Goal: Information Seeking & Learning: Learn about a topic

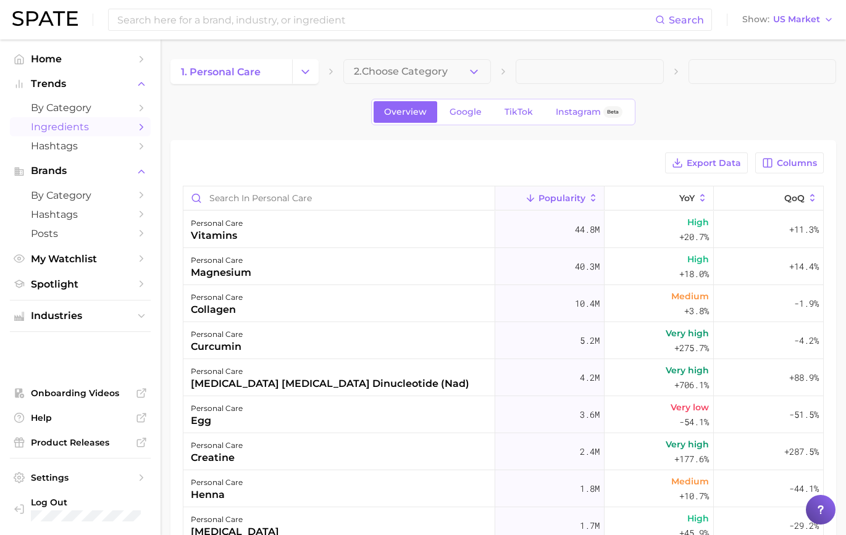
click at [337, 119] on div "Overview Google TikTok Instagram Beta" at bounding box center [503, 112] width 666 height 27
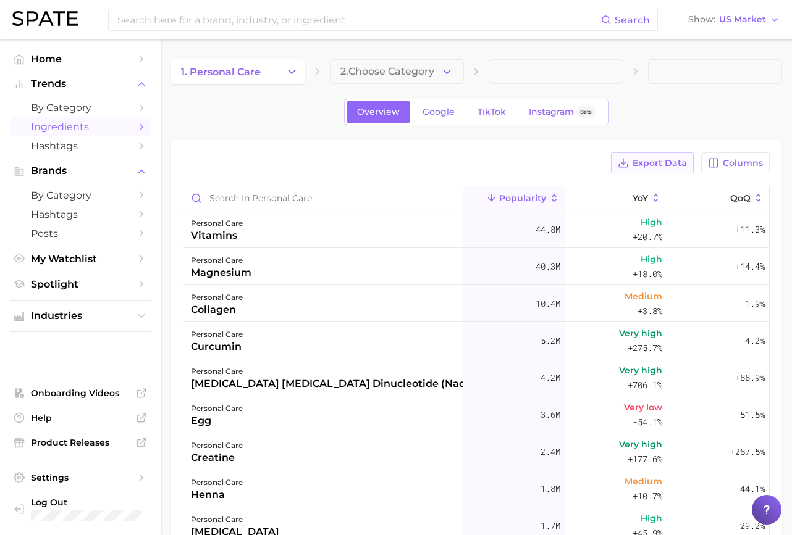
click at [667, 170] on button "Export Data" at bounding box center [652, 163] width 83 height 21
click at [744, 167] on span "Columns" at bounding box center [743, 163] width 40 height 10
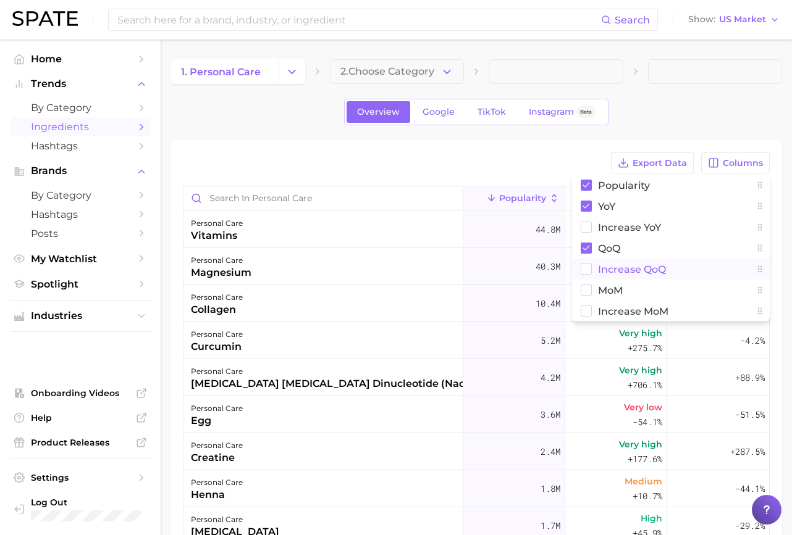
click at [642, 270] on span "Increase QoQ" at bounding box center [632, 269] width 68 height 10
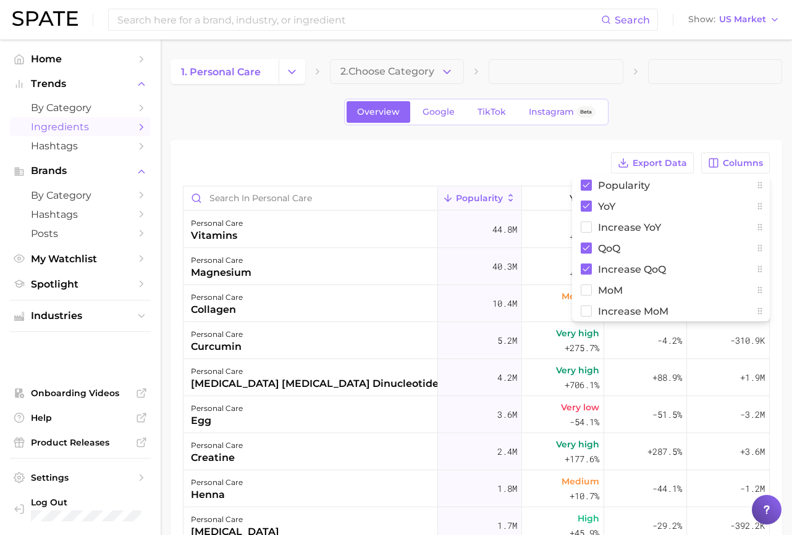
click at [658, 118] on div "Overview Google TikTok Instagram Beta" at bounding box center [475, 112] width 611 height 27
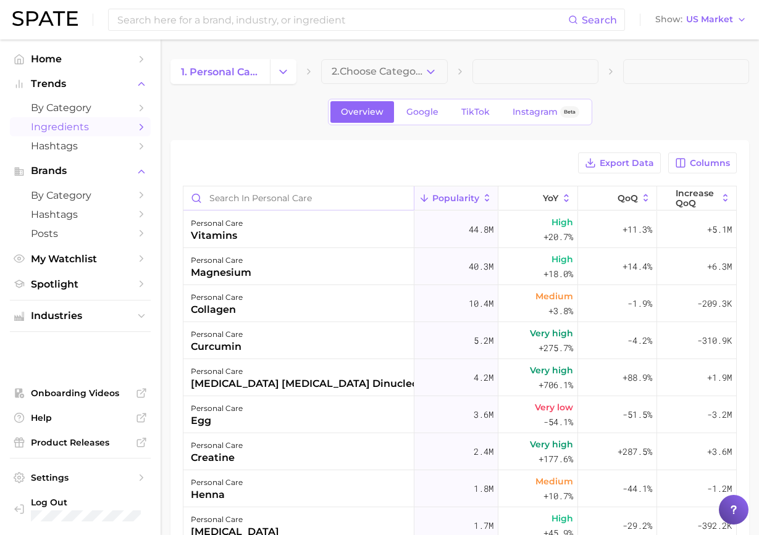
click at [322, 197] on input "Search in personal care" at bounding box center [298, 197] width 230 height 23
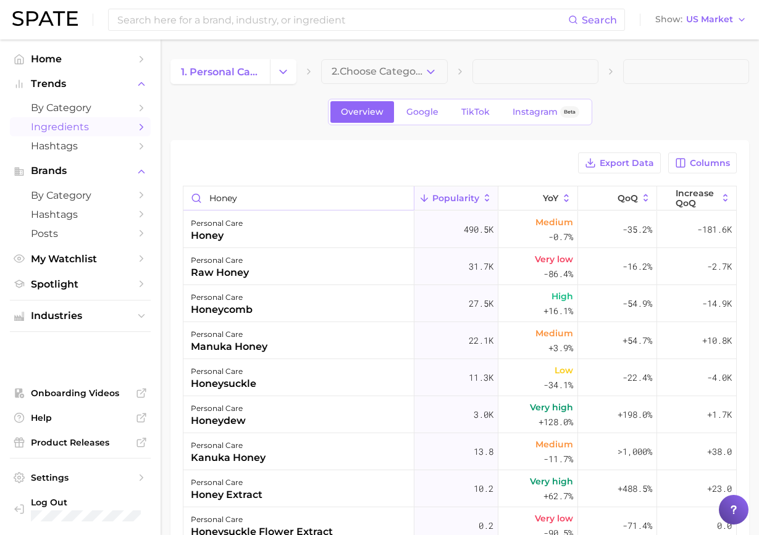
click at [269, 199] on input "honey" at bounding box center [298, 197] width 230 height 23
click at [268, 199] on input "honey" at bounding box center [298, 197] width 230 height 23
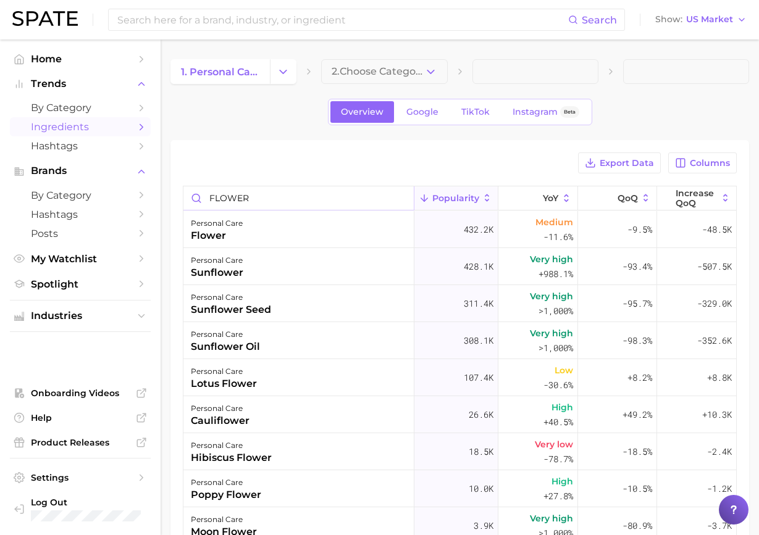
click at [293, 202] on input "FLOWER" at bounding box center [298, 197] width 230 height 23
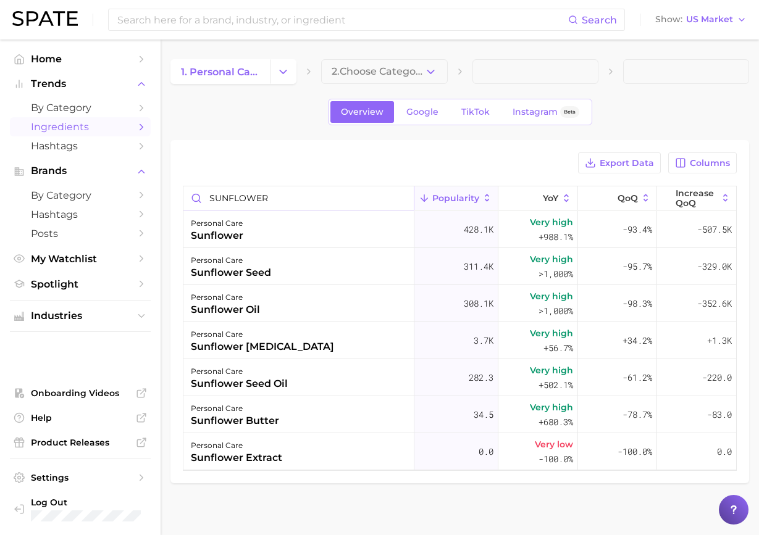
click at [257, 203] on input "SUNFLOWER" at bounding box center [298, 197] width 230 height 23
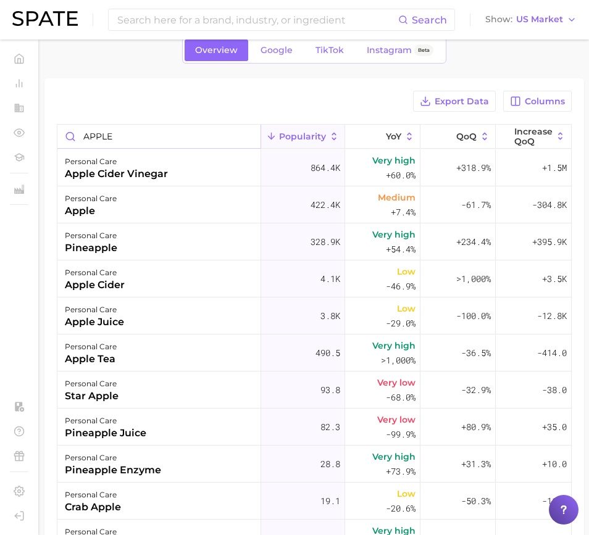
click at [145, 133] on input "APPLE" at bounding box center [158, 136] width 203 height 23
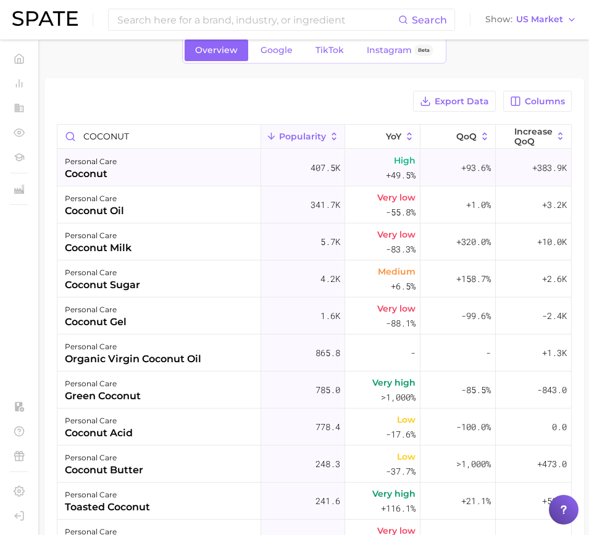
drag, startPoint x: 374, startPoint y: 171, endPoint x: 393, endPoint y: 174, distance: 20.0
click at [393, 174] on div "High +49.5%" at bounding box center [382, 167] width 75 height 37
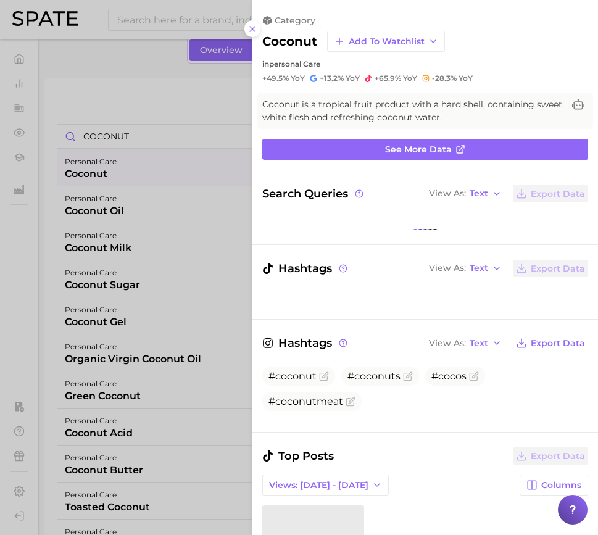
click at [244, 27] on div at bounding box center [299, 267] width 598 height 535
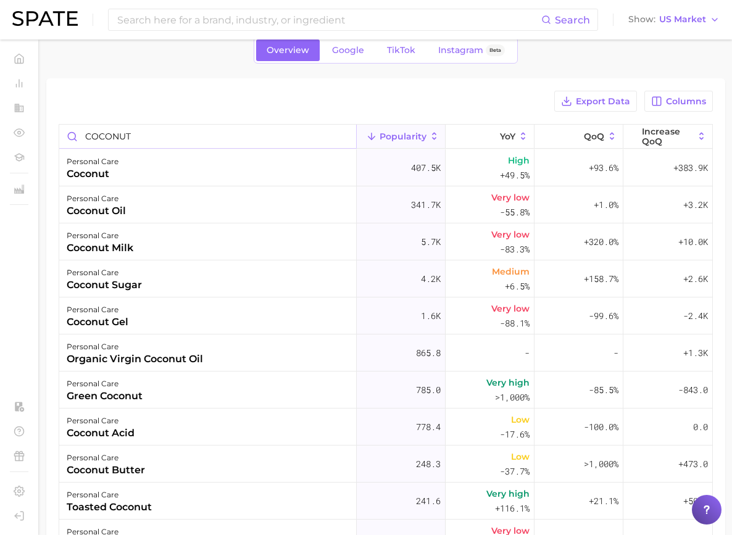
click at [235, 138] on input "COCONUT" at bounding box center [207, 136] width 297 height 23
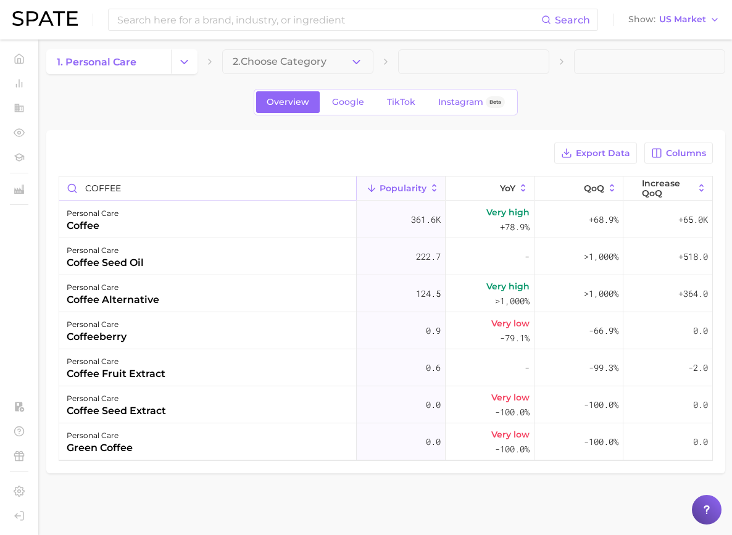
scroll to position [10, 0]
click at [321, 182] on input "COFFEE" at bounding box center [207, 188] width 297 height 23
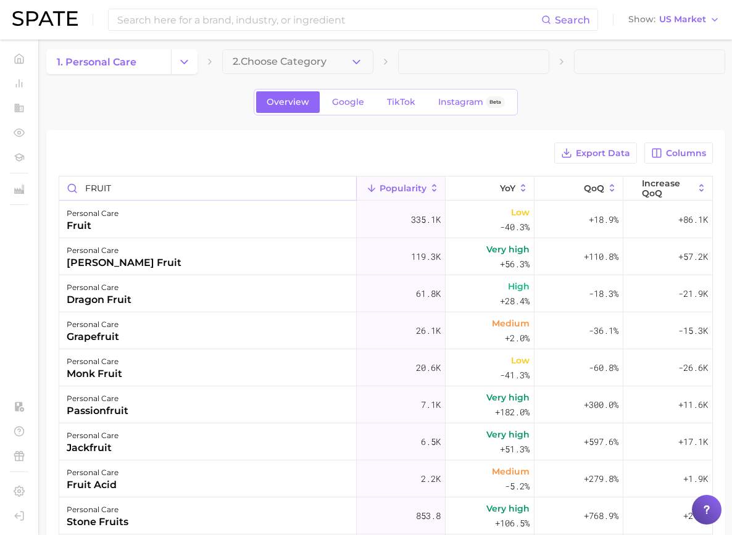
scroll to position [62, 0]
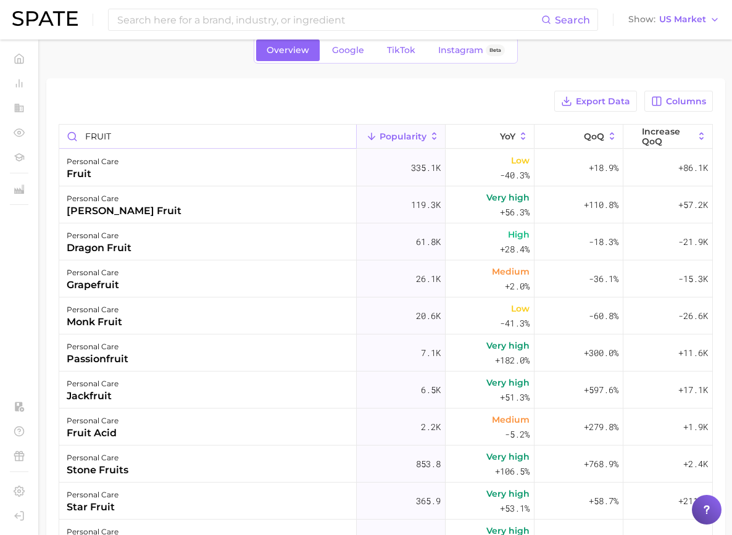
click at [324, 135] on input "FRUIT" at bounding box center [207, 136] width 297 height 23
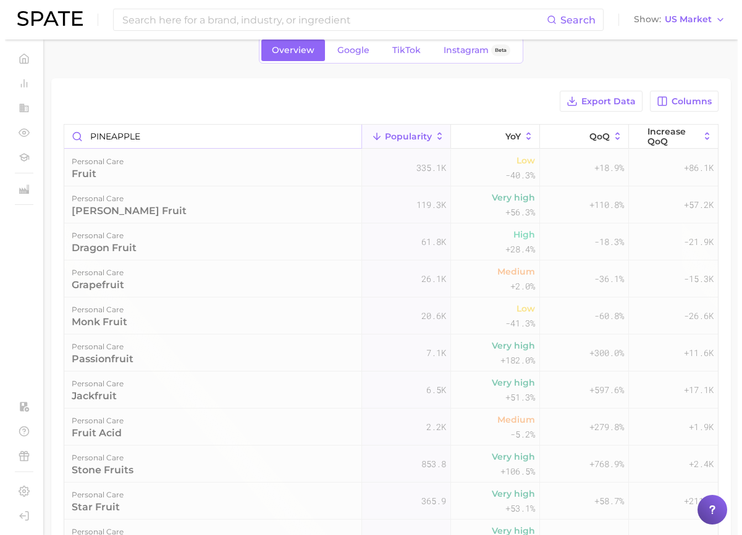
scroll to position [0, 0]
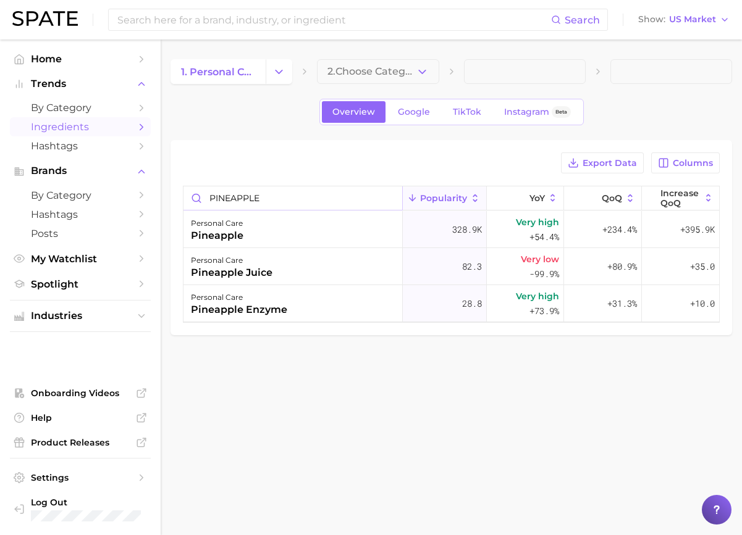
click at [264, 196] on input "PINEAPPLE" at bounding box center [292, 197] width 219 height 23
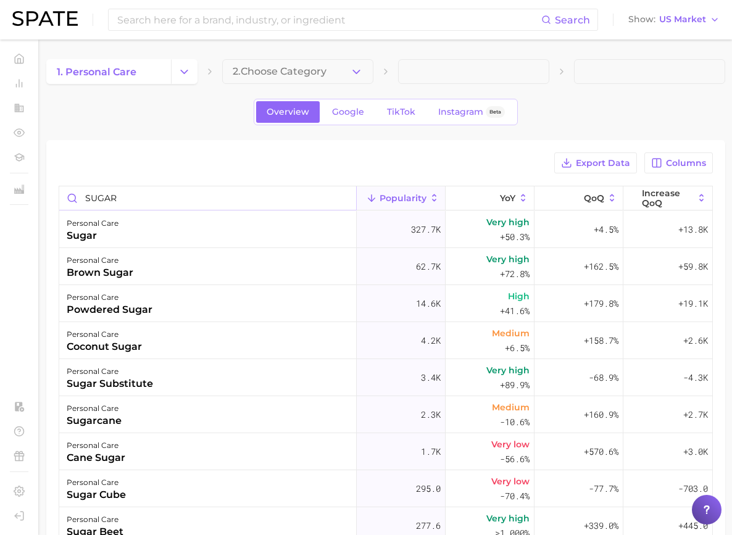
click at [288, 198] on input "SUGAR" at bounding box center [207, 197] width 297 height 23
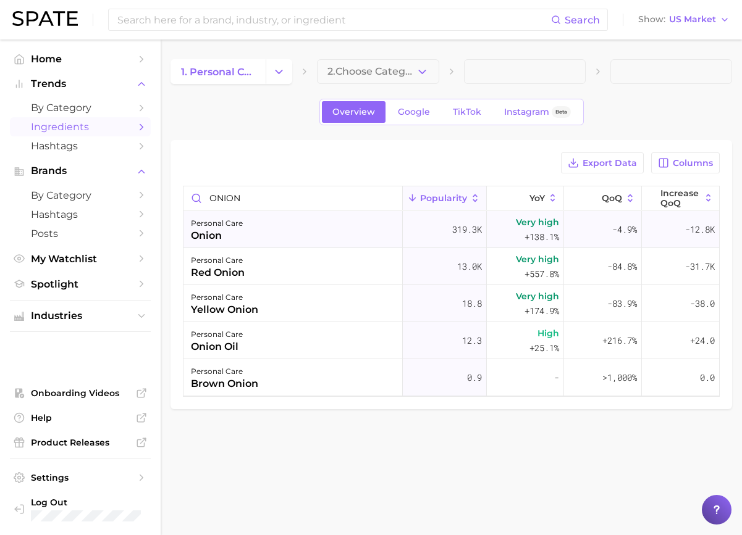
click at [287, 232] on div "personal care onion" at bounding box center [292, 229] width 219 height 37
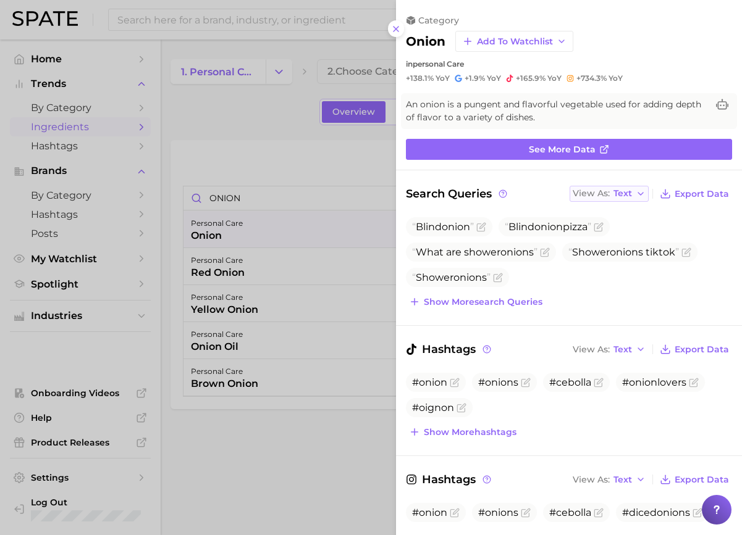
click at [603, 191] on div "View As Text" at bounding box center [601, 193] width 59 height 7
click at [579, 232] on icon at bounding box center [581, 236] width 11 height 11
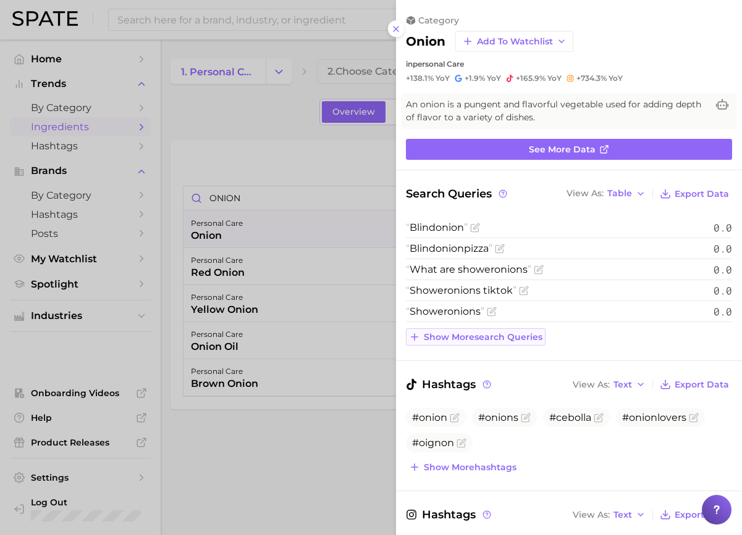
click at [464, 336] on span "Show more search queries" at bounding box center [483, 337] width 119 height 10
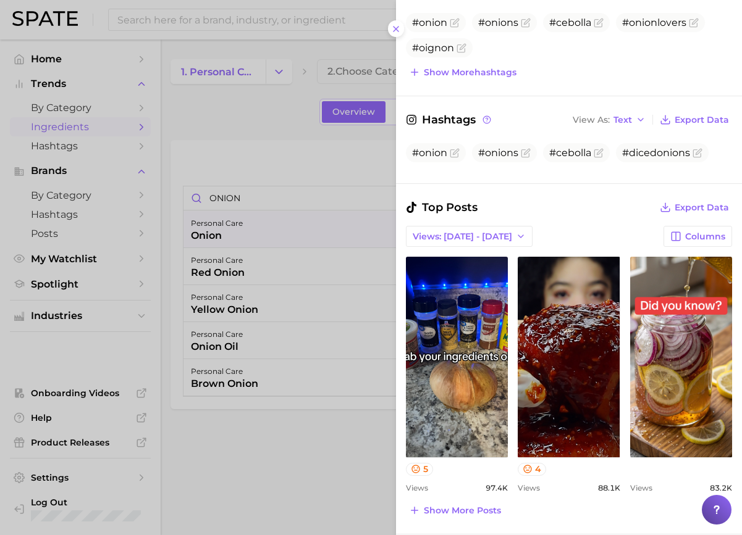
scroll to position [618, 0]
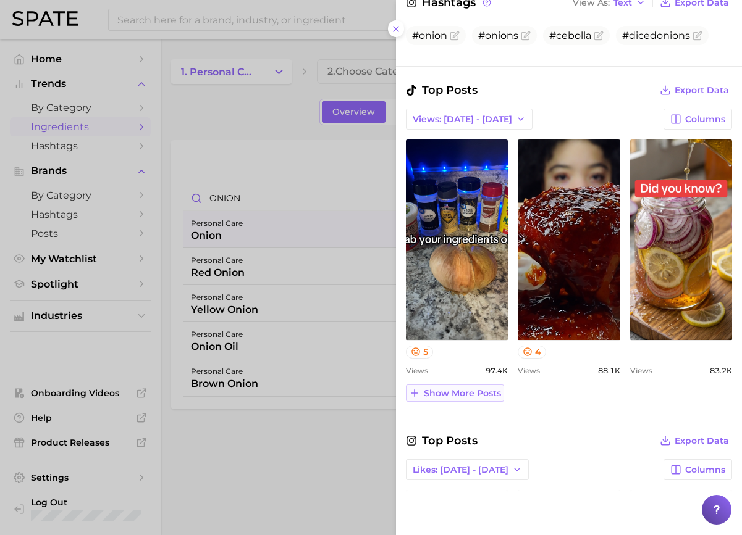
click at [485, 393] on span "Show more posts" at bounding box center [462, 393] width 77 height 10
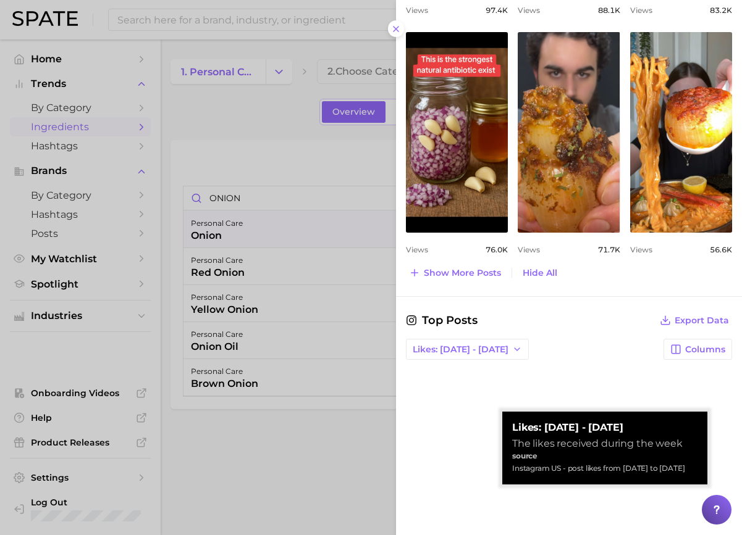
scroll to position [1060, 0]
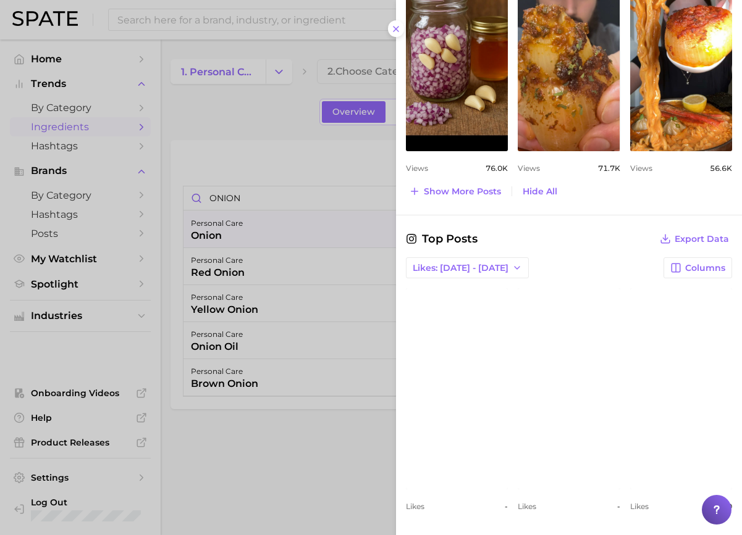
click at [310, 190] on div at bounding box center [371, 267] width 742 height 535
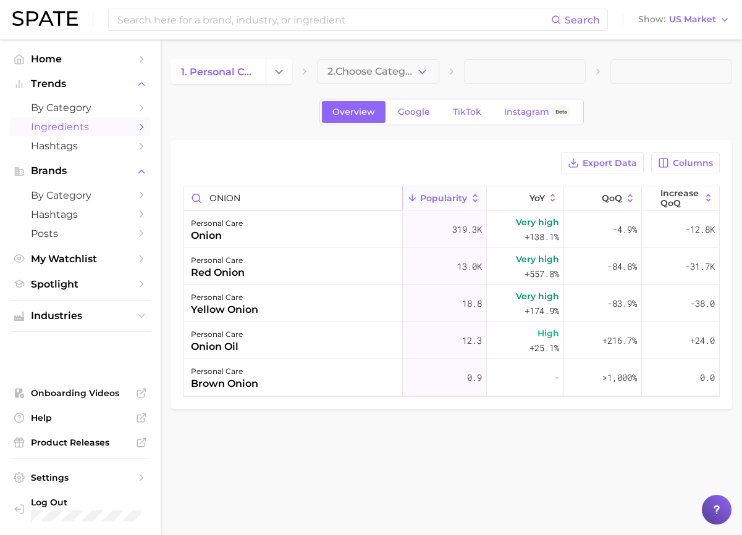
click at [246, 198] on input "ONION" at bounding box center [292, 197] width 219 height 23
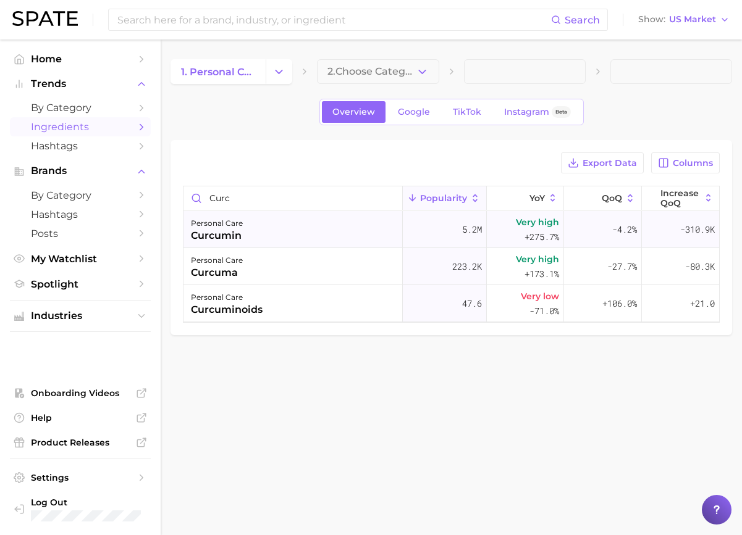
click at [249, 230] on div "personal care curcumin" at bounding box center [292, 229] width 219 height 37
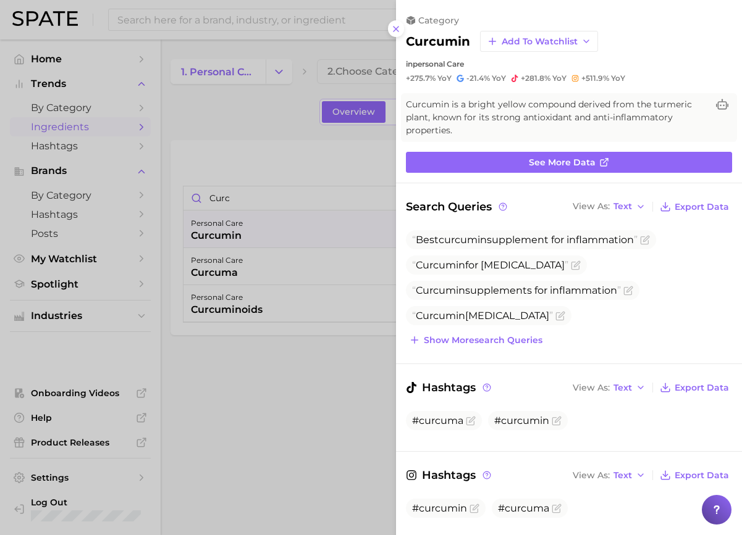
scroll to position [0, 0]
click at [479, 343] on span "Show more search queries" at bounding box center [483, 340] width 119 height 10
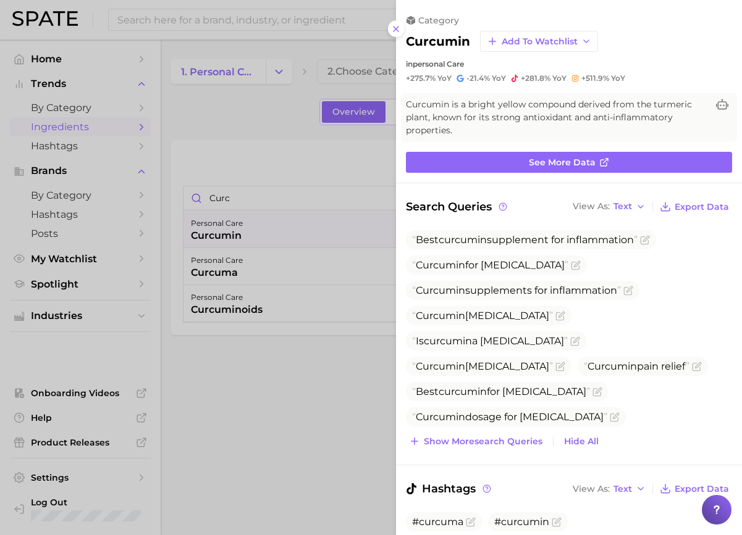
click at [520, 228] on div "Search Queries View As Text Export Data Best curcumin supplement for inflammati…" at bounding box center [569, 324] width 326 height 252
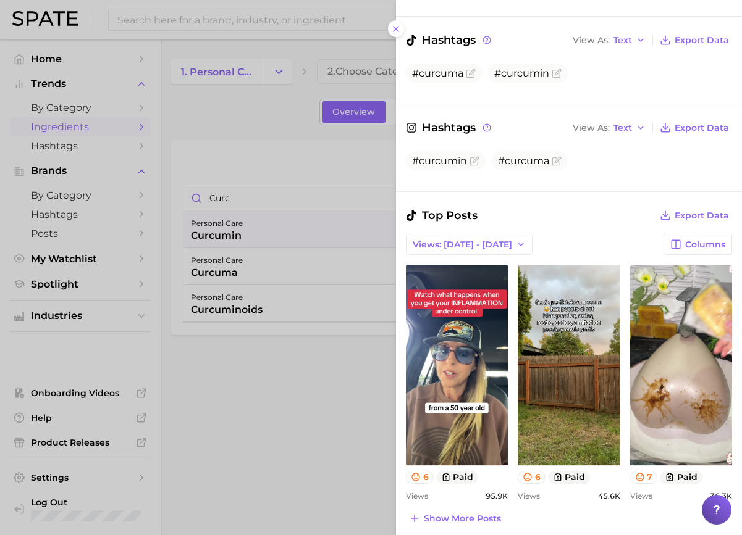
scroll to position [494, 0]
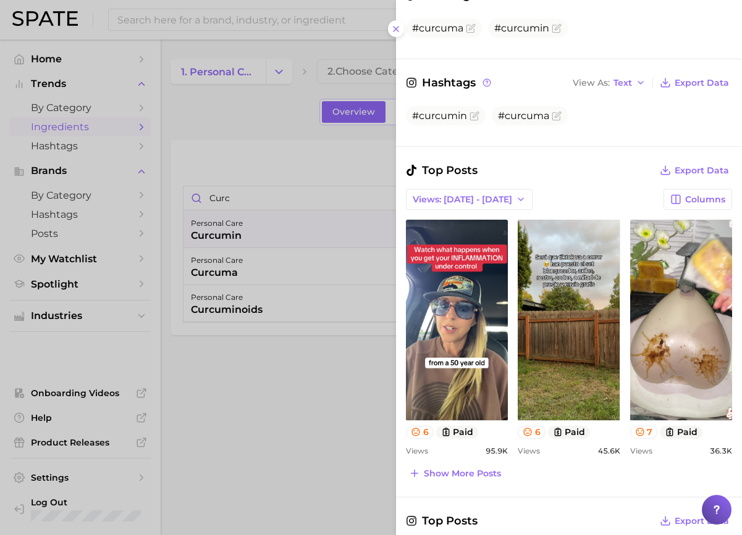
click at [270, 196] on div at bounding box center [371, 267] width 742 height 535
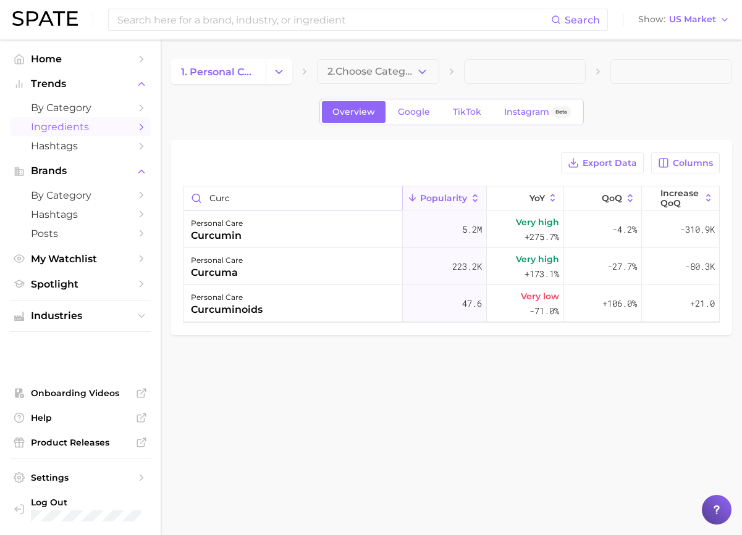
click at [270, 198] on input "curc" at bounding box center [292, 197] width 219 height 23
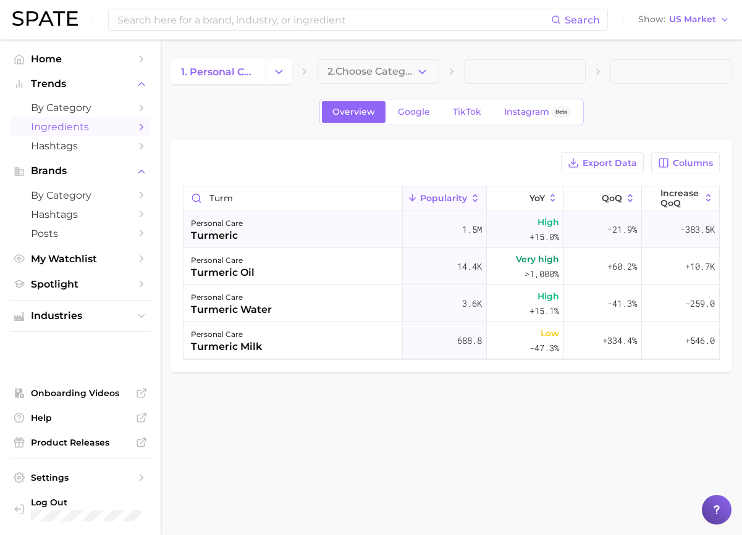
click at [273, 226] on div "personal care turmeric" at bounding box center [292, 229] width 219 height 37
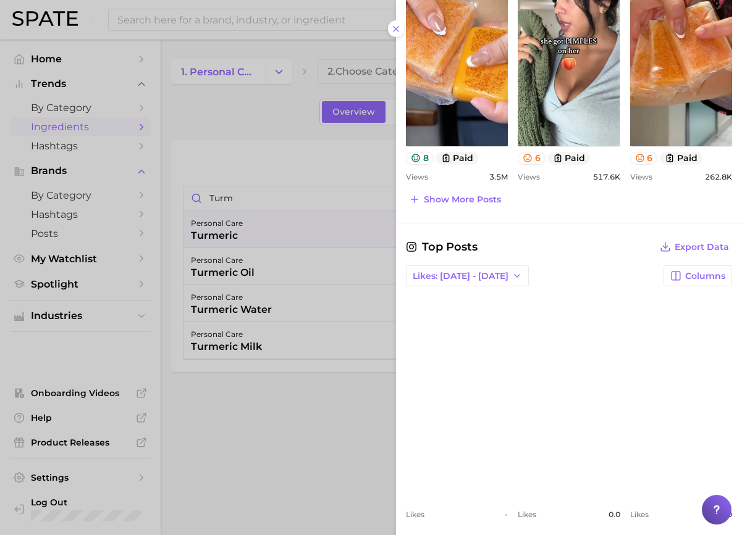
scroll to position [760, 0]
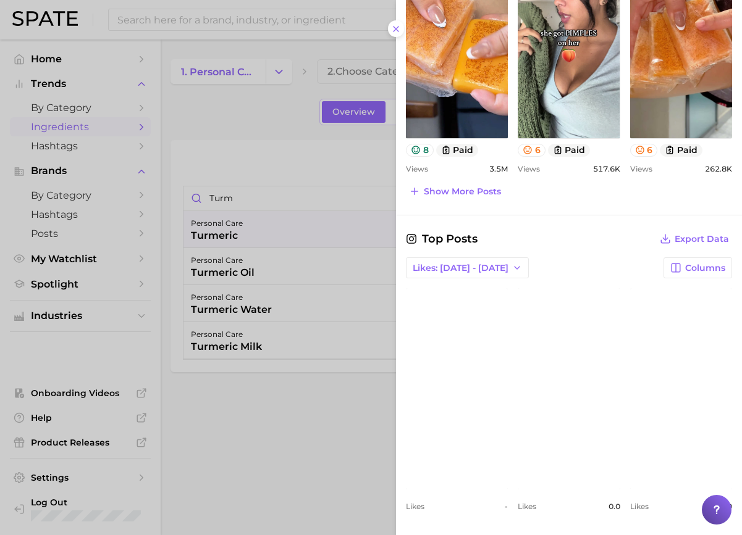
click at [230, 218] on div at bounding box center [371, 267] width 742 height 535
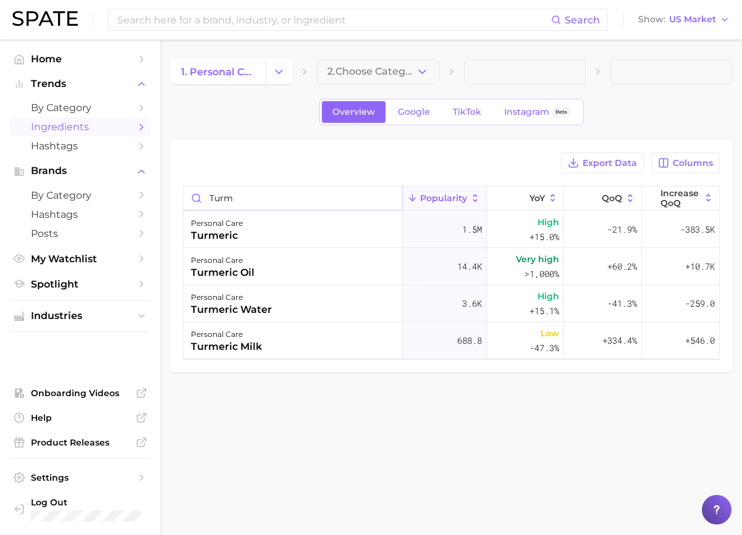
click at [220, 204] on input "turm" at bounding box center [292, 197] width 219 height 23
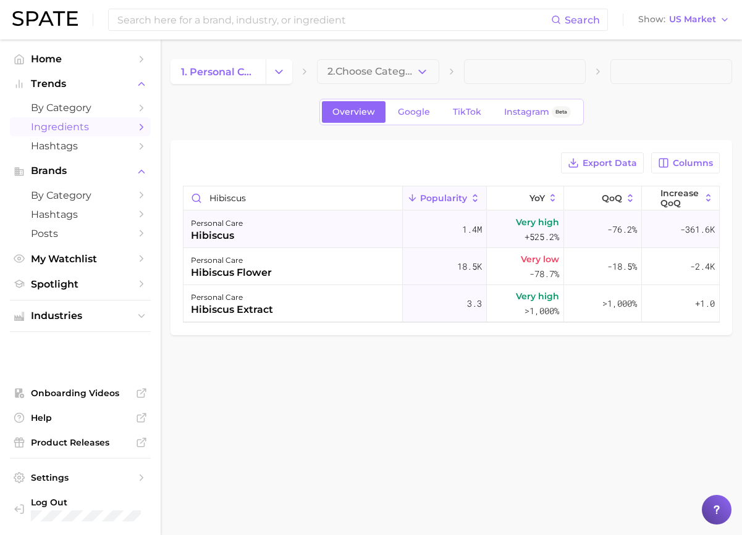
click at [256, 229] on div "personal care hibiscus" at bounding box center [292, 229] width 219 height 37
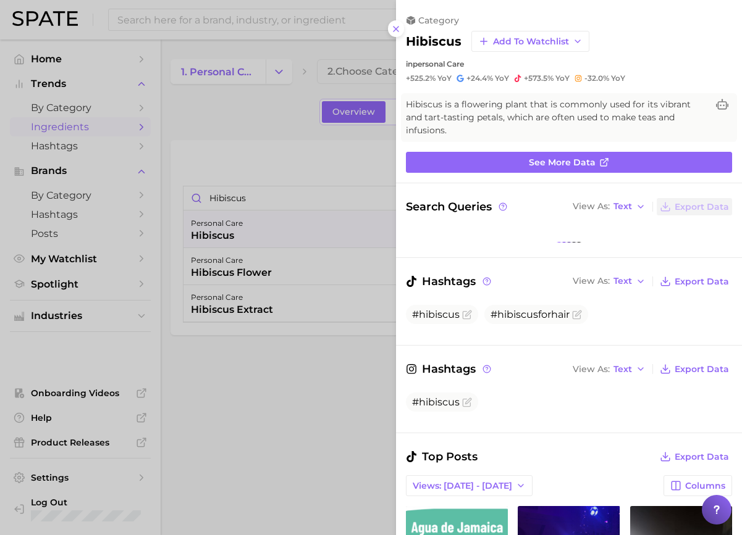
scroll to position [0, 0]
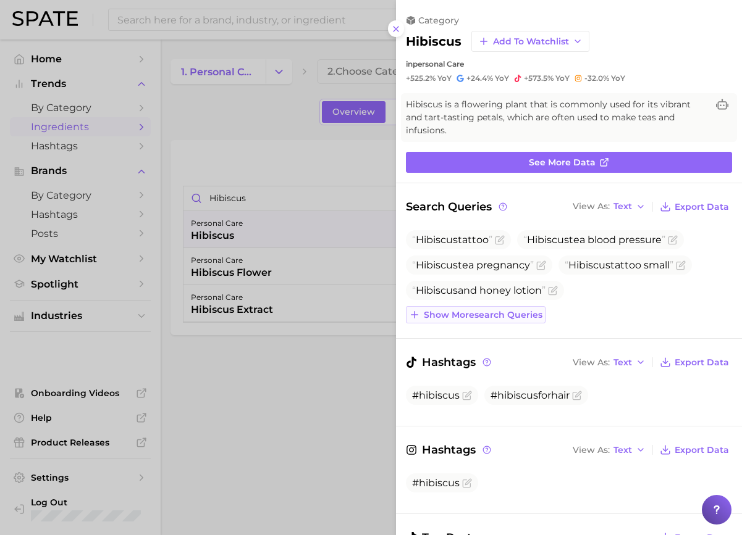
click at [527, 308] on button "Show more search queries" at bounding box center [476, 314] width 140 height 17
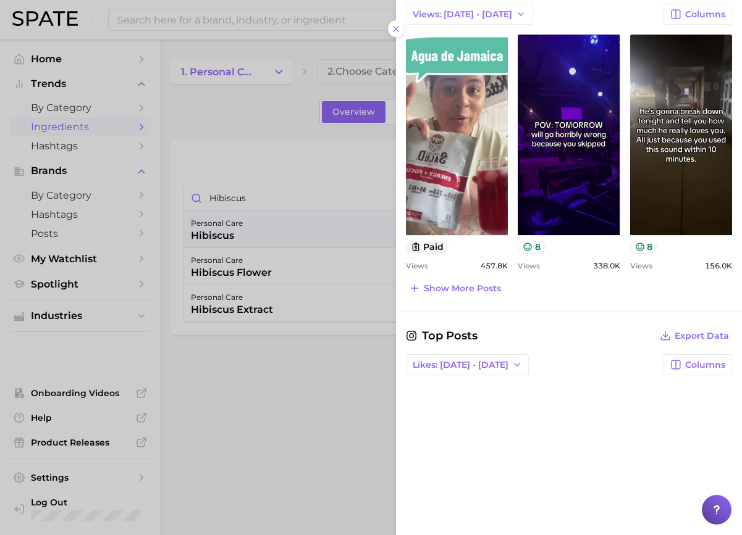
scroll to position [776, 0]
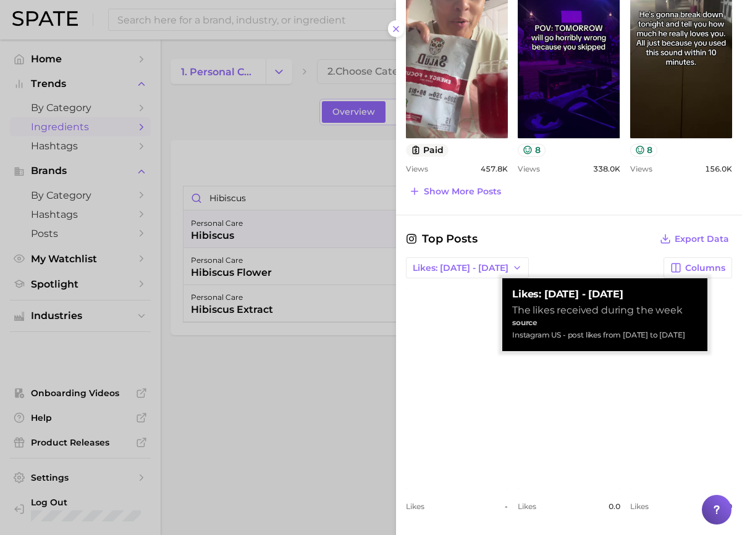
click at [367, 275] on div at bounding box center [371, 267] width 742 height 535
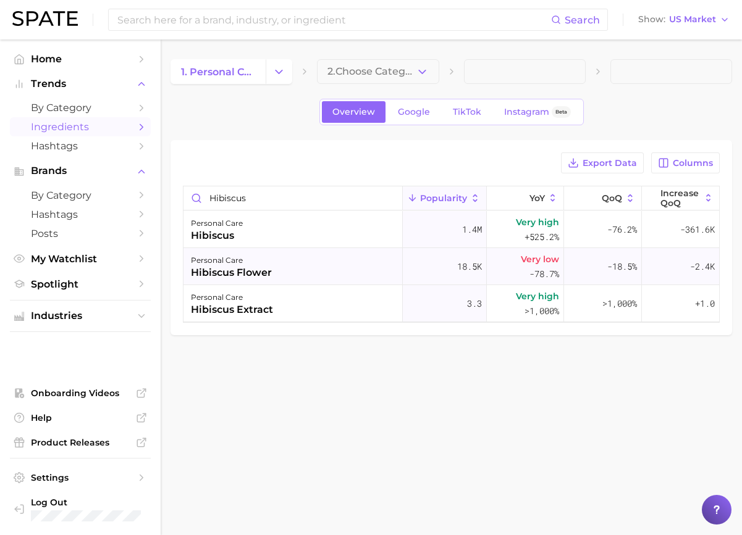
click at [351, 270] on div "personal care hibiscus flower" at bounding box center [292, 266] width 219 height 37
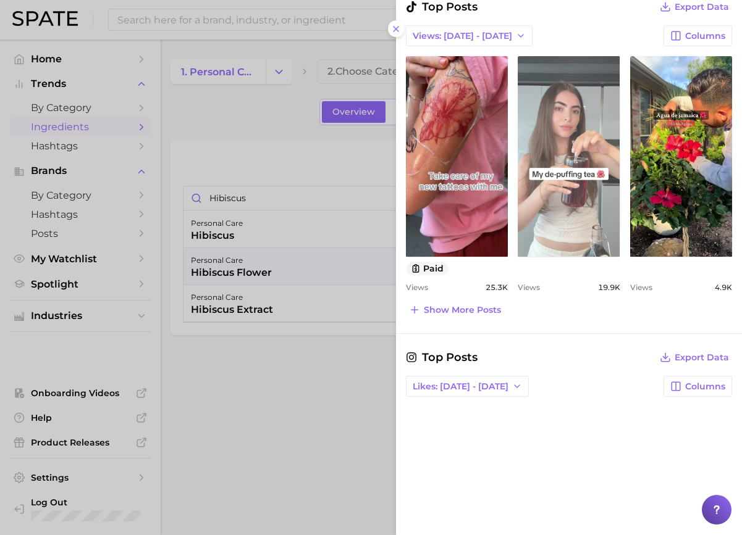
scroll to position [679, 0]
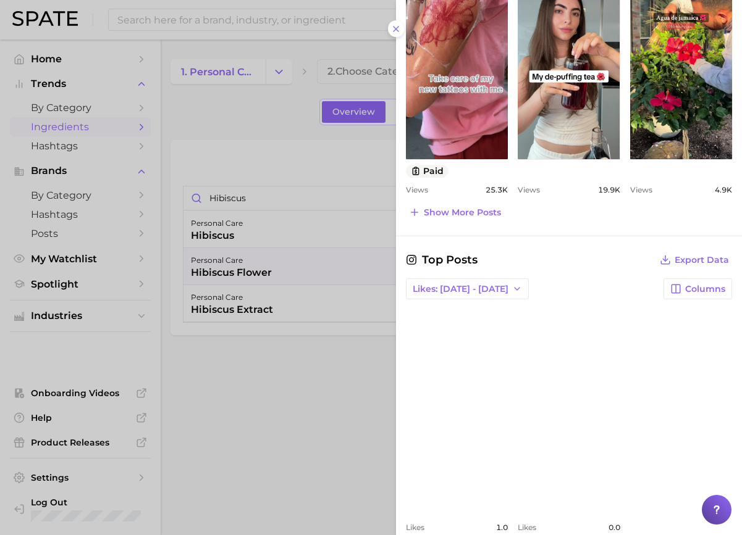
click at [337, 241] on div at bounding box center [371, 267] width 742 height 535
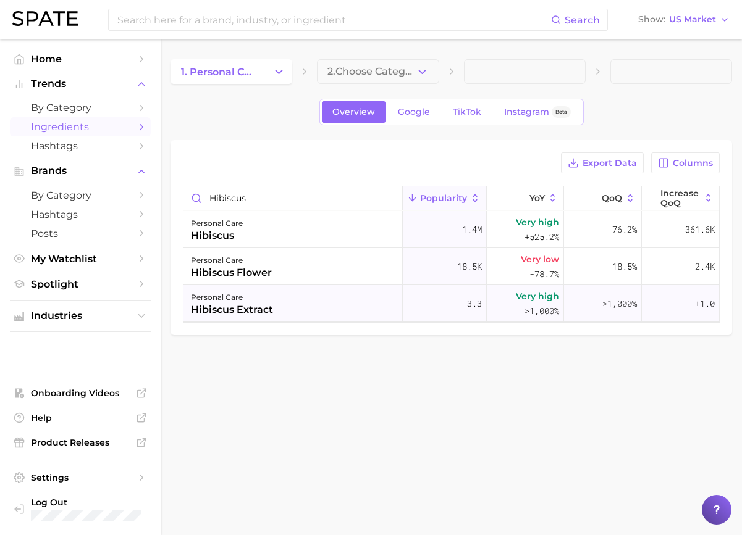
click at [306, 294] on div "personal care hibiscus extract" at bounding box center [292, 303] width 219 height 37
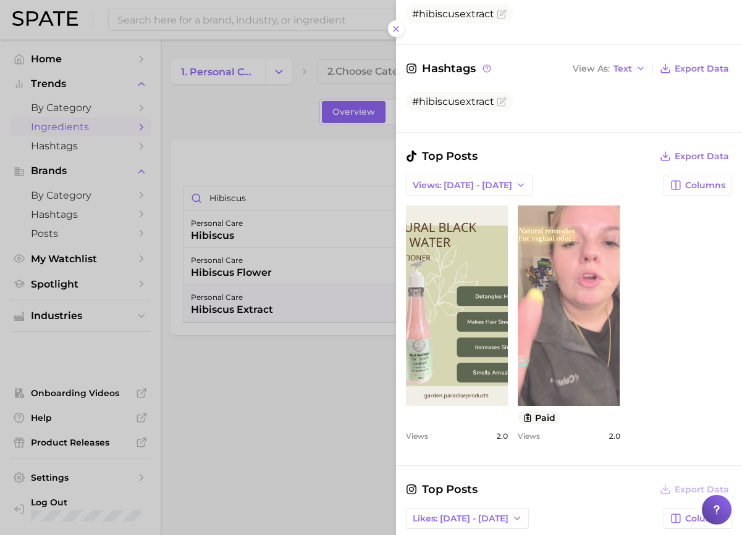
scroll to position [309, 0]
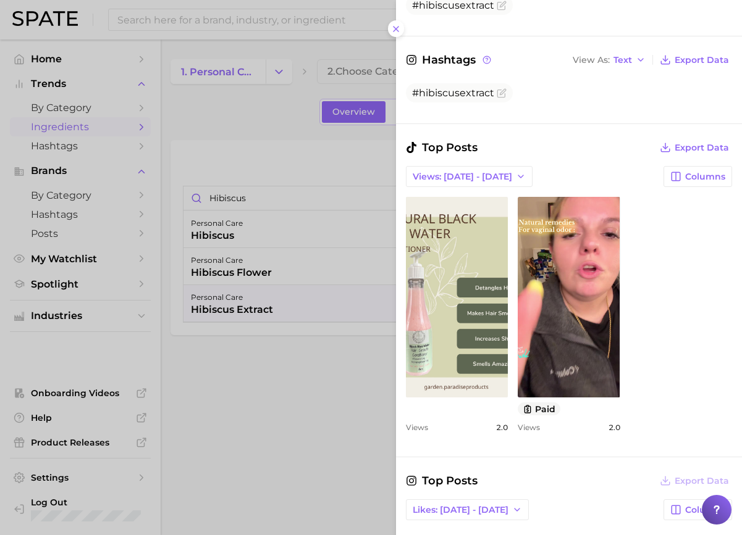
click at [348, 316] on div at bounding box center [371, 267] width 742 height 535
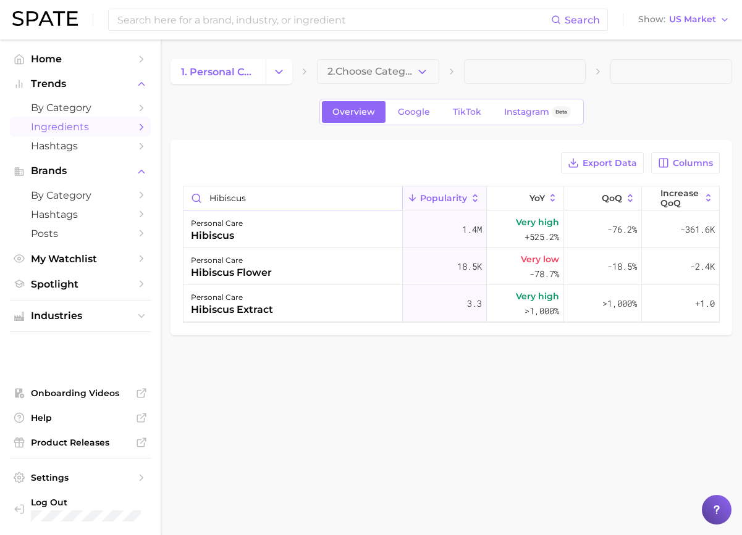
click at [240, 195] on input "hibiscus" at bounding box center [292, 197] width 219 height 23
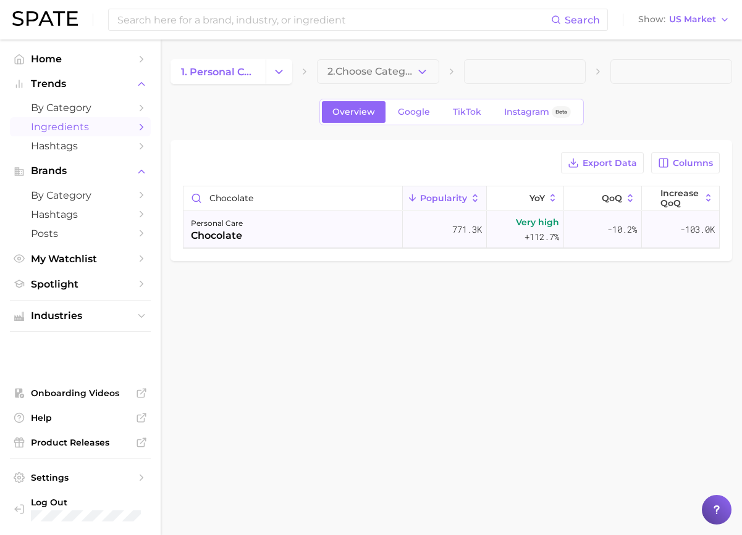
click at [259, 235] on div "personal care chocolate" at bounding box center [292, 229] width 219 height 37
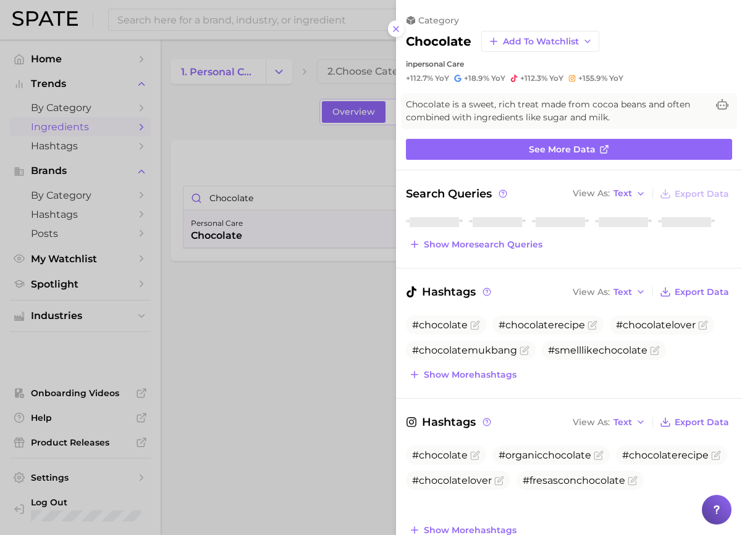
scroll to position [0, 0]
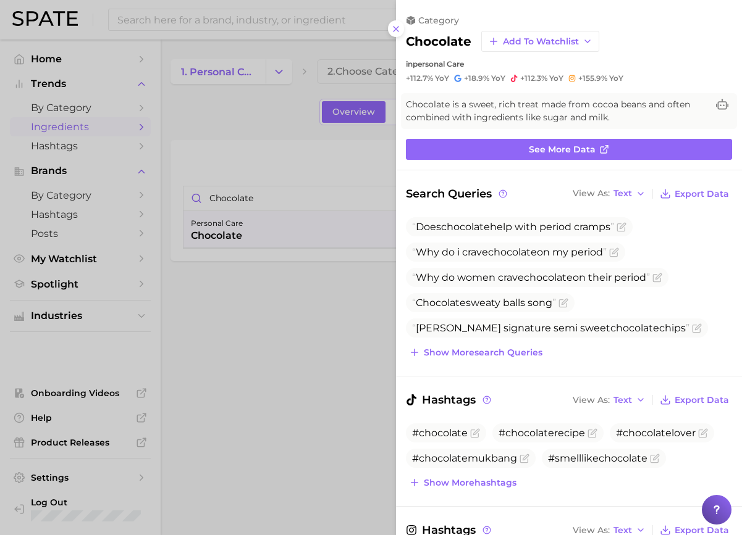
click at [348, 251] on div at bounding box center [371, 267] width 742 height 535
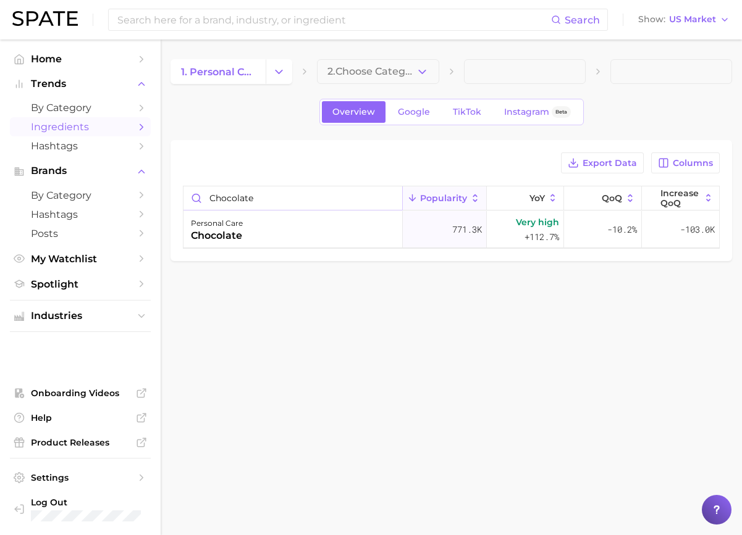
click at [223, 200] on input "chocolate" at bounding box center [292, 197] width 219 height 23
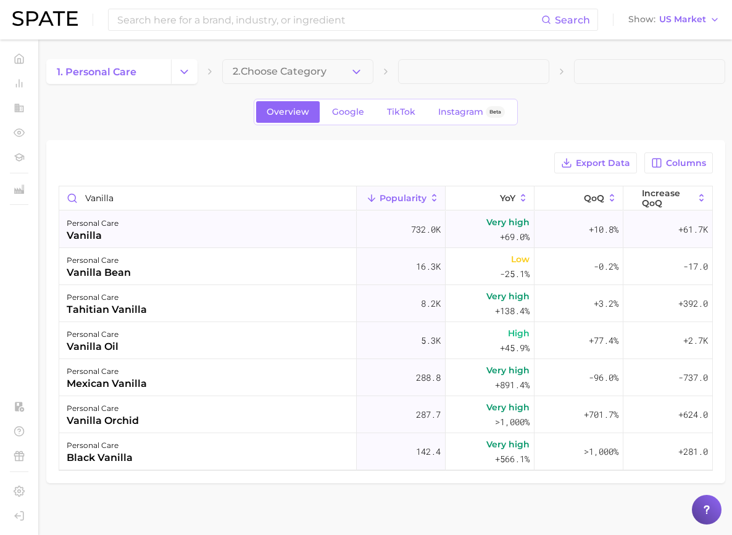
click at [264, 242] on div "personal care vanilla" at bounding box center [208, 229] width 298 height 37
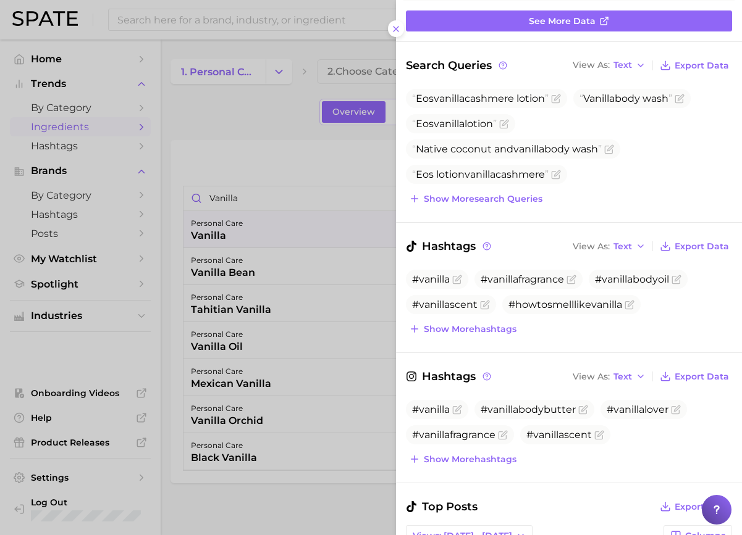
scroll to position [62, 0]
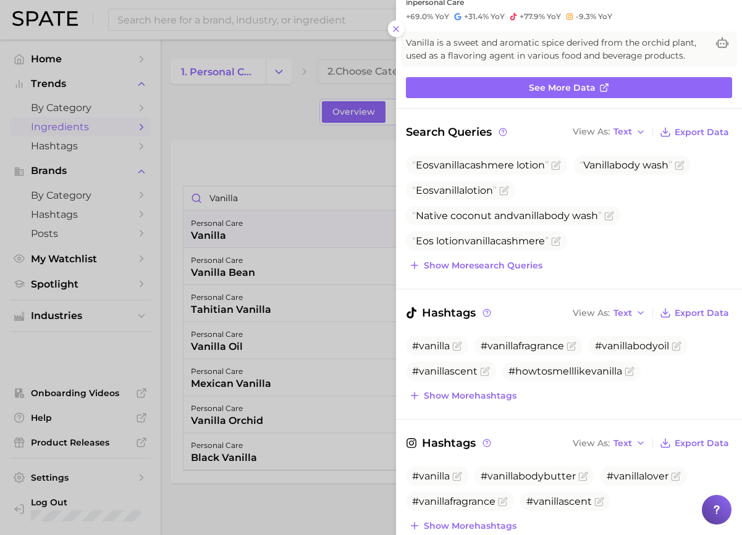
click at [280, 188] on div at bounding box center [371, 267] width 742 height 535
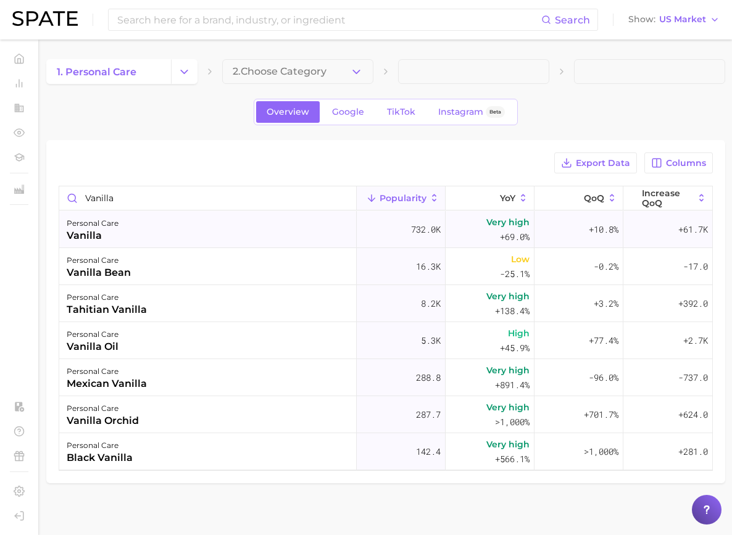
click at [235, 211] on div "personal care vanilla" at bounding box center [208, 229] width 298 height 37
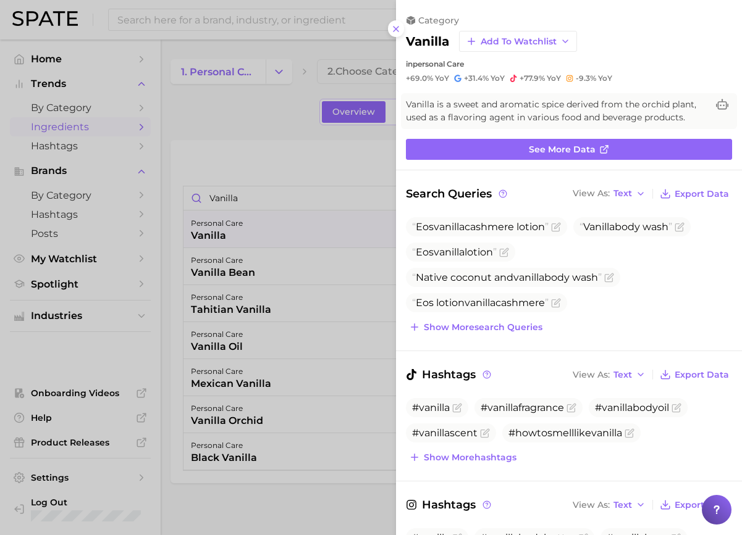
scroll to position [0, 0]
click at [230, 200] on div at bounding box center [371, 267] width 742 height 535
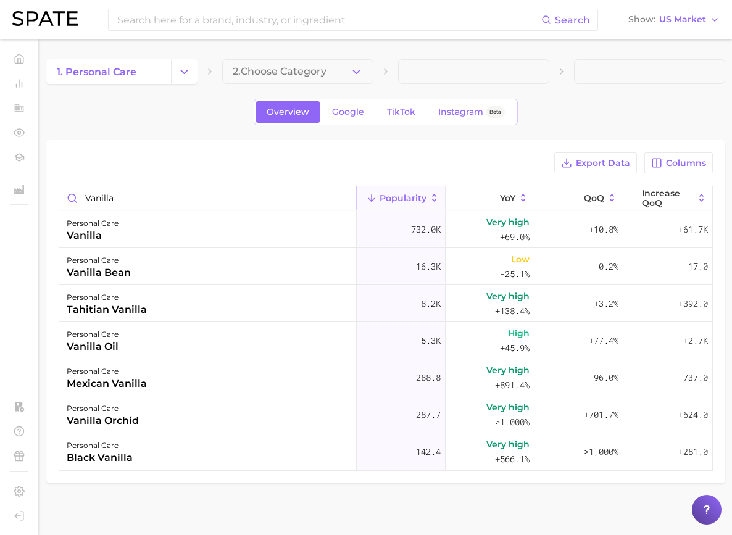
click at [227, 197] on input "vanilla" at bounding box center [207, 197] width 297 height 23
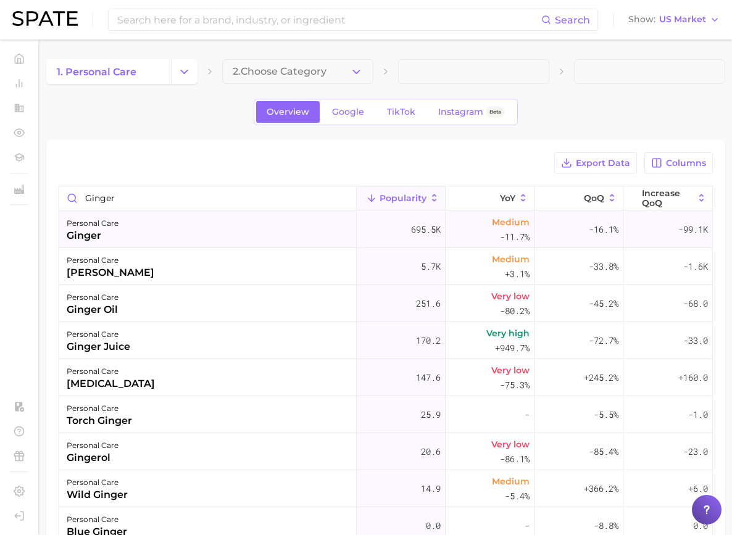
click at [119, 230] on div "personal care" at bounding box center [93, 223] width 52 height 15
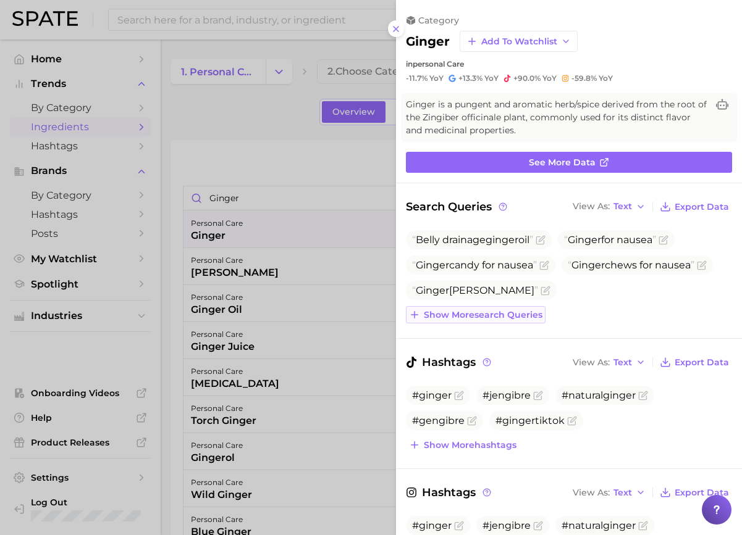
click at [527, 310] on span "Show more search queries" at bounding box center [483, 315] width 119 height 10
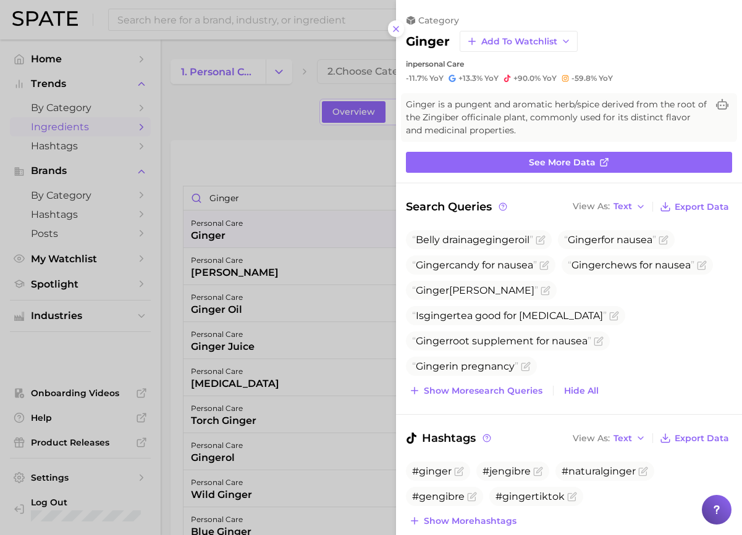
click at [320, 196] on div at bounding box center [371, 267] width 742 height 535
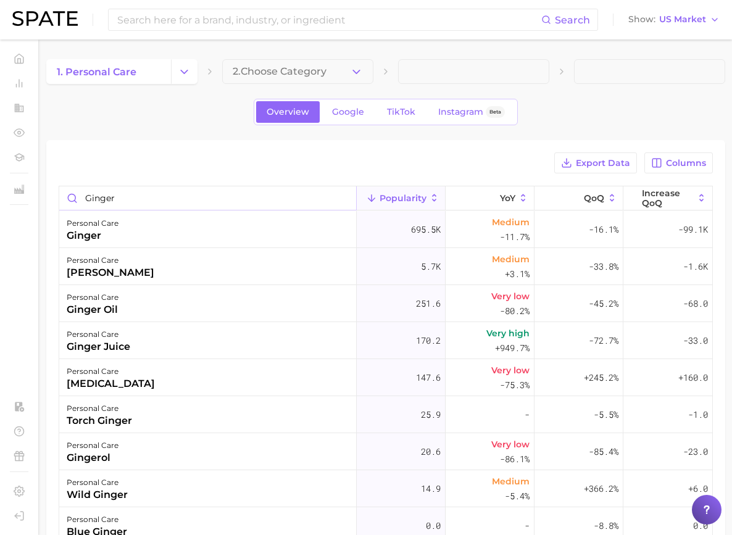
click at [258, 192] on input "ginger" at bounding box center [207, 197] width 297 height 23
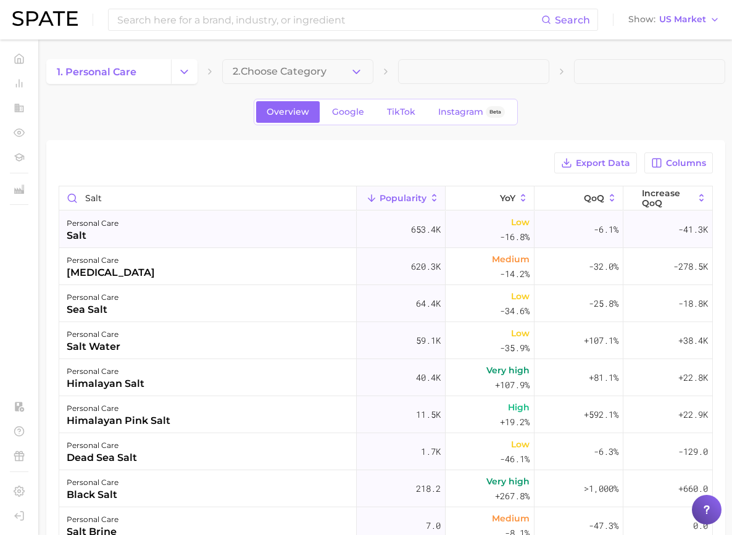
click at [257, 223] on div "personal care salt" at bounding box center [208, 229] width 298 height 37
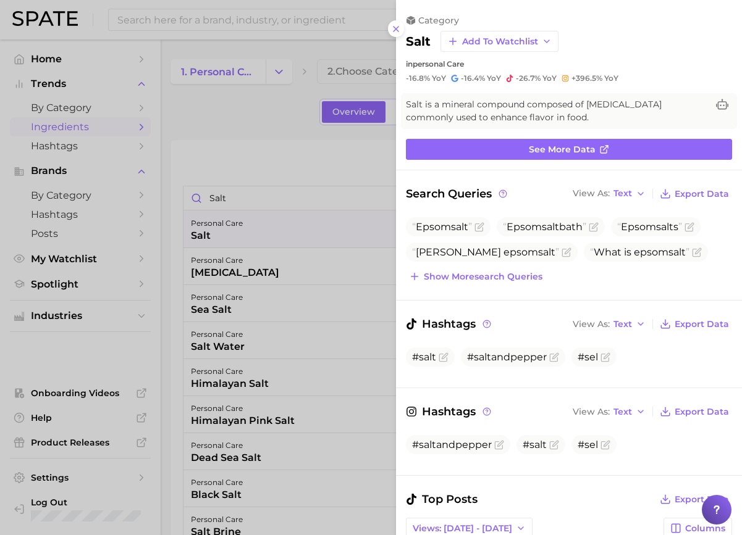
click at [261, 242] on div at bounding box center [371, 267] width 742 height 535
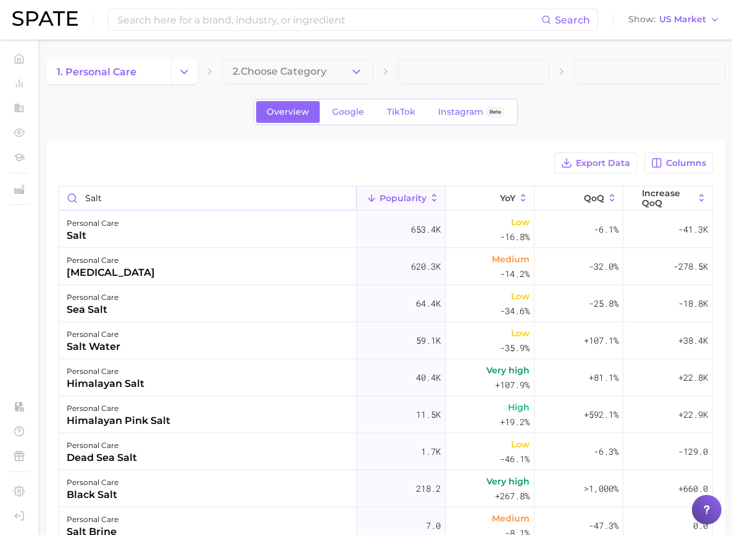
click at [221, 195] on input "salt" at bounding box center [207, 197] width 297 height 23
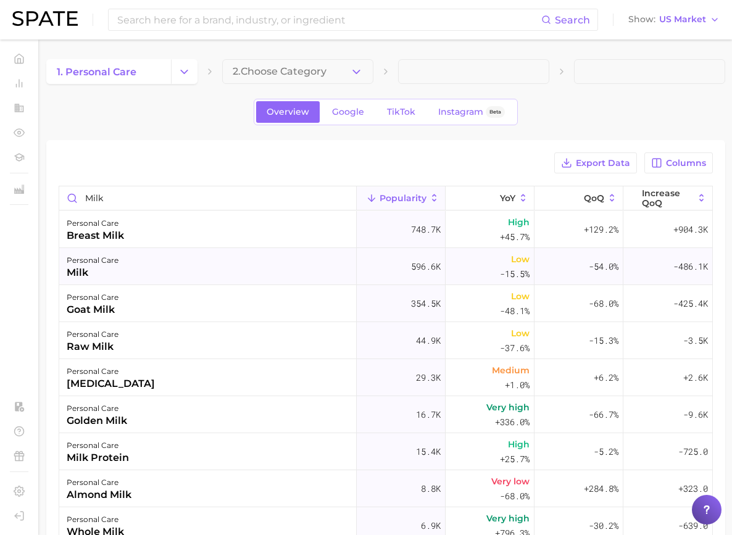
click at [119, 262] on div "personal care" at bounding box center [93, 260] width 52 height 15
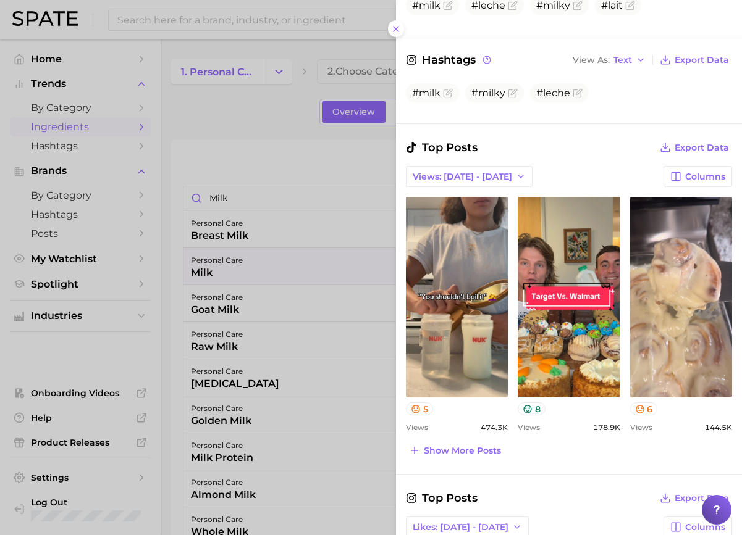
scroll to position [568, 0]
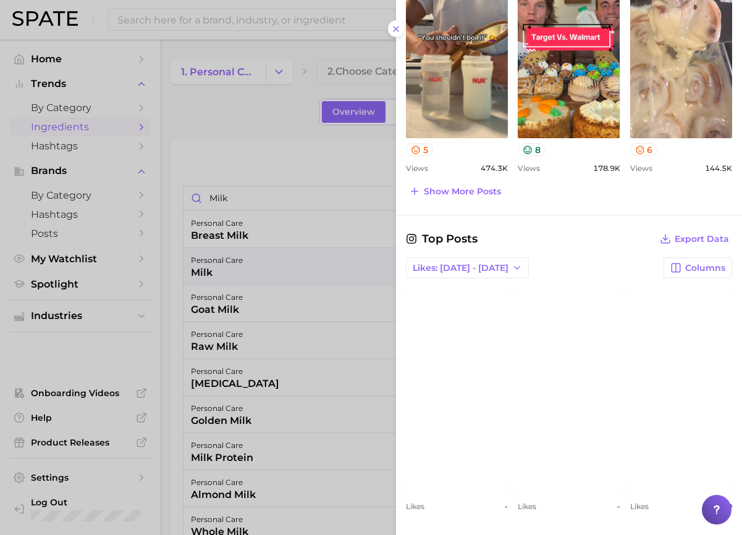
click at [340, 323] on div at bounding box center [371, 267] width 742 height 535
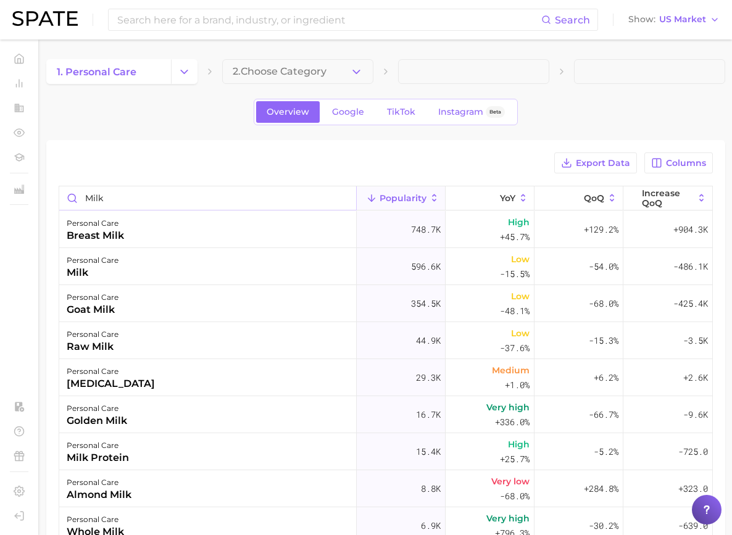
click at [230, 198] on input "milk" at bounding box center [207, 197] width 297 height 23
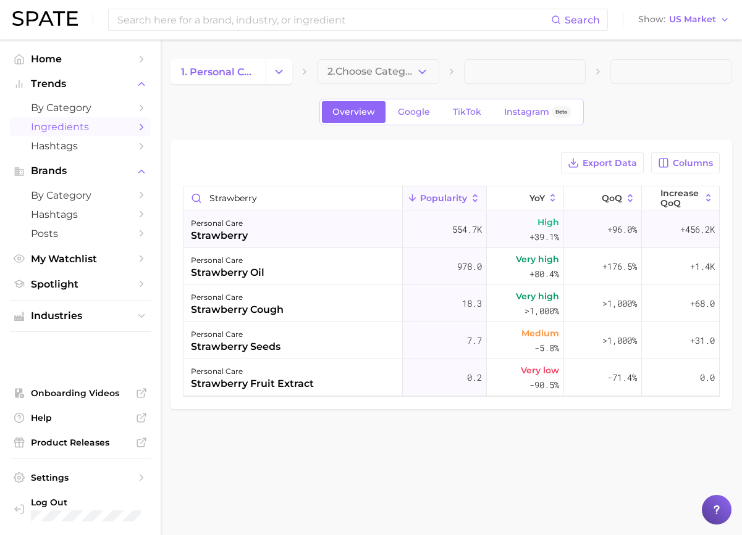
click at [259, 229] on div "personal care strawberry" at bounding box center [292, 229] width 219 height 37
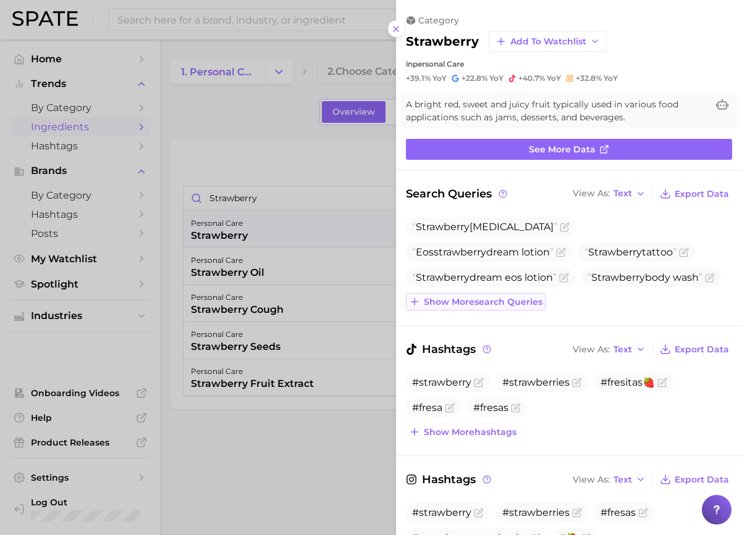
scroll to position [0, 0]
click at [266, 196] on div at bounding box center [371, 267] width 742 height 535
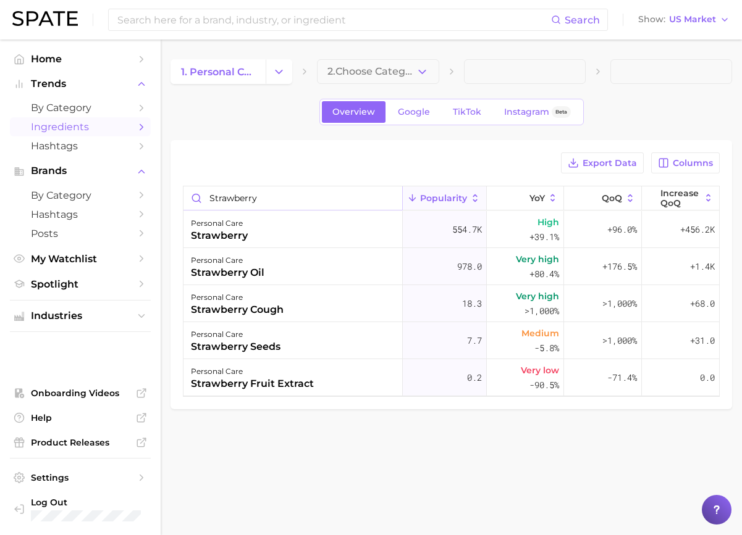
click at [257, 195] on input "strawberry" at bounding box center [292, 197] width 219 height 23
click at [256, 195] on input "strawberry" at bounding box center [292, 197] width 219 height 23
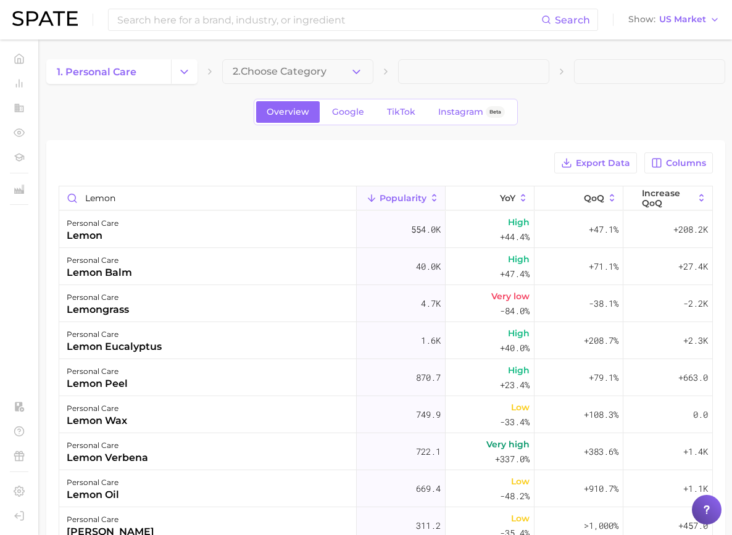
click at [282, 228] on div "personal care lemon" at bounding box center [208, 229] width 298 height 37
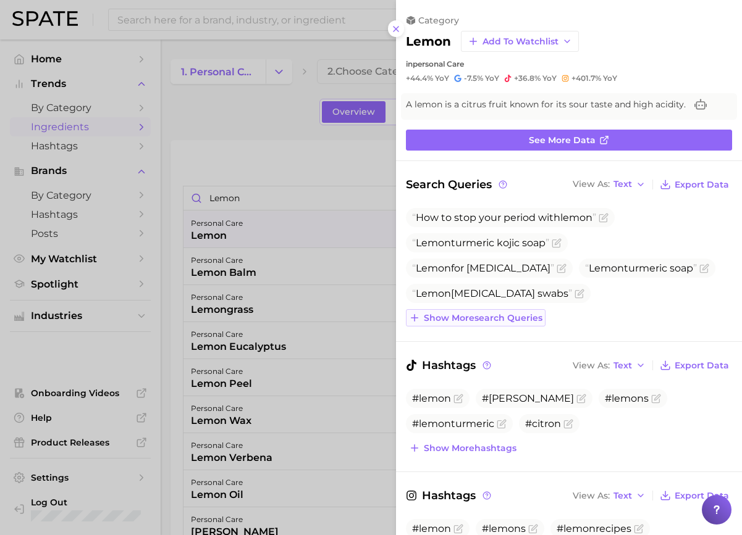
click at [492, 316] on span "Show more search queries" at bounding box center [483, 318] width 119 height 10
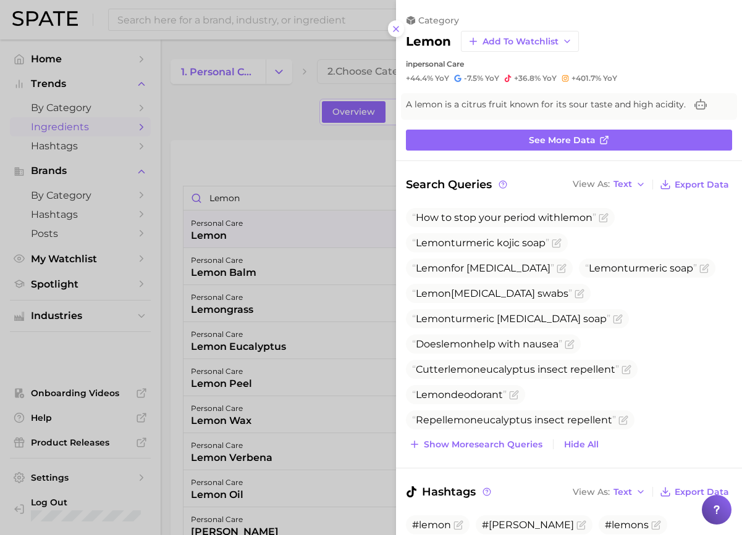
click at [311, 189] on div at bounding box center [371, 267] width 742 height 535
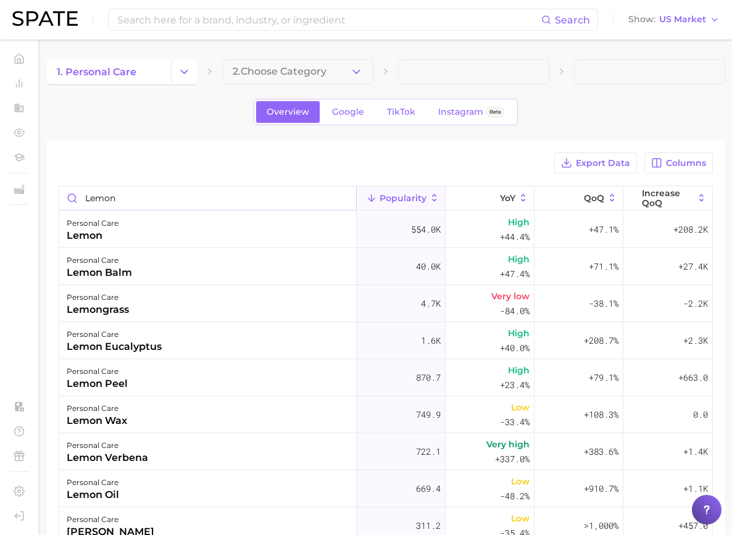
click at [263, 191] on input "lemon" at bounding box center [207, 197] width 297 height 23
click at [262, 191] on input "lemon" at bounding box center [207, 197] width 297 height 23
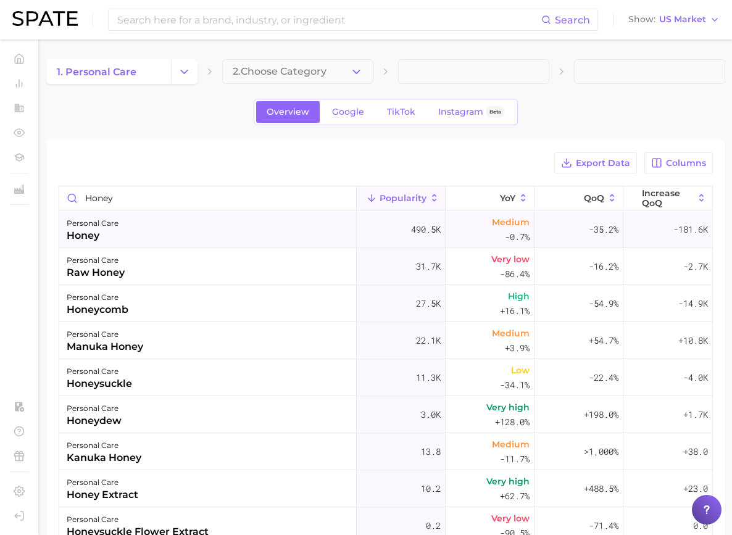
click at [259, 220] on div "personal care honey" at bounding box center [208, 229] width 298 height 37
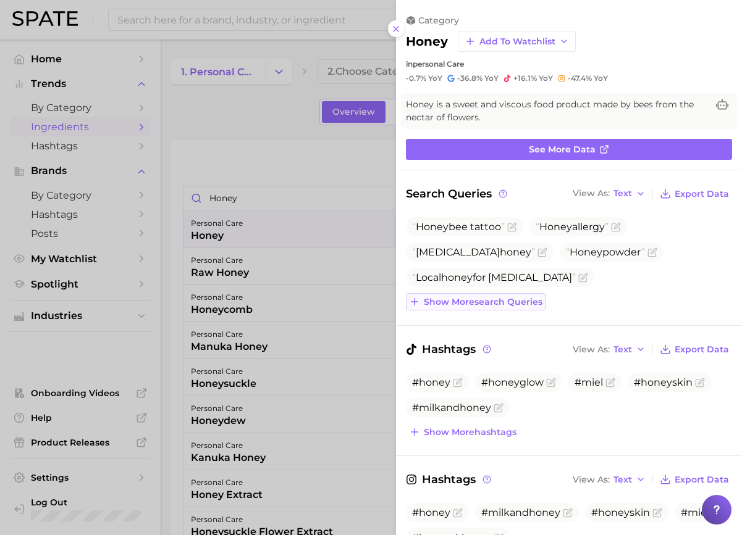
click at [508, 297] on span "Show more search queries" at bounding box center [483, 302] width 119 height 10
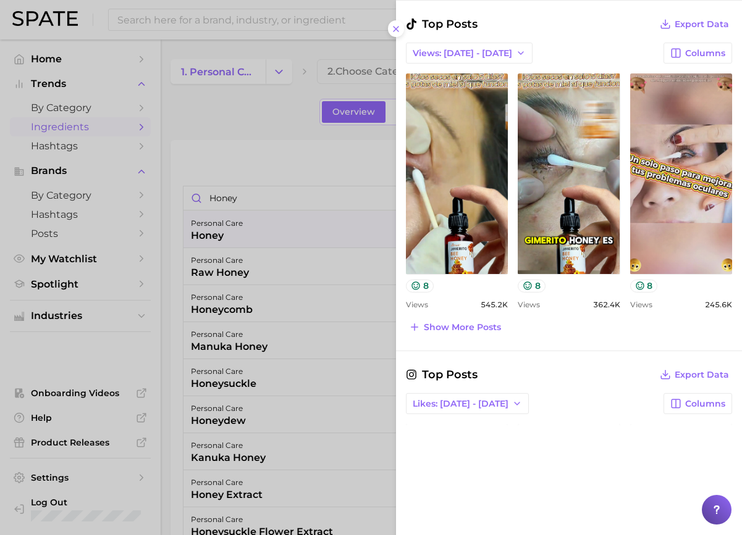
scroll to position [798, 0]
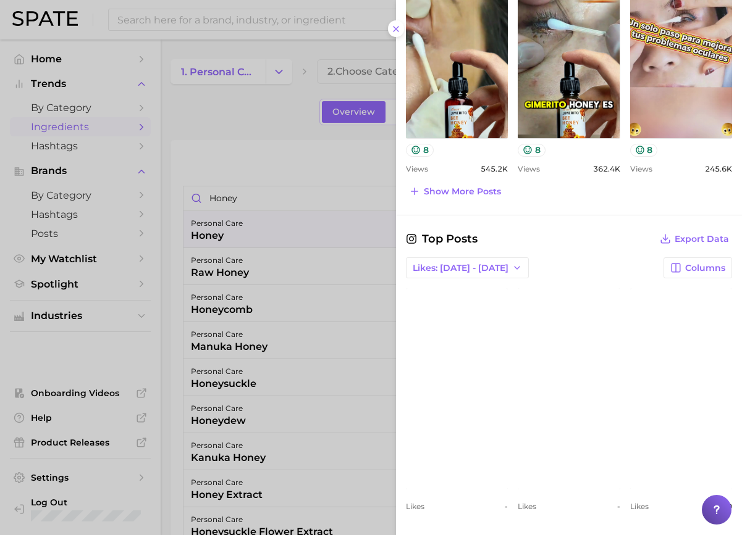
click at [263, 186] on div at bounding box center [371, 267] width 742 height 535
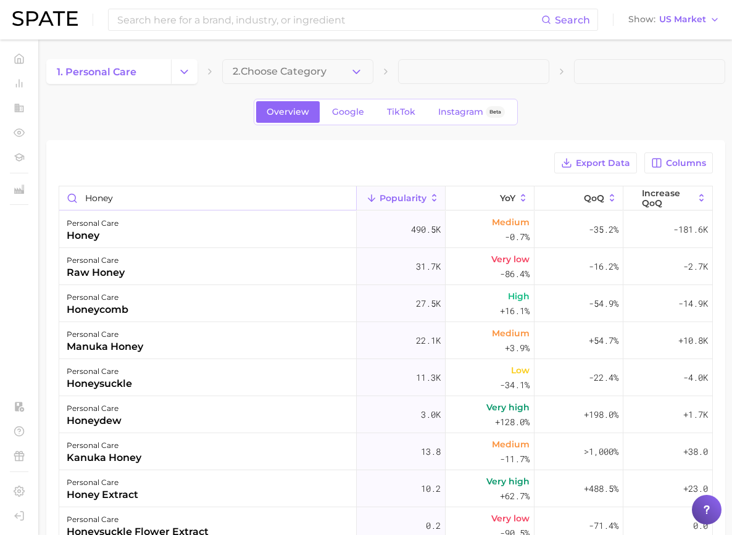
click at [251, 203] on input "honey" at bounding box center [207, 197] width 297 height 23
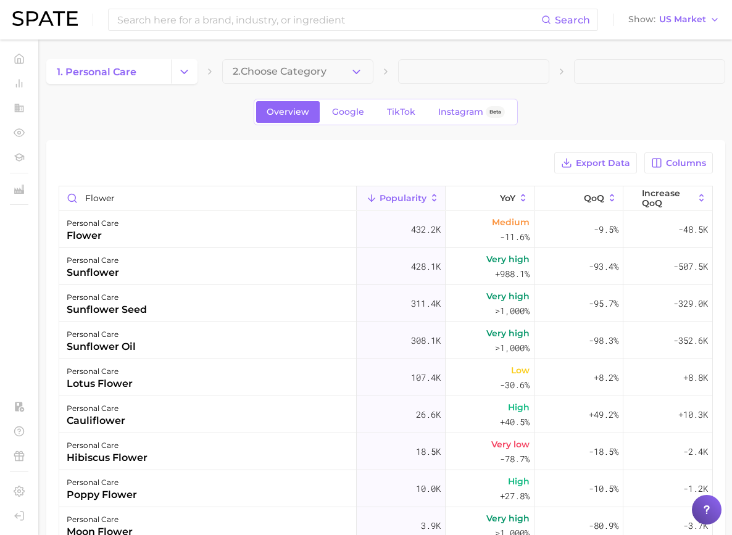
click at [258, 235] on div "personal care flower" at bounding box center [208, 229] width 298 height 37
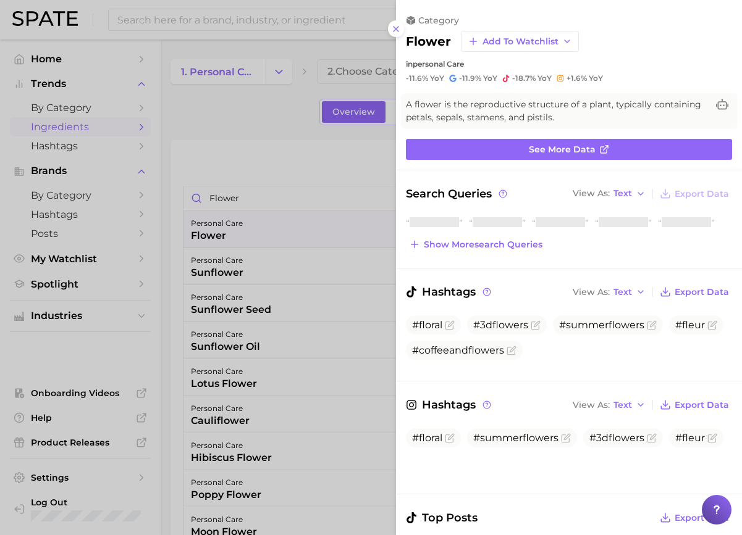
scroll to position [0, 0]
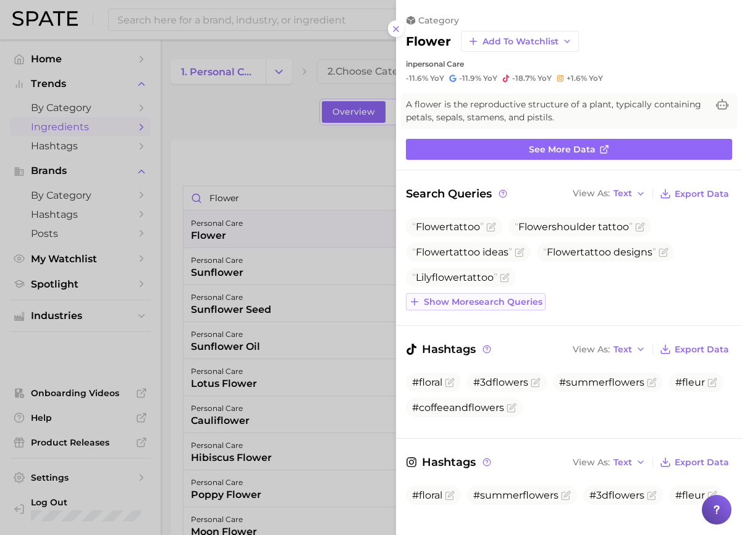
click at [537, 298] on span "Show more search queries" at bounding box center [483, 302] width 119 height 10
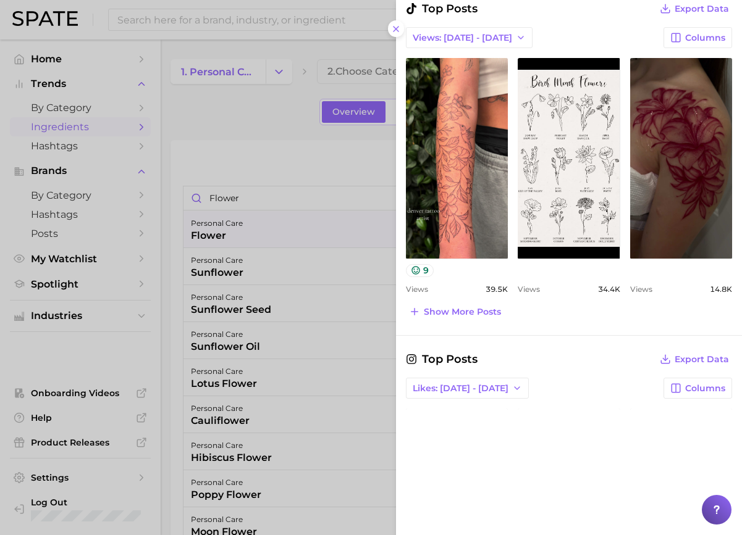
scroll to position [738, 0]
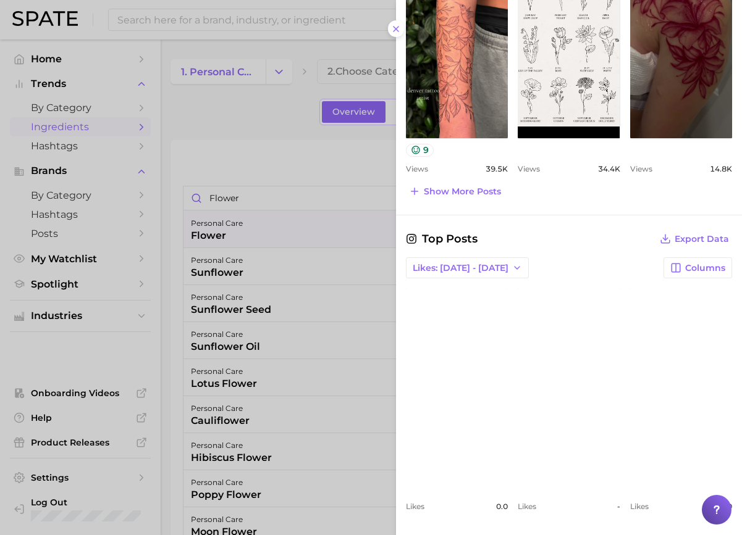
click at [317, 283] on div at bounding box center [371, 267] width 742 height 535
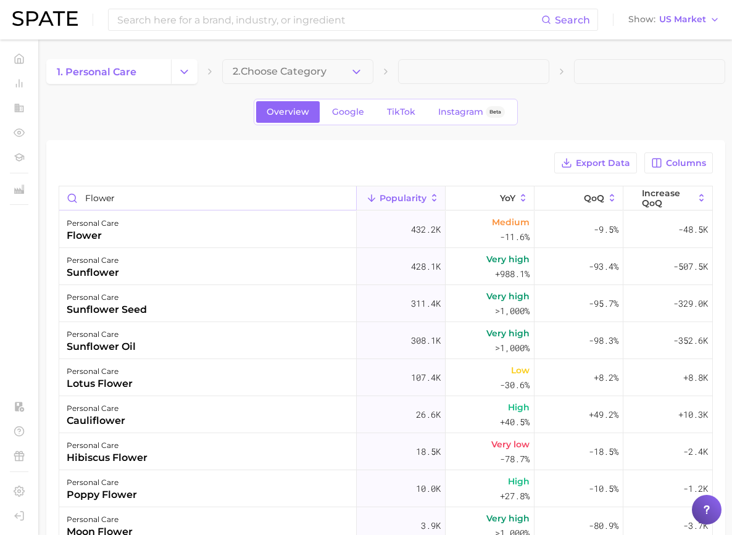
click at [246, 196] on input "flower" at bounding box center [207, 197] width 297 height 23
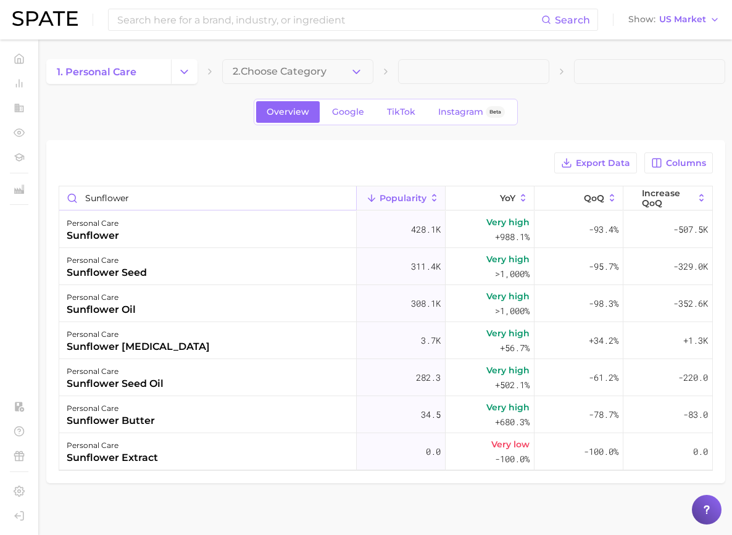
click at [240, 196] on input "sunflower" at bounding box center [207, 197] width 297 height 23
click at [279, 230] on div "personal care sunflower" at bounding box center [208, 229] width 298 height 37
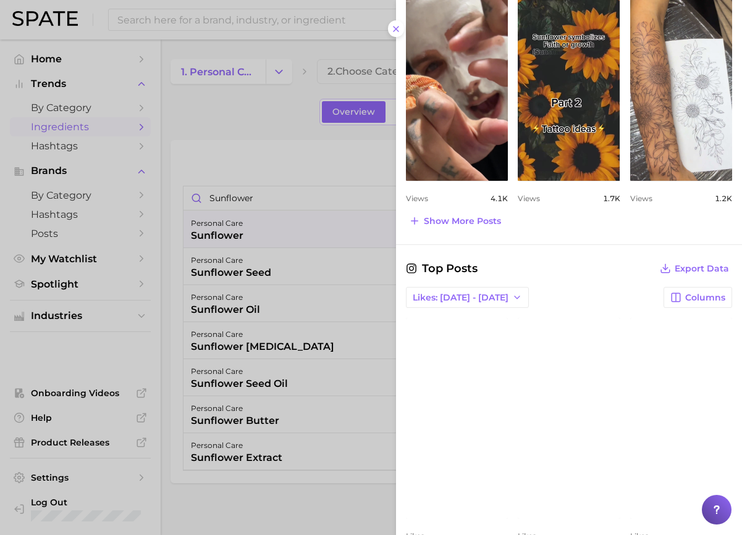
scroll to position [674, 0]
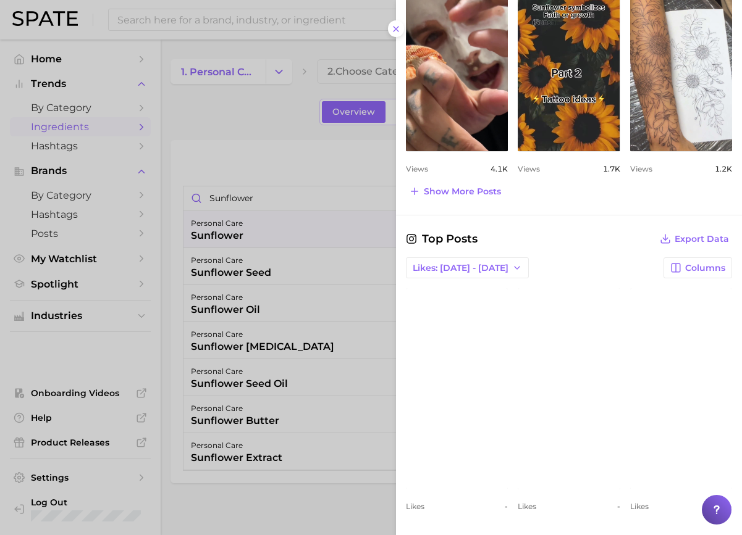
click at [160, 232] on div at bounding box center [371, 267] width 742 height 535
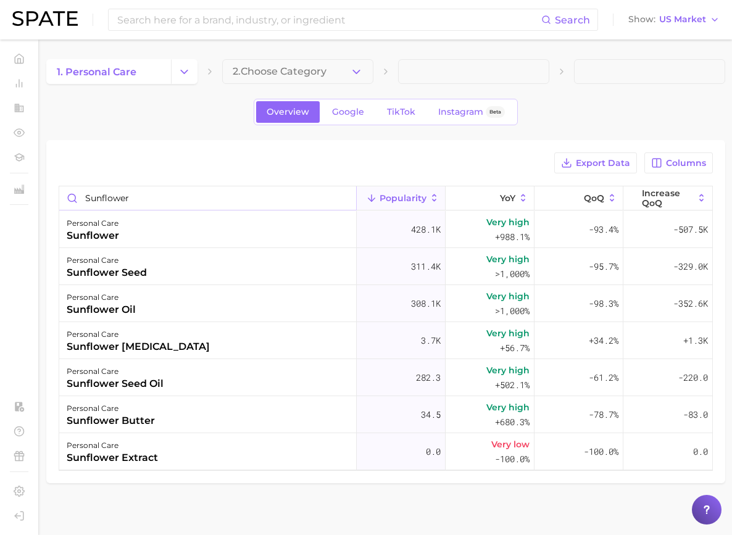
click at [229, 196] on input "sunflower" at bounding box center [207, 197] width 297 height 23
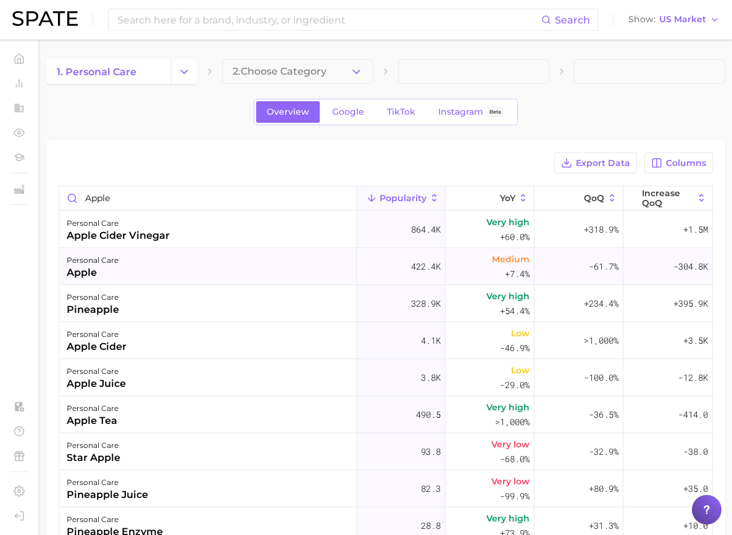
click at [253, 263] on div "personal care apple" at bounding box center [208, 266] width 298 height 37
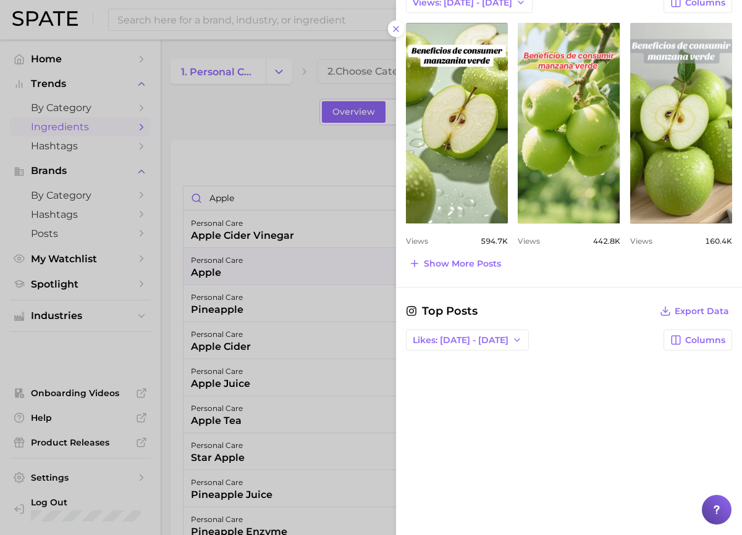
scroll to position [760, 0]
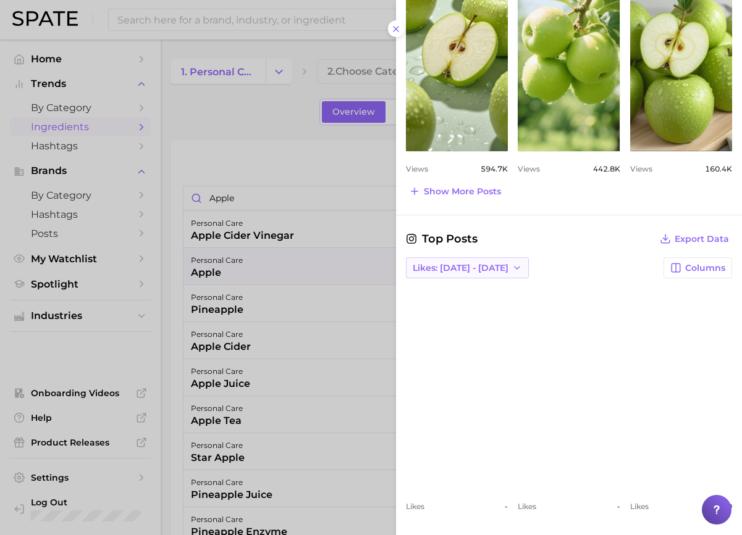
click at [470, 268] on span "Likes: [DATE] - [DATE]" at bounding box center [461, 268] width 96 height 10
click at [464, 305] on button "Likes: [DATE] - [DATE]" at bounding box center [474, 313] width 136 height 22
click at [512, 268] on icon "button" at bounding box center [517, 268] width 10 height 10
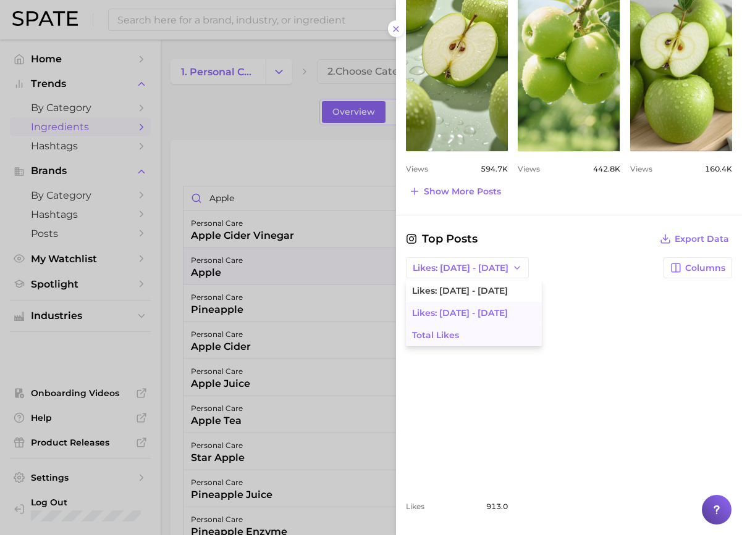
click at [487, 339] on button "Total Likes" at bounding box center [474, 335] width 136 height 22
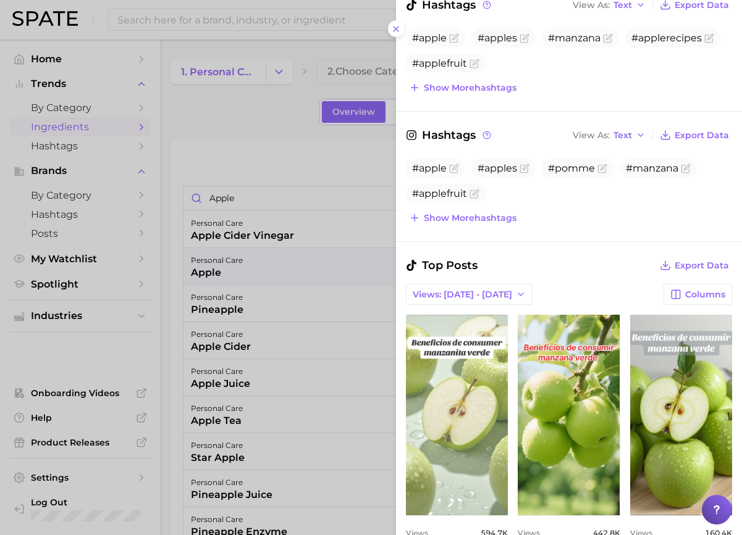
scroll to position [382, 0]
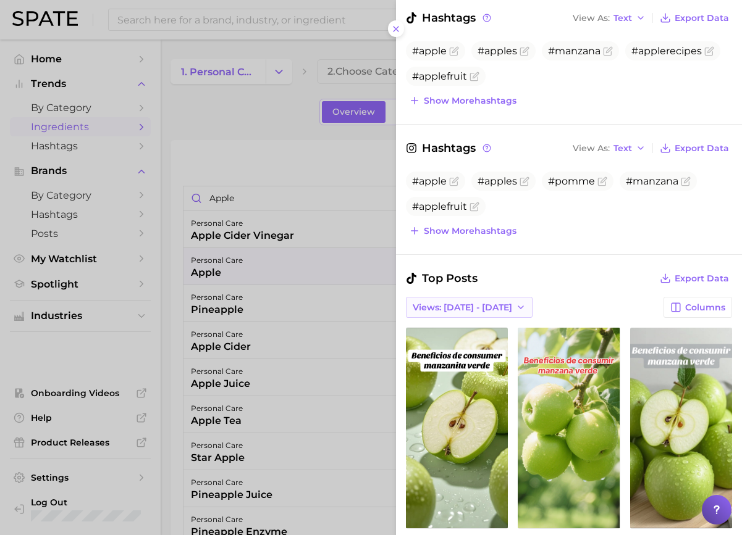
click at [470, 300] on button "Views: [DATE] - [DATE]" at bounding box center [469, 307] width 127 height 21
click at [459, 350] on span "Total Views" at bounding box center [437, 353] width 51 height 10
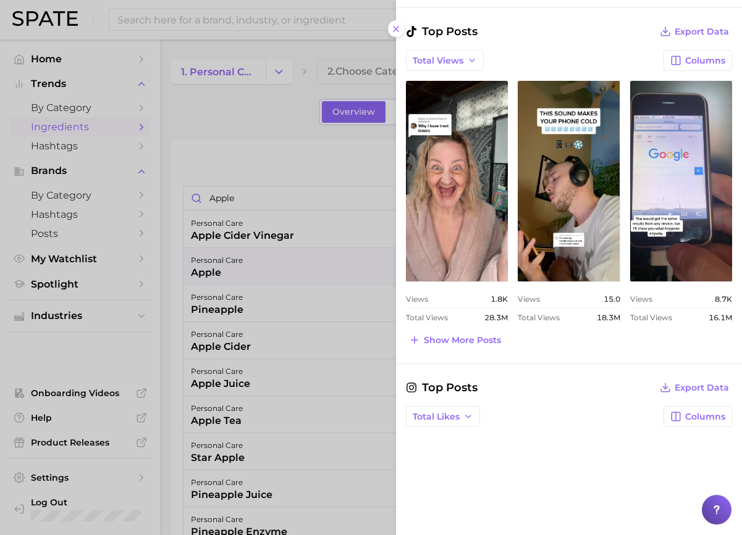
scroll to position [0, 0]
click at [472, 344] on span "Show more posts" at bounding box center [462, 340] width 77 height 10
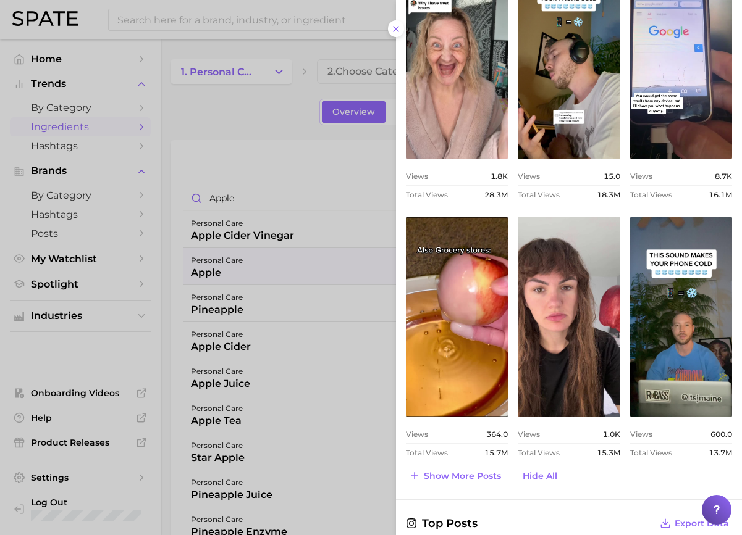
scroll to position [1000, 0]
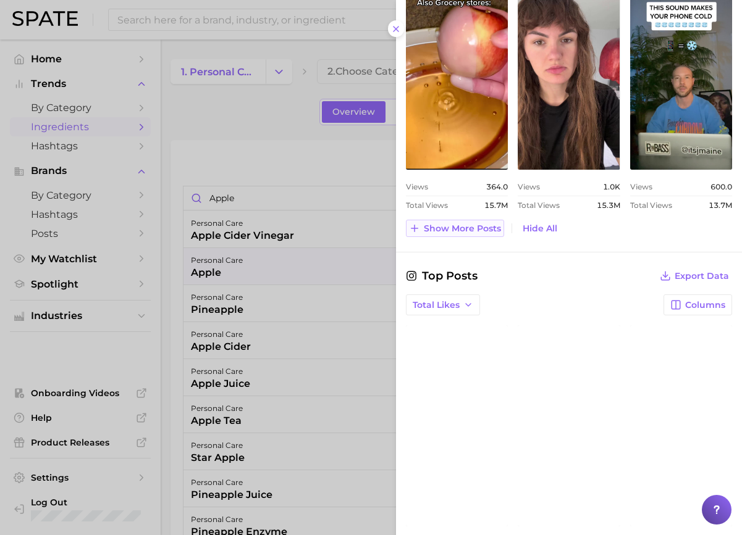
click at [449, 233] on span "Show more posts" at bounding box center [462, 229] width 77 height 10
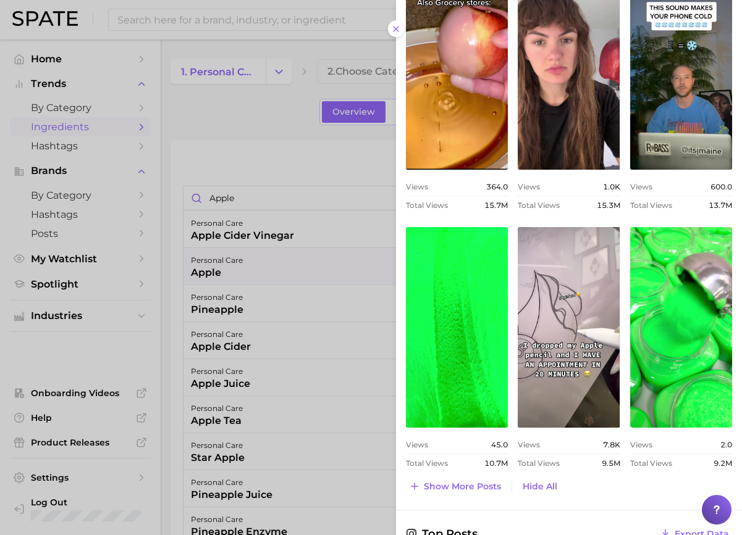
scroll to position [0, 0]
click at [420, 223] on div "view post on TikTok Views 1.8k Total Views 28.3m view post on TikTok Views 15.0…" at bounding box center [569, 89] width 326 height 758
click at [252, 192] on div at bounding box center [371, 267] width 742 height 535
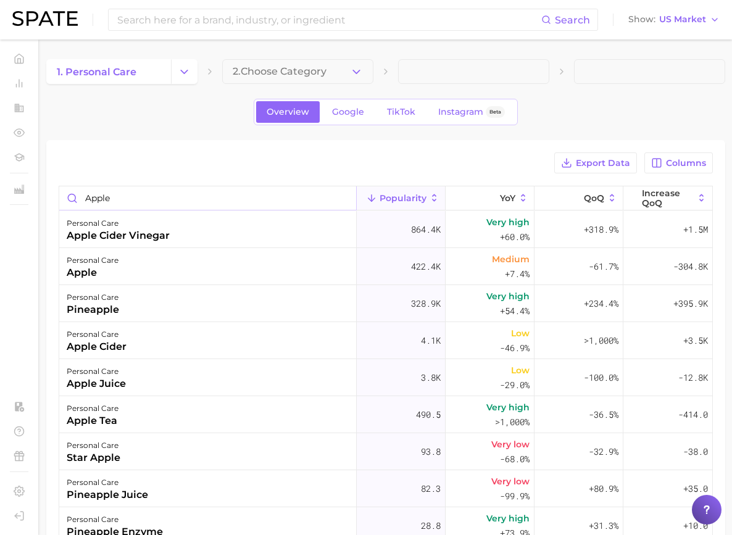
click at [244, 196] on input "apple" at bounding box center [207, 197] width 297 height 23
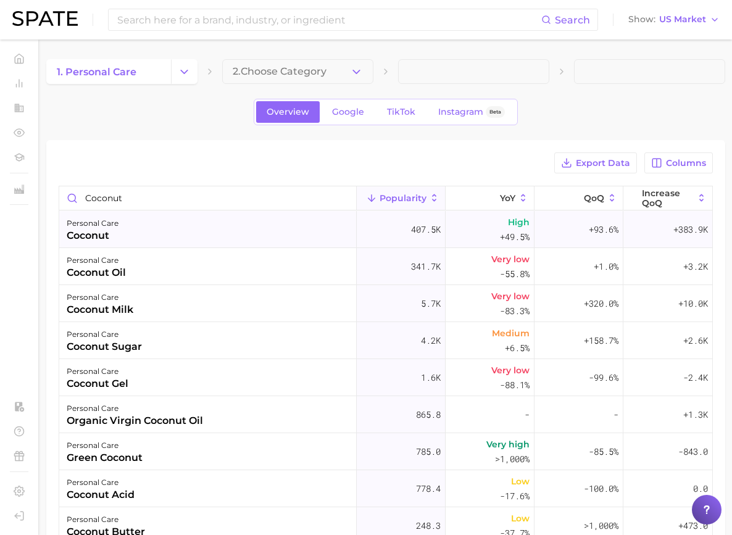
click at [284, 241] on div "personal care coconut" at bounding box center [208, 229] width 298 height 37
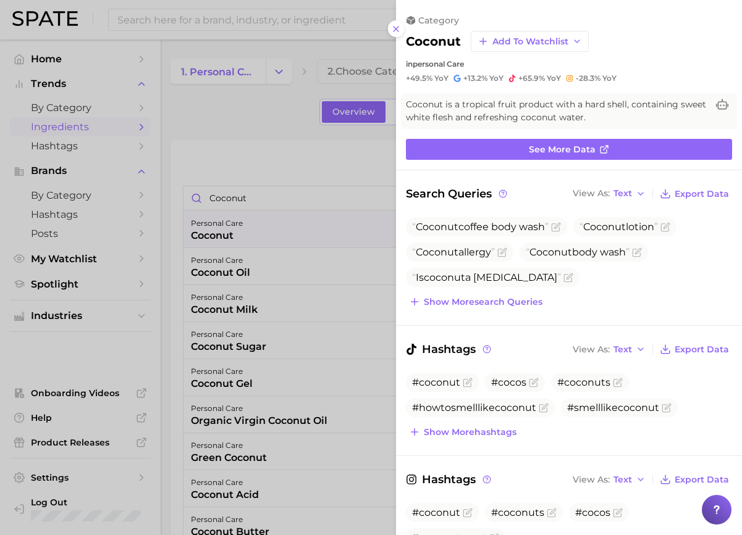
click at [258, 213] on div at bounding box center [371, 267] width 742 height 535
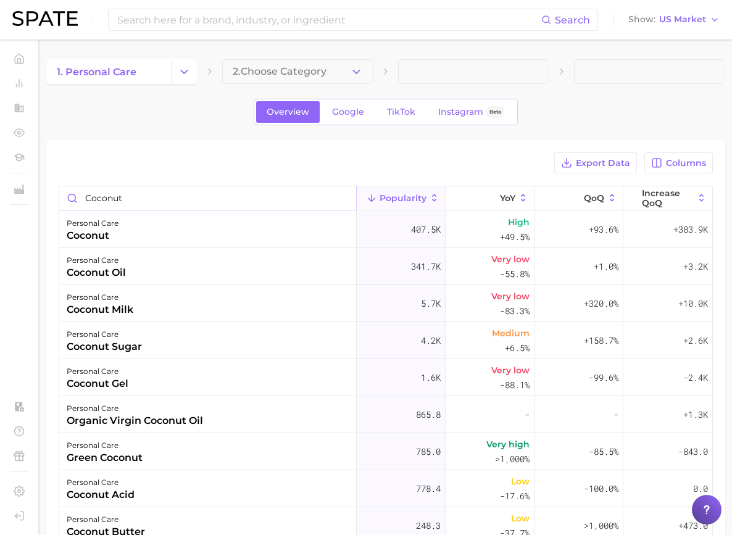
click at [240, 204] on input "coconut" at bounding box center [207, 197] width 297 height 23
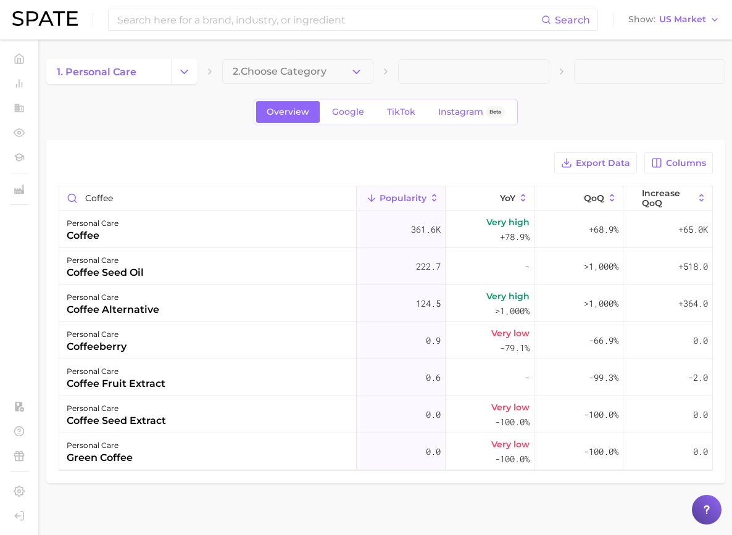
click at [259, 229] on div "personal care coffee" at bounding box center [208, 229] width 298 height 37
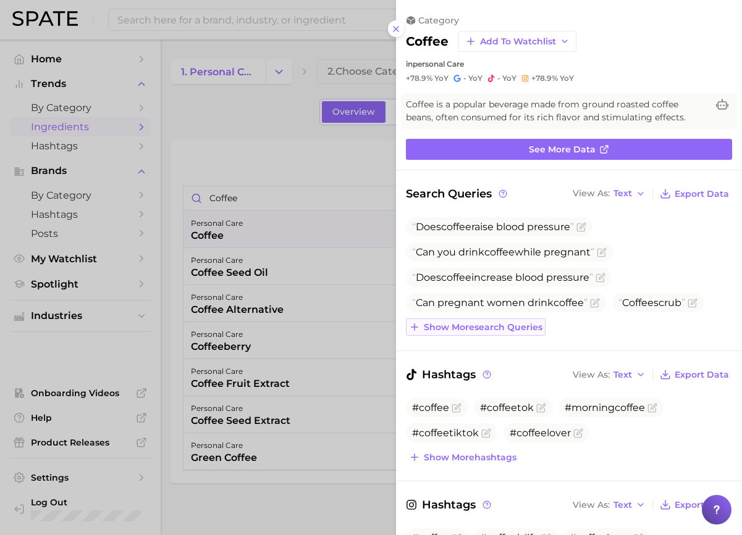
click at [503, 332] on span "Show more search queries" at bounding box center [483, 327] width 119 height 10
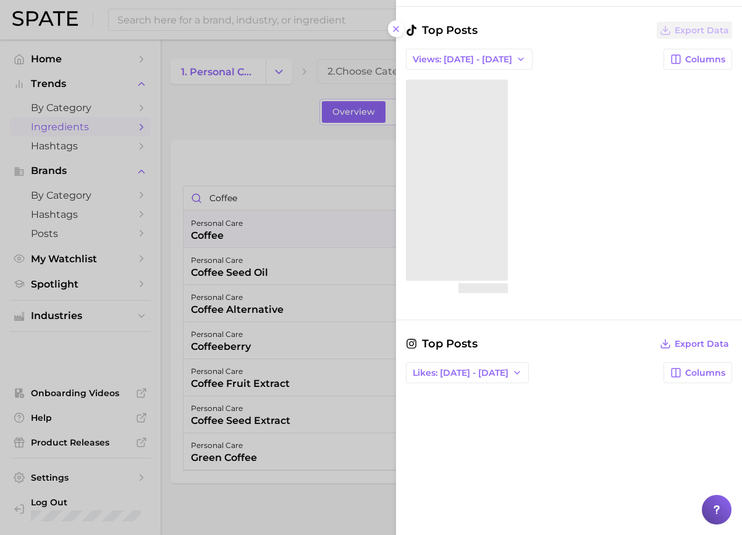
scroll to position [496, 0]
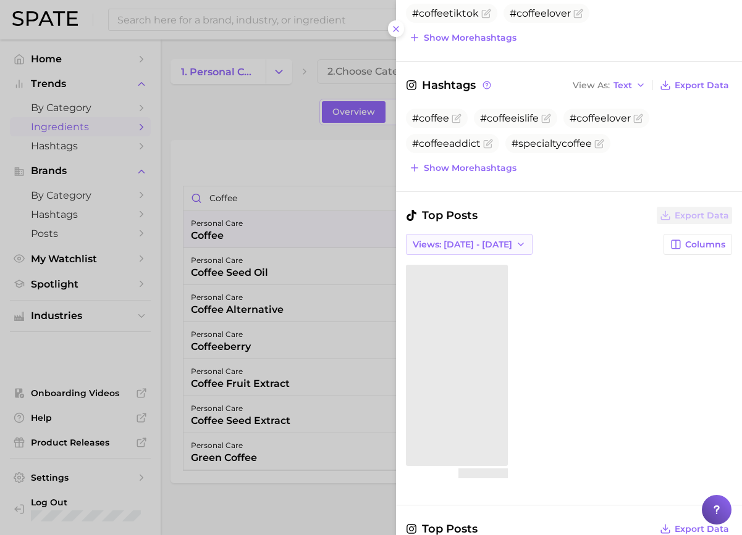
click at [483, 245] on span "Views: [DATE] - [DATE]" at bounding box center [462, 245] width 99 height 10
click at [470, 279] on button "Total Views" at bounding box center [474, 290] width 136 height 22
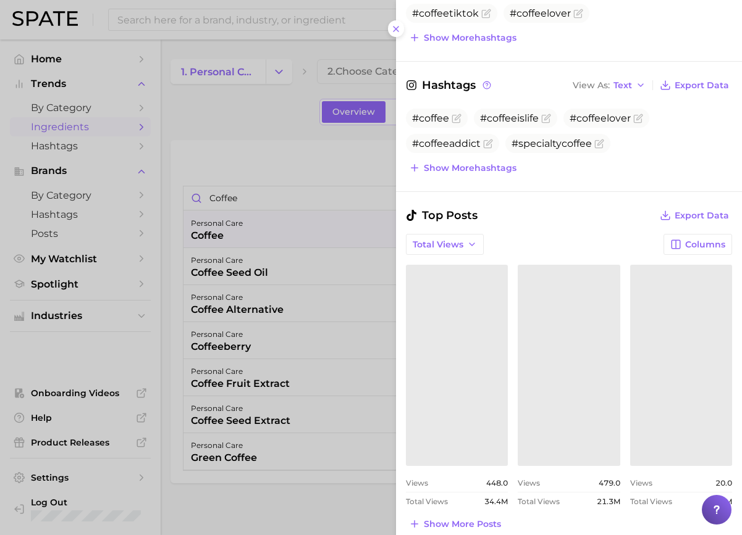
drag, startPoint x: 245, startPoint y: 222, endPoint x: 233, endPoint y: 209, distance: 17.9
click at [245, 223] on div at bounding box center [371, 267] width 742 height 535
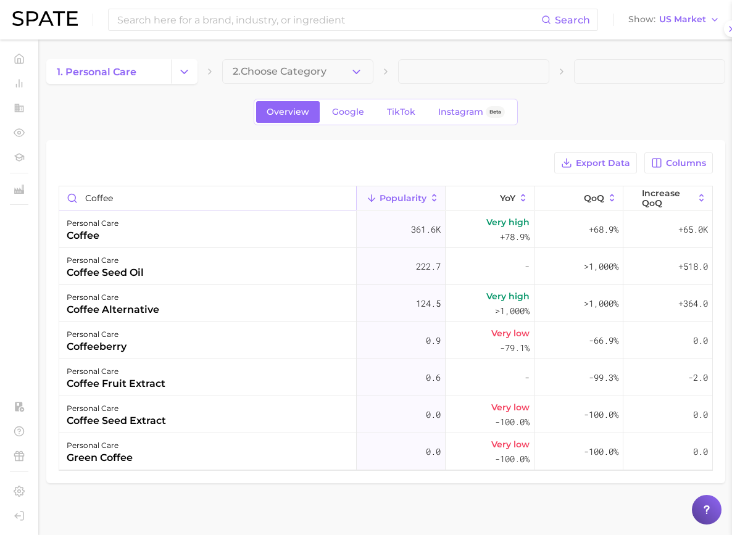
click at [228, 198] on input "coffee" at bounding box center [207, 197] width 297 height 23
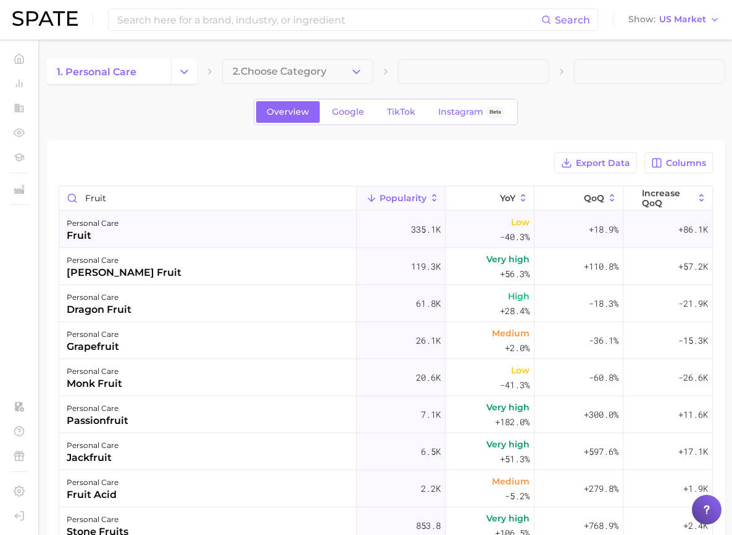
click at [119, 236] on div "fruit" at bounding box center [93, 235] width 52 height 15
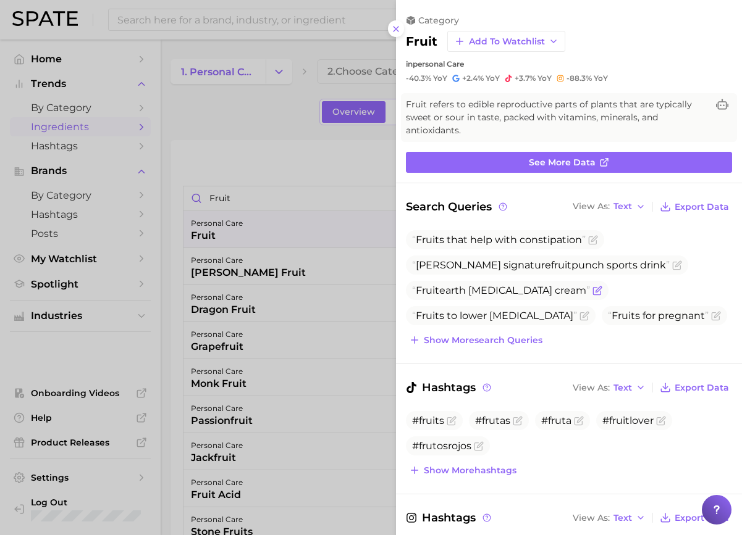
scroll to position [0, 0]
click at [479, 335] on span "Show more search queries" at bounding box center [483, 340] width 119 height 10
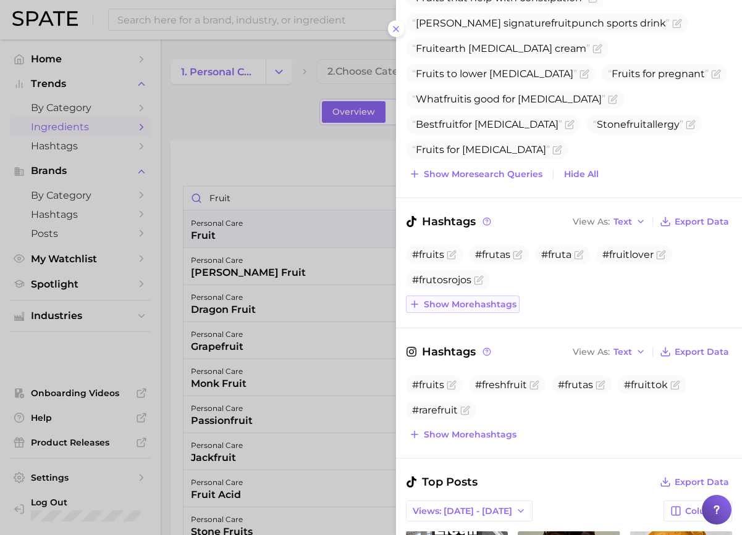
scroll to position [309, 0]
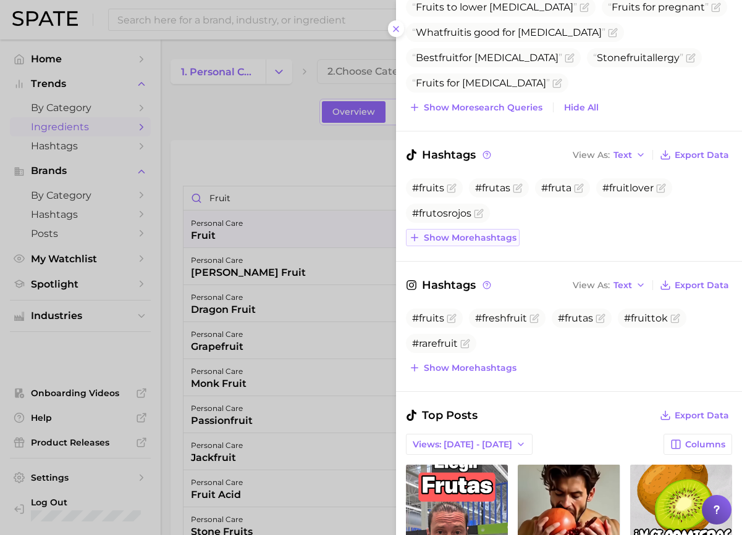
click at [485, 246] on button "Show more hashtags" at bounding box center [463, 237] width 114 height 17
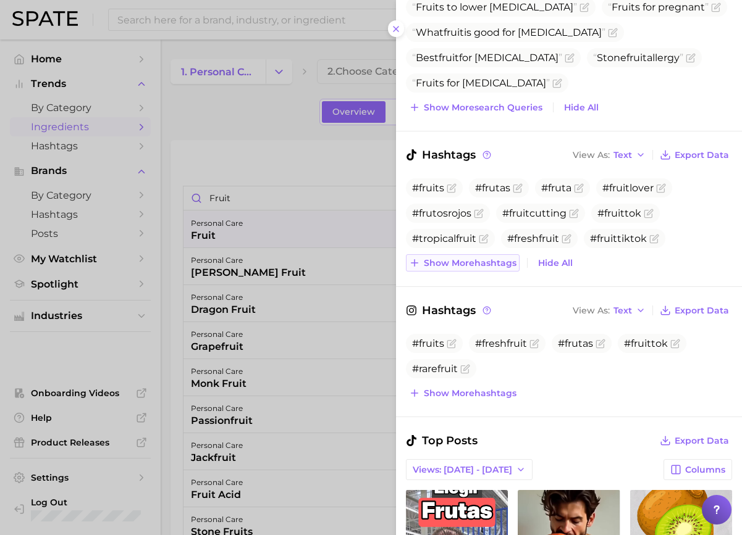
click at [485, 266] on span "Show more hashtags" at bounding box center [470, 263] width 93 height 10
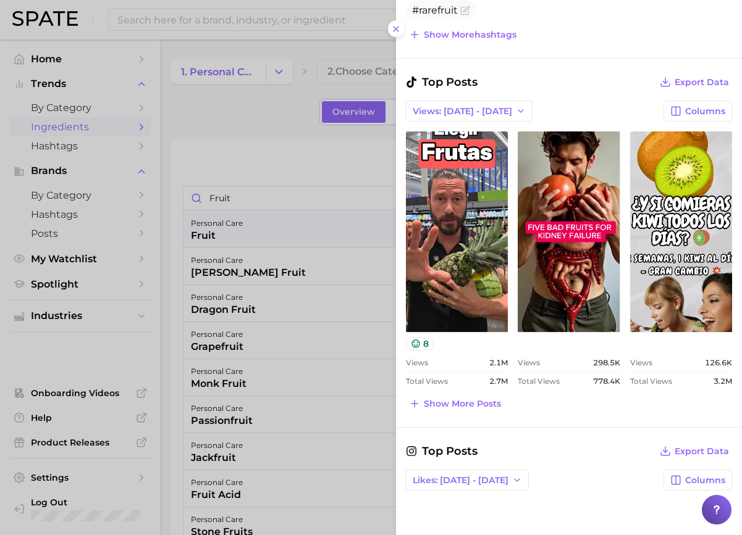
scroll to position [741, 0]
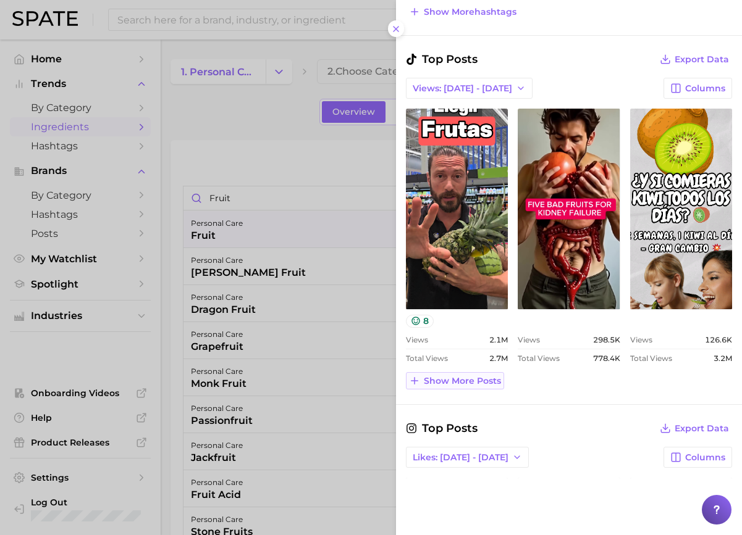
click at [463, 384] on span "Show more posts" at bounding box center [462, 381] width 77 height 10
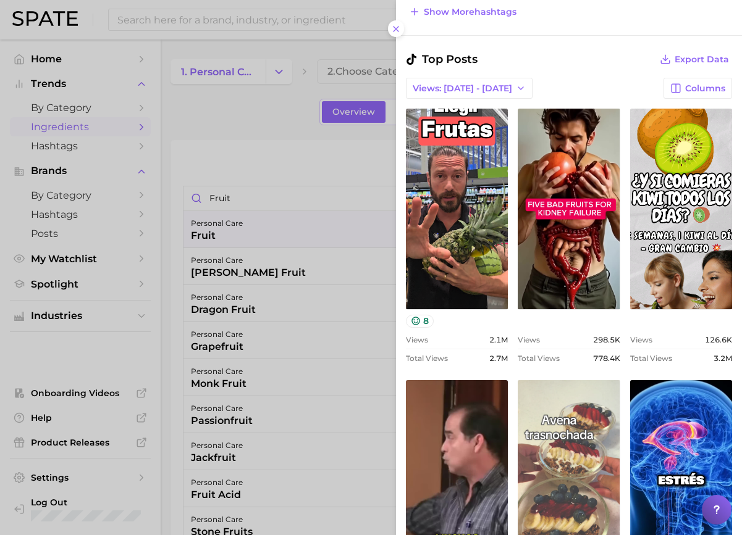
scroll to position [1050, 0]
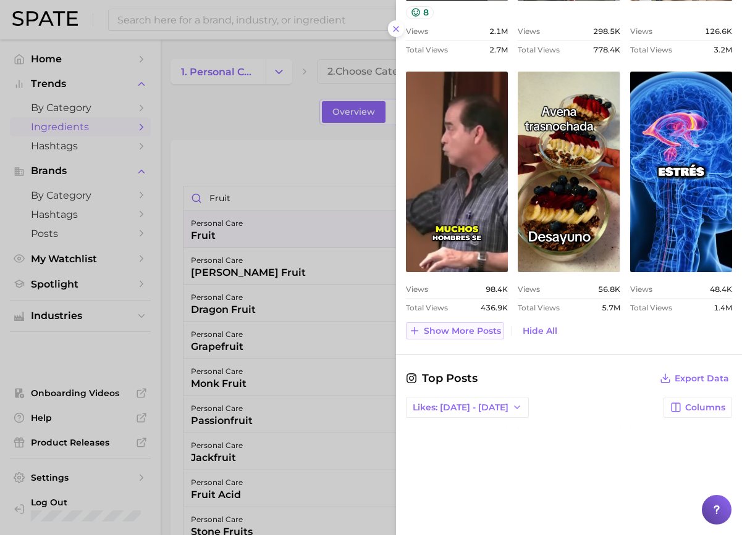
click at [478, 327] on span "Show more posts" at bounding box center [462, 331] width 77 height 10
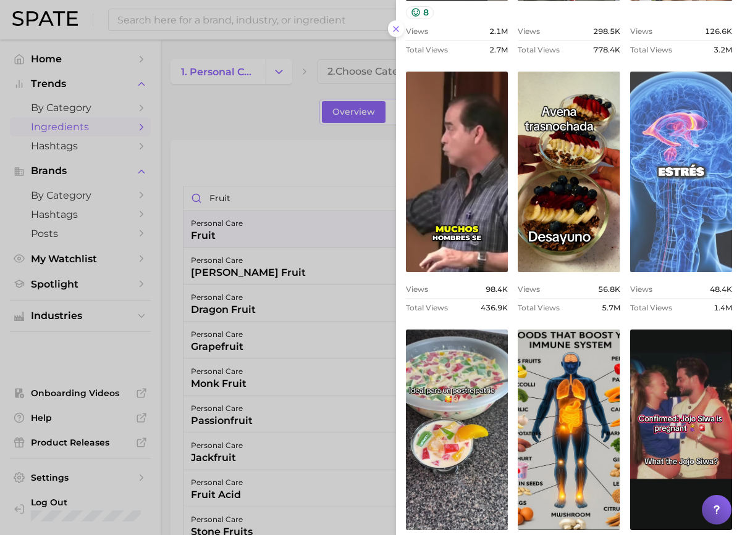
scroll to position [0, 0]
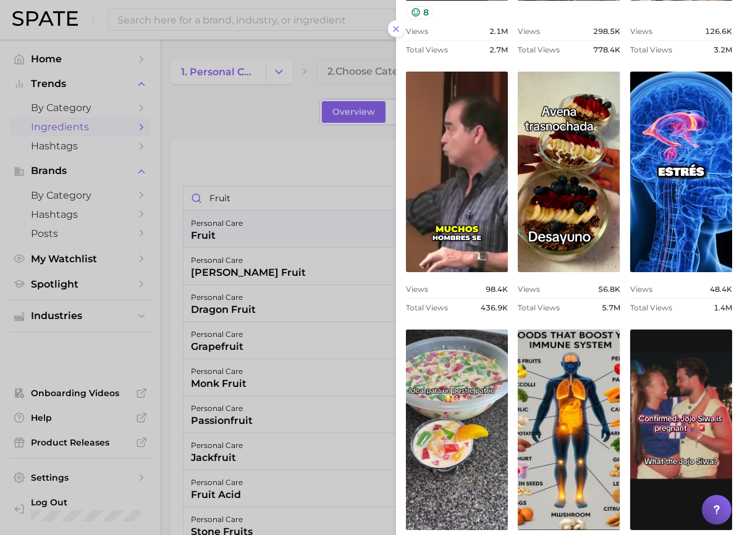
click at [268, 188] on div at bounding box center [371, 267] width 742 height 535
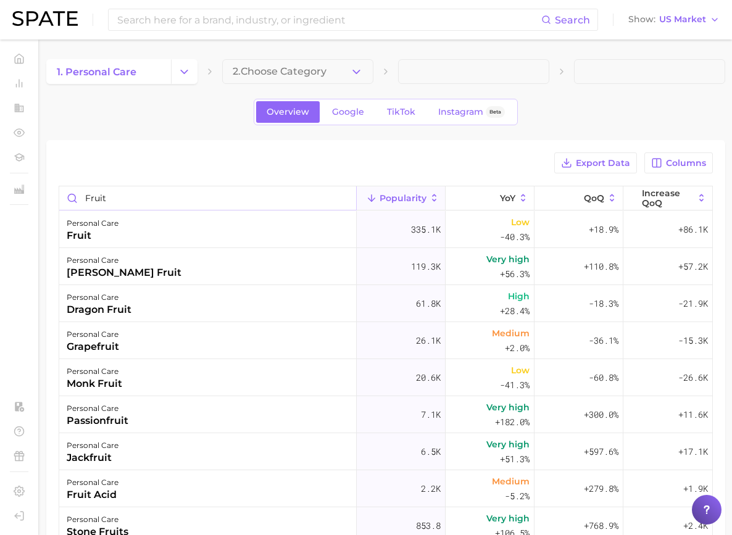
click at [260, 198] on input "fruit" at bounding box center [207, 197] width 297 height 23
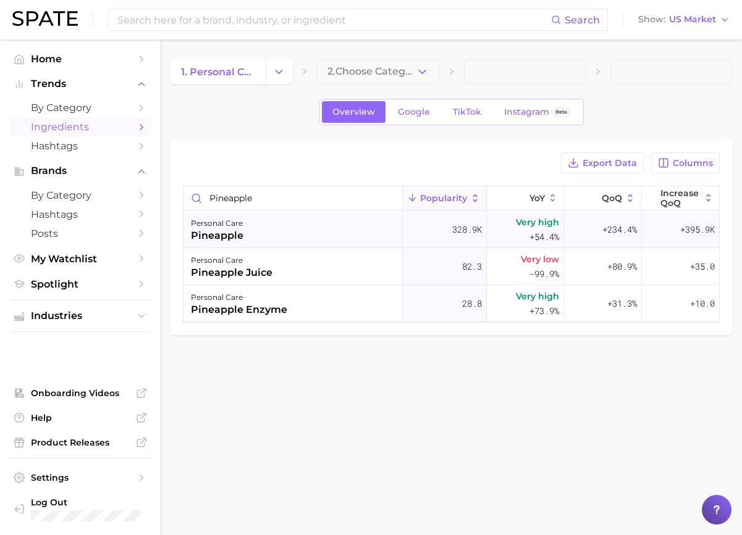
click at [259, 231] on div "personal care pineapple" at bounding box center [292, 229] width 219 height 37
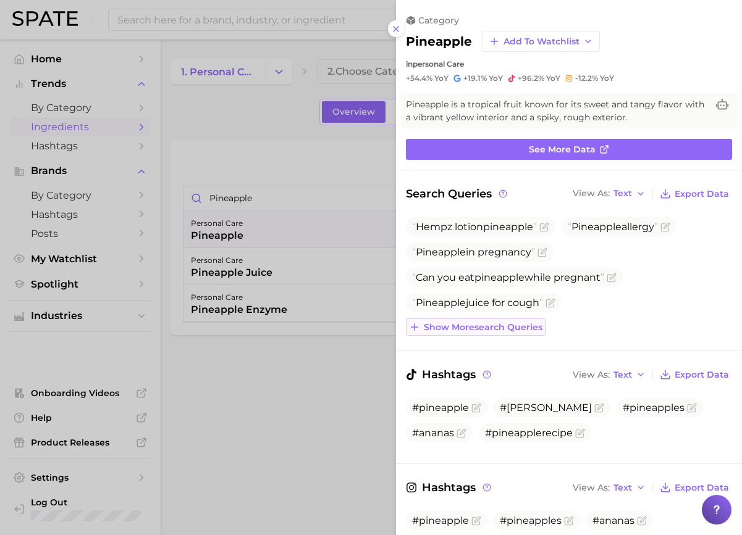
click at [518, 325] on span "Show more search queries" at bounding box center [483, 327] width 119 height 10
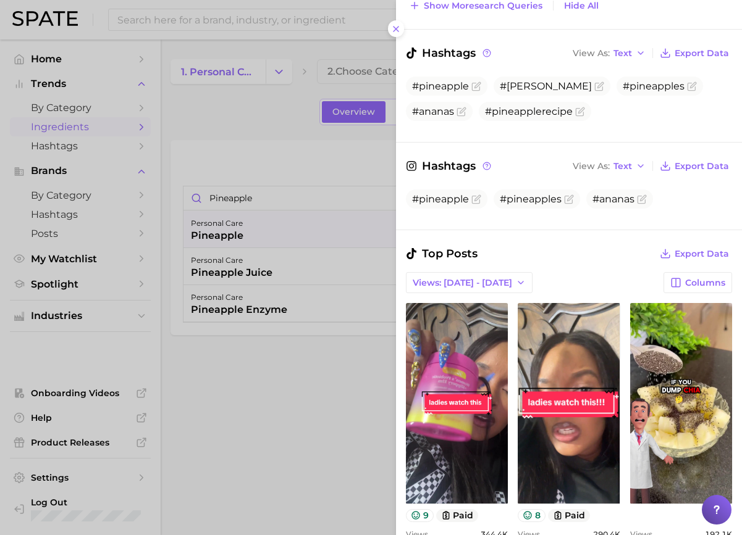
scroll to position [618, 0]
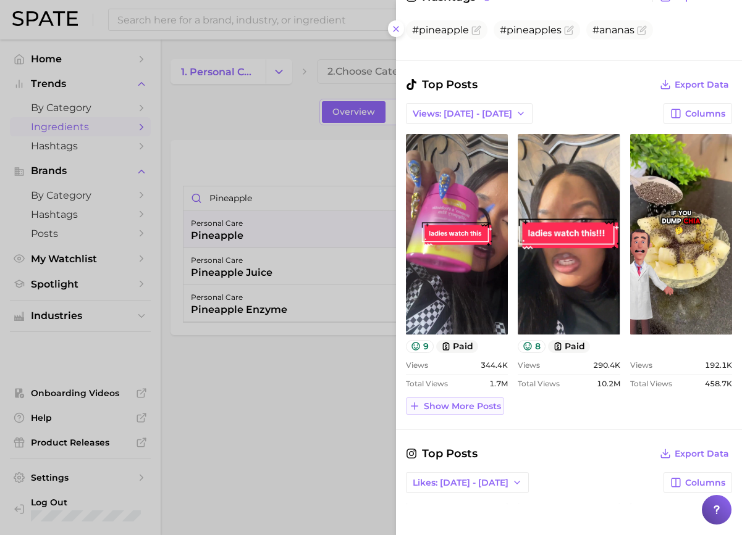
click at [470, 407] on span "Show more posts" at bounding box center [462, 406] width 77 height 10
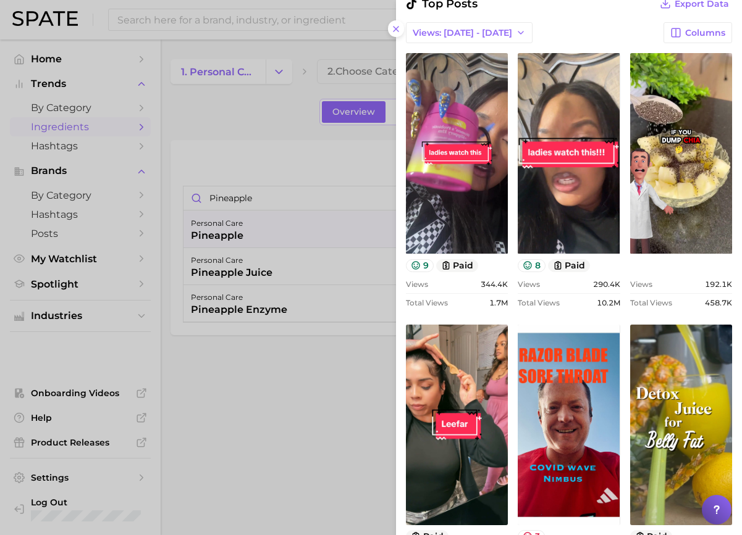
scroll to position [926, 0]
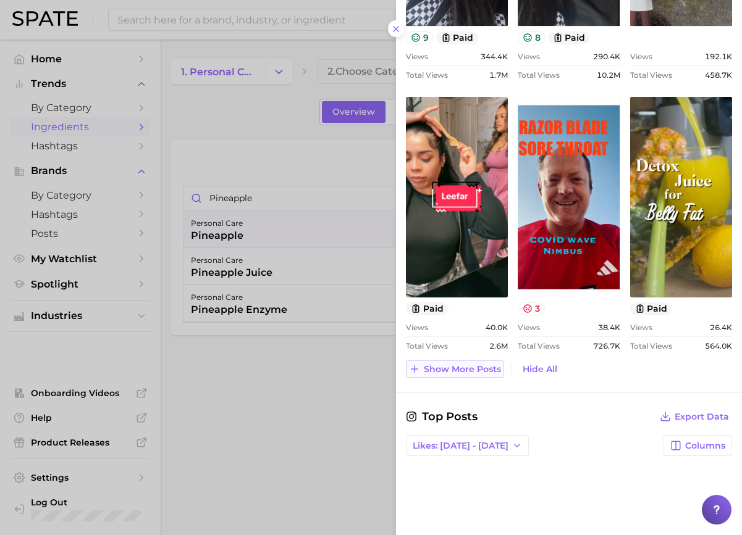
click at [467, 363] on button "Show more posts" at bounding box center [455, 369] width 98 height 17
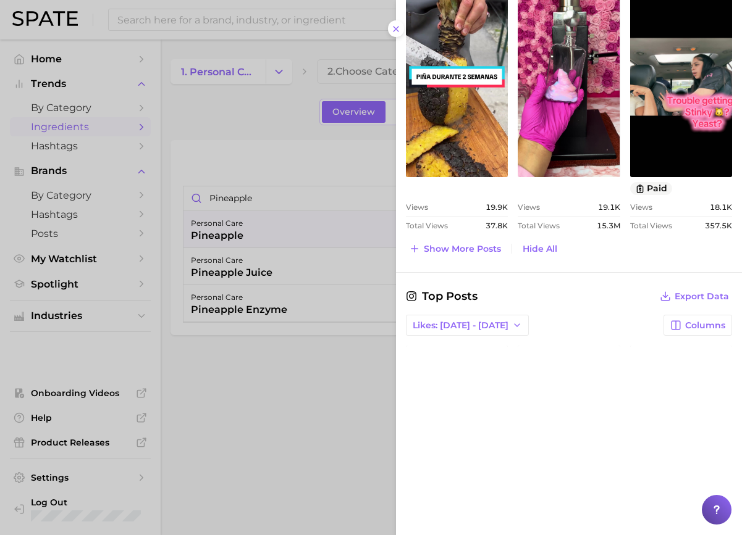
scroll to position [1394, 0]
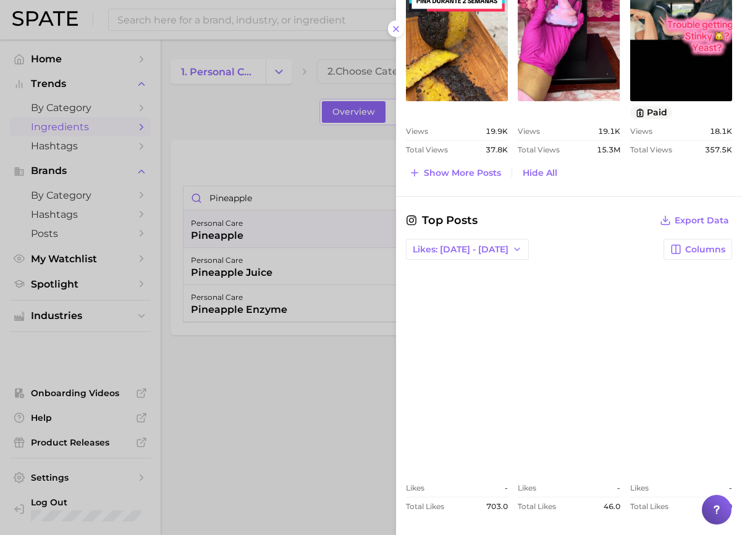
click at [305, 310] on div at bounding box center [371, 267] width 742 height 535
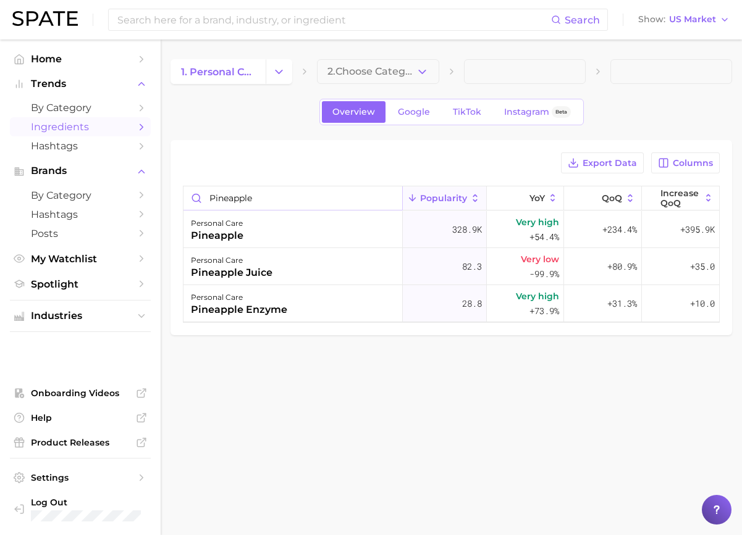
click at [255, 193] on input "pineapple" at bounding box center [292, 197] width 219 height 23
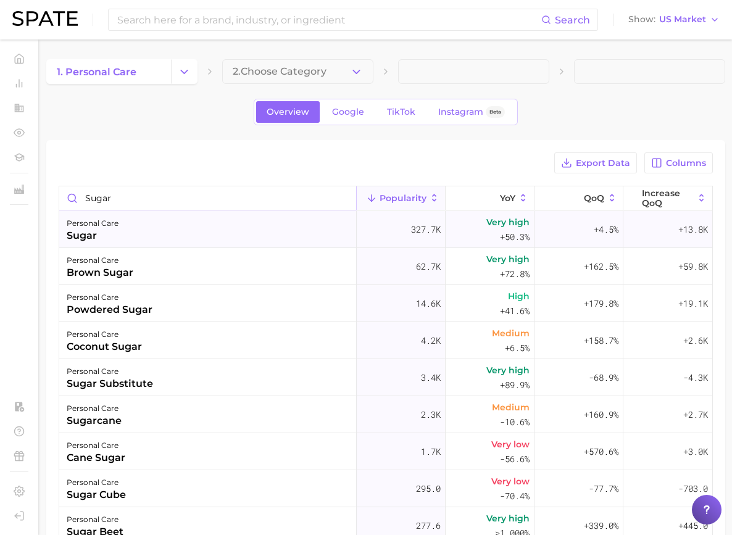
type input "sugar"
click at [274, 227] on div "personal care sugar" at bounding box center [208, 229] width 298 height 37
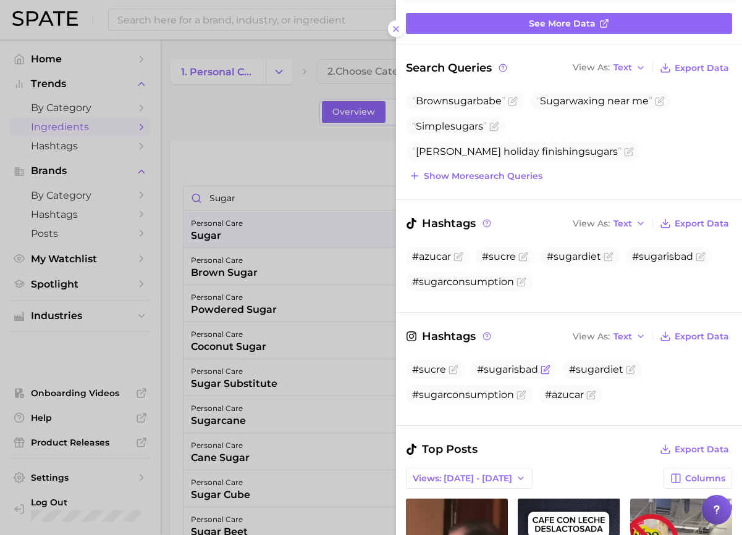
scroll to position [124, 0]
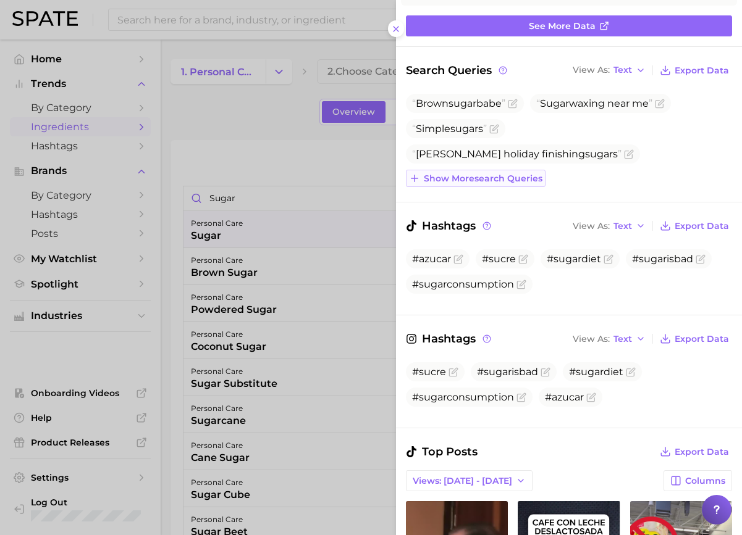
click at [505, 179] on span "Show more search queries" at bounding box center [483, 179] width 119 height 10
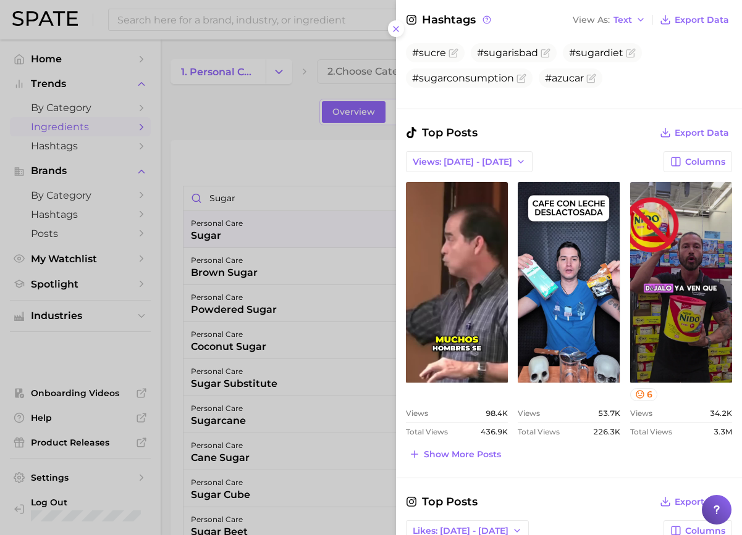
scroll to position [494, 0]
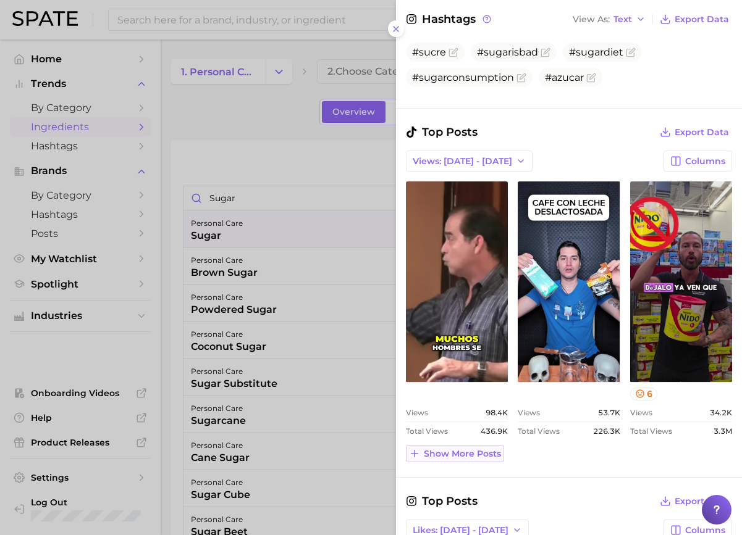
click at [443, 455] on span "Show more posts" at bounding box center [462, 454] width 77 height 10
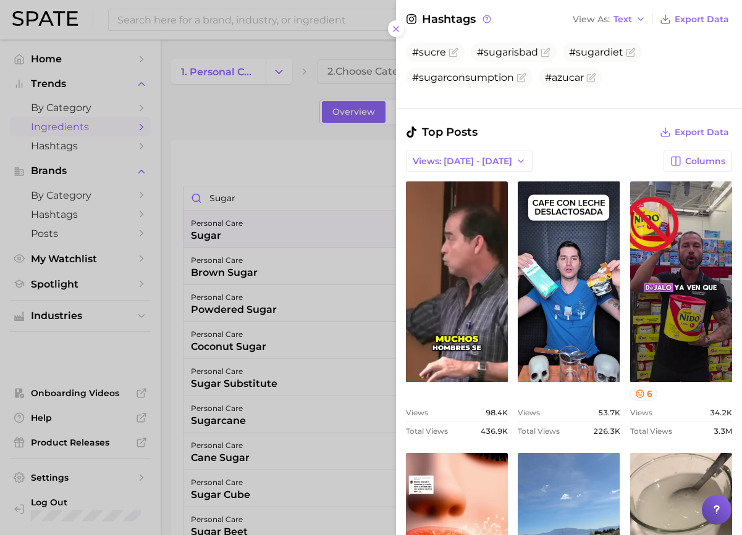
scroll to position [0, 0]
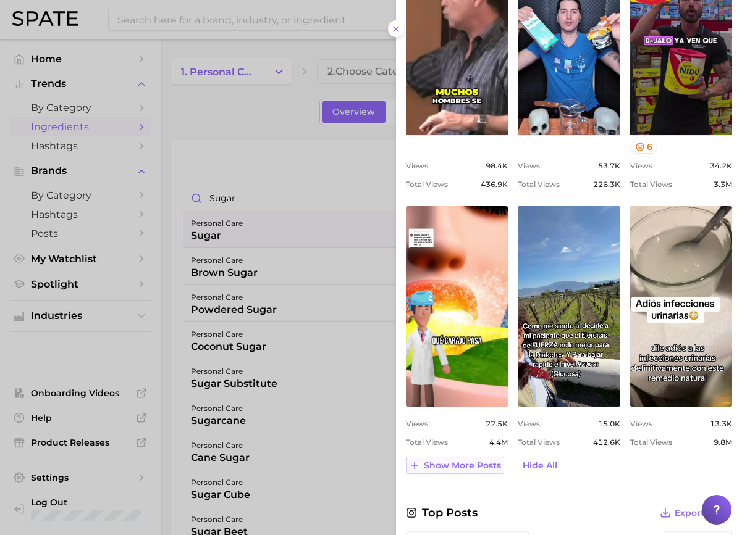
click at [466, 464] on span "Show more posts" at bounding box center [462, 466] width 77 height 10
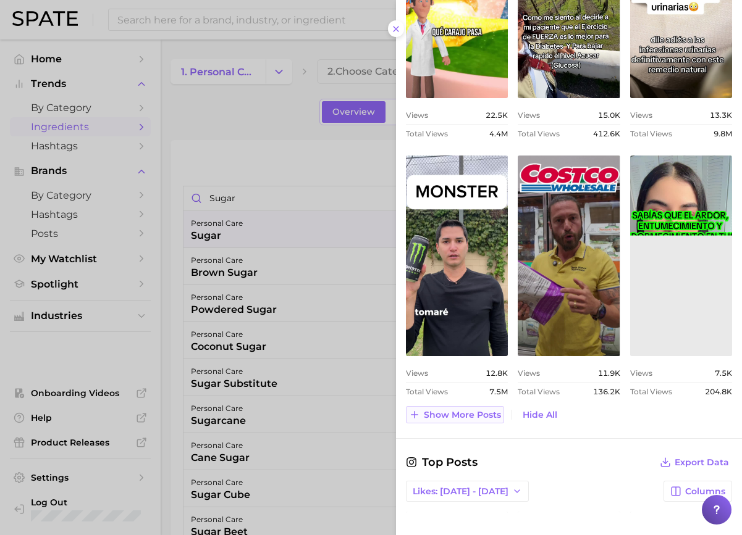
click at [487, 416] on span "Show more posts" at bounding box center [462, 415] width 77 height 10
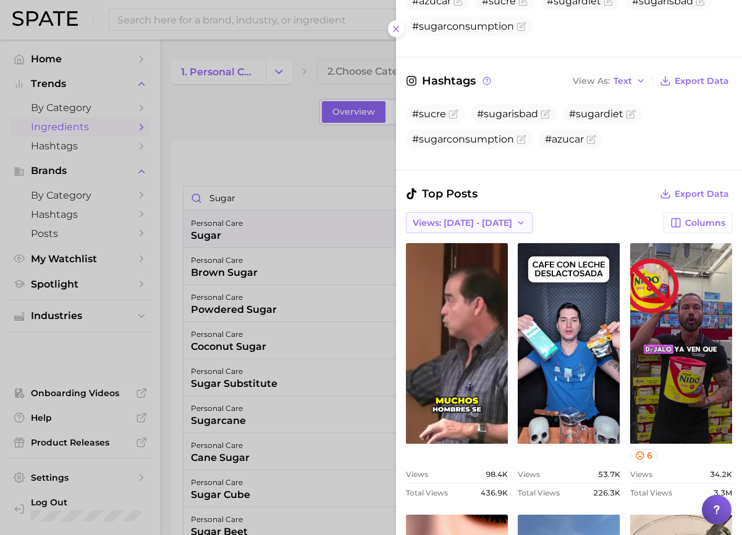
click at [476, 214] on button "Views: [DATE] - [DATE]" at bounding box center [469, 222] width 127 height 21
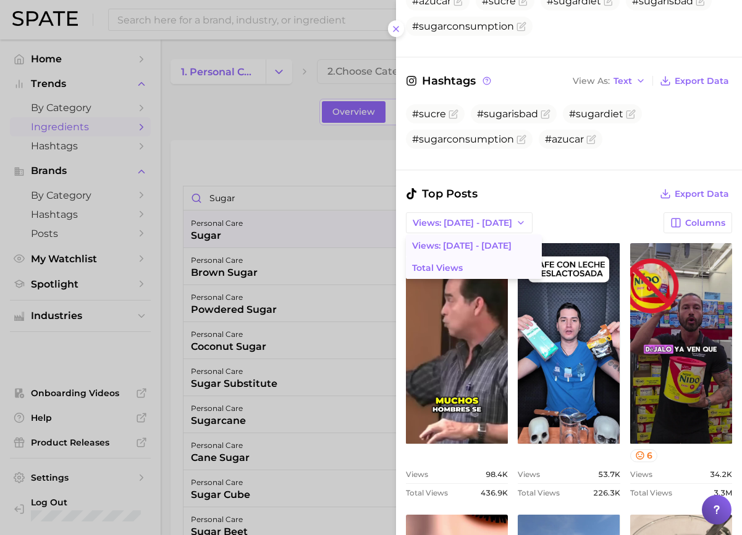
click at [461, 258] on button "Total Views" at bounding box center [474, 268] width 136 height 22
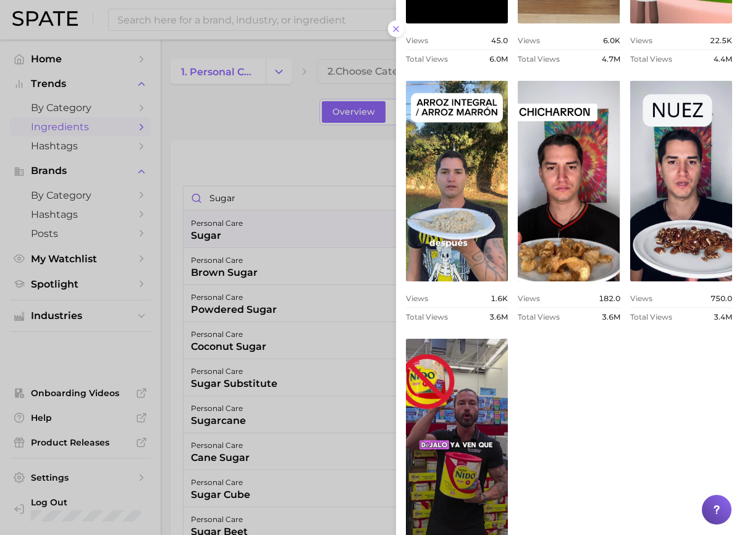
click at [354, 387] on div at bounding box center [371, 267] width 742 height 535
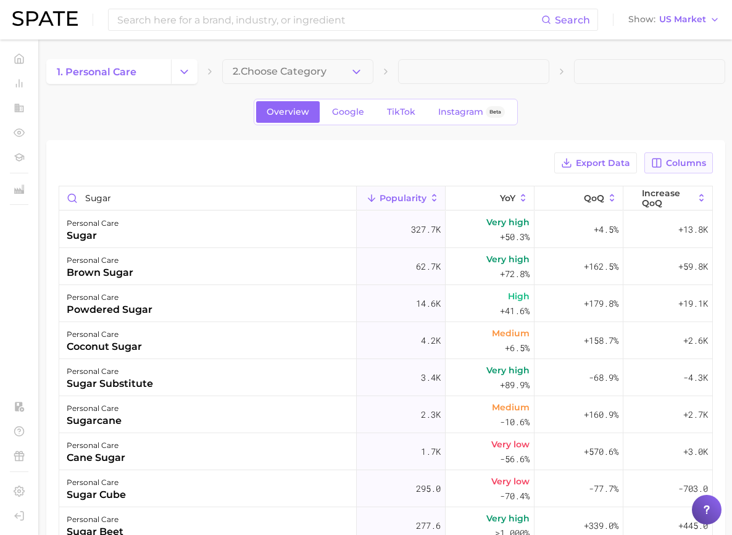
click at [668, 161] on span "Columns" at bounding box center [686, 163] width 40 height 10
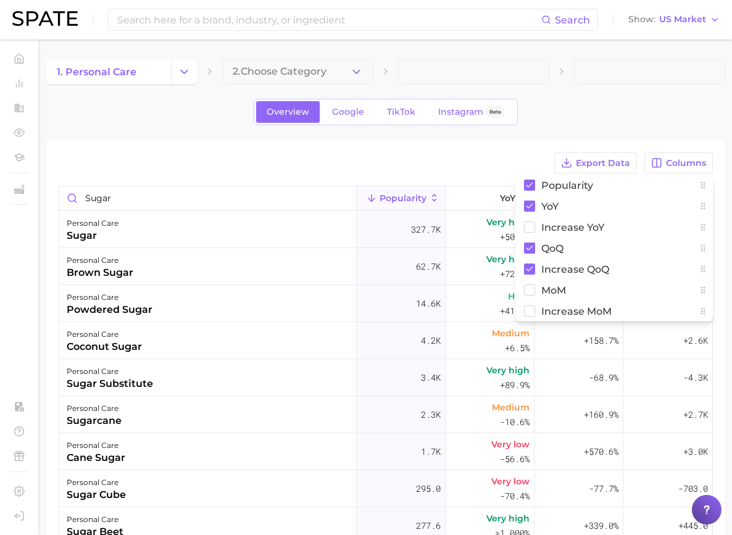
click at [518, 154] on div "Export Data Columns Popularity YoY Increase YoY QoQ Increase QoQ MoM Increase M…" at bounding box center [386, 163] width 655 height 21
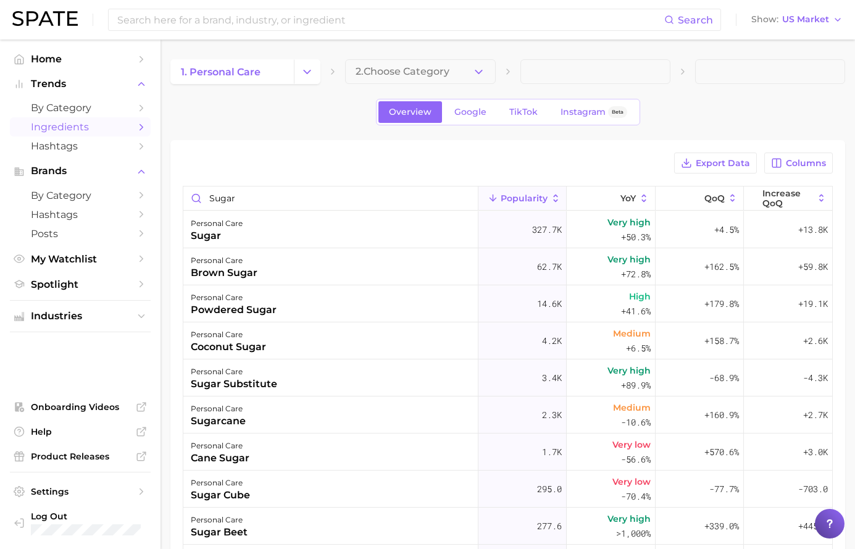
click at [266, 133] on div "1. personal care 2. Choose Category Overview Google TikTok Instagram Beta Expor…" at bounding box center [507, 403] width 675 height 688
click at [483, 114] on span "Google" at bounding box center [471, 112] width 32 height 10
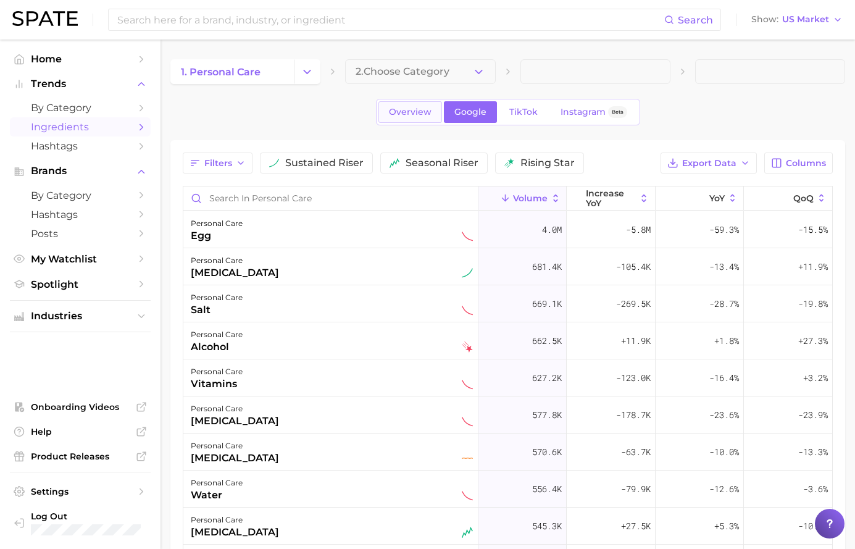
click at [434, 119] on link "Overview" at bounding box center [411, 112] width 64 height 22
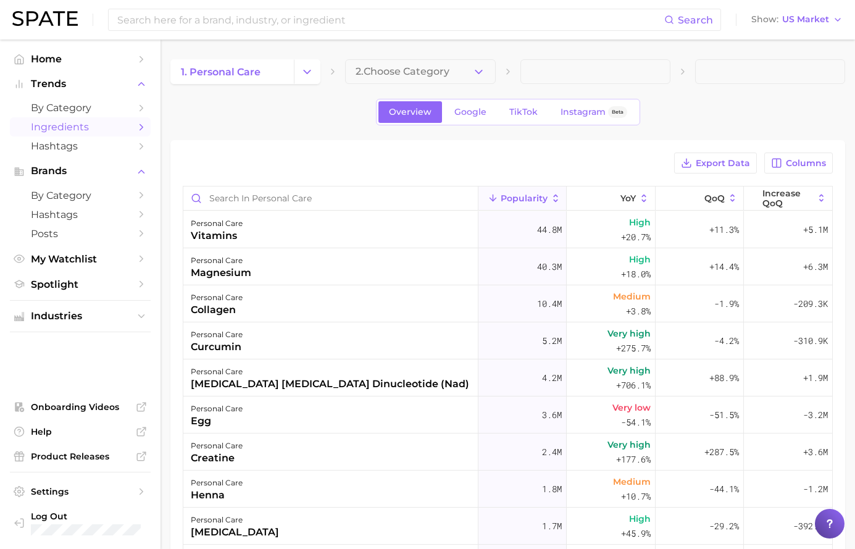
click at [272, 148] on div "Export Data Columns Popularity YoY QoQ Increase QoQ personal care vitamins 44.8…" at bounding box center [507, 443] width 675 height 607
click at [464, 108] on span "Google" at bounding box center [471, 112] width 32 height 10
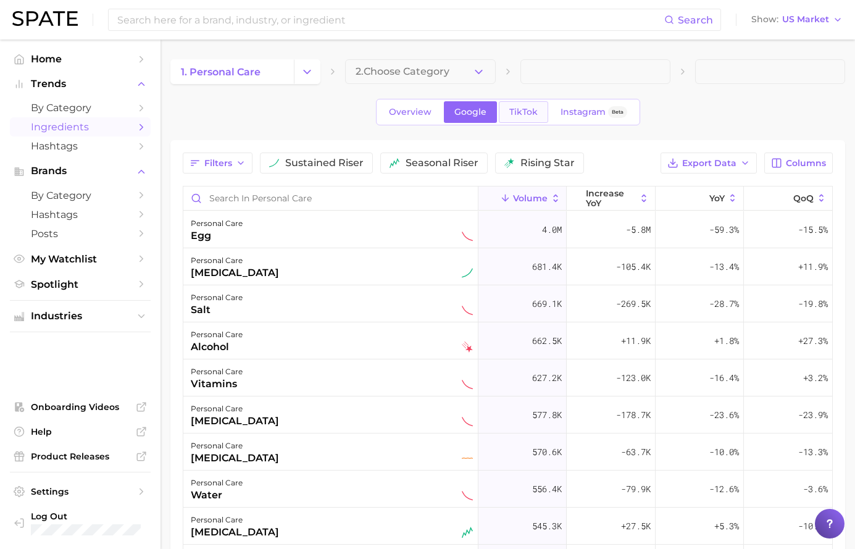
click at [529, 106] on link "TikTok" at bounding box center [523, 112] width 49 height 22
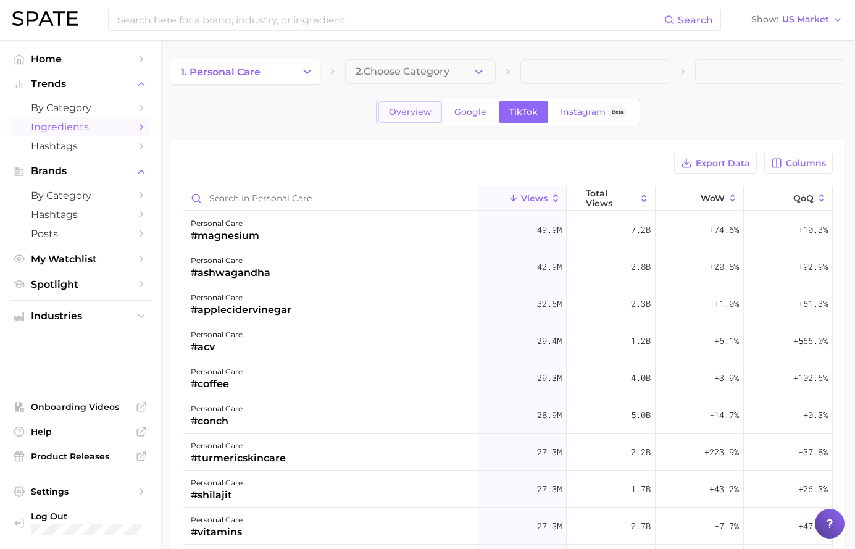
click at [408, 103] on link "Overview" at bounding box center [411, 112] width 64 height 22
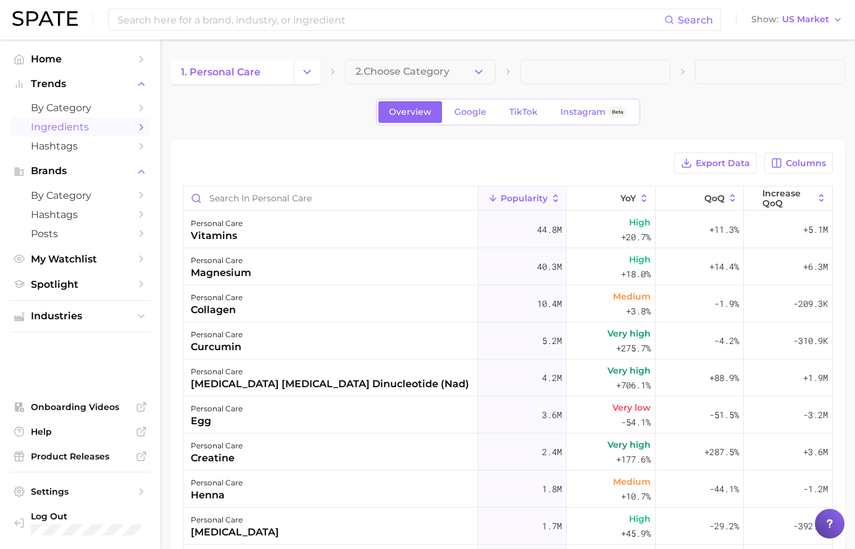
click at [284, 116] on div "Overview Google TikTok Instagram Beta" at bounding box center [507, 112] width 675 height 27
click at [599, 115] on span "Instagram" at bounding box center [583, 112] width 45 height 10
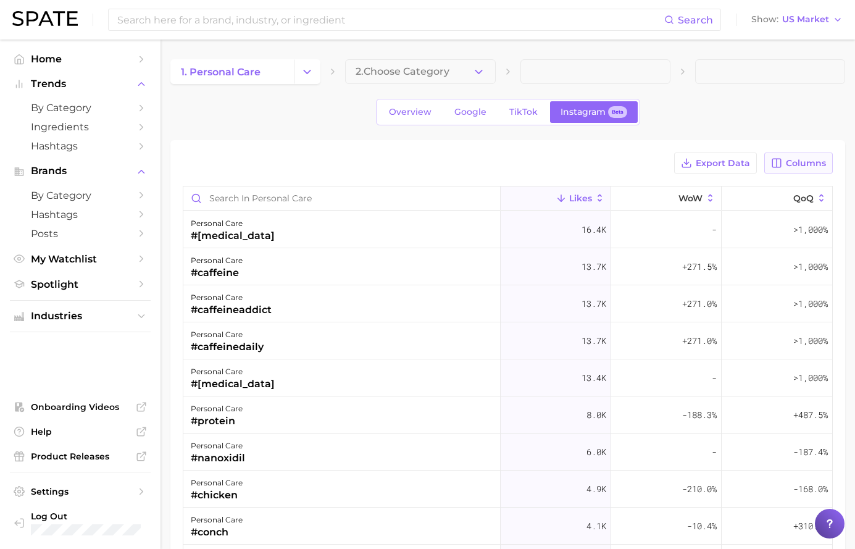
click at [786, 156] on button "Columns" at bounding box center [799, 163] width 69 height 21
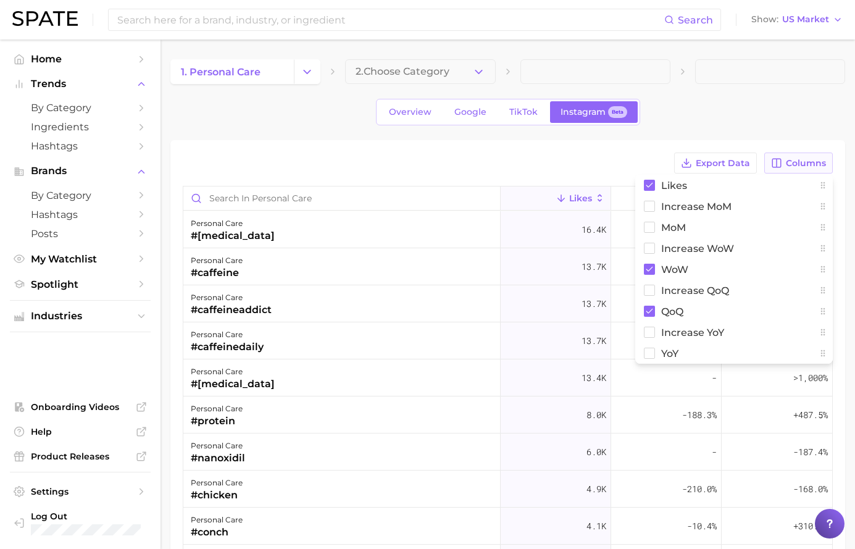
click at [786, 156] on button "Columns" at bounding box center [799, 163] width 69 height 21
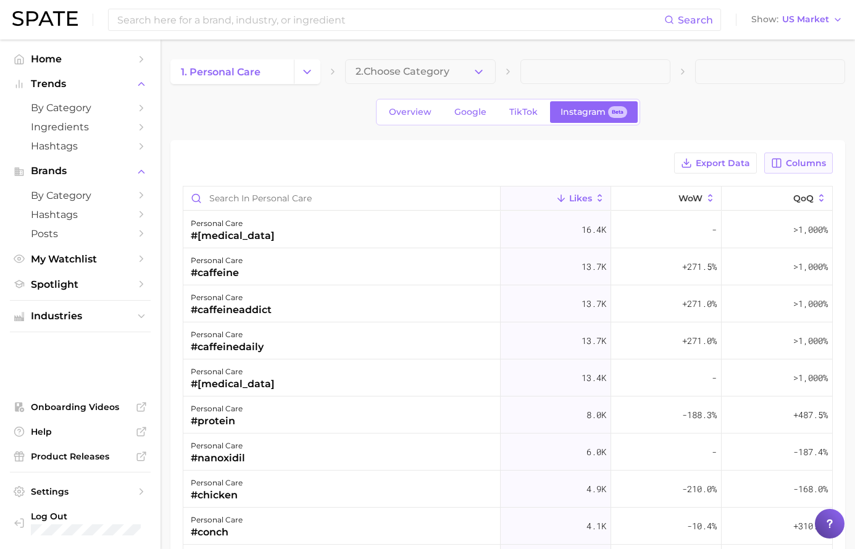
click at [786, 156] on button "Columns" at bounding box center [799, 163] width 69 height 21
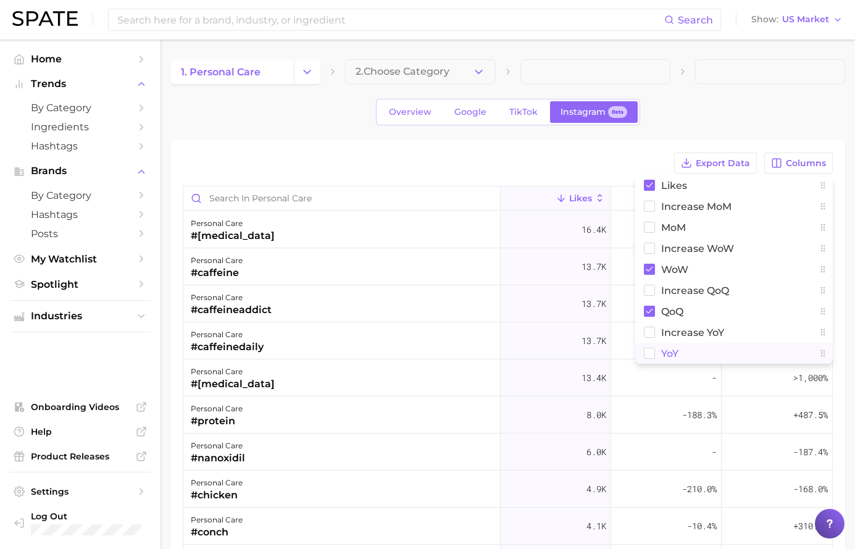
click at [661, 353] on span "YoY" at bounding box center [669, 353] width 17 height 10
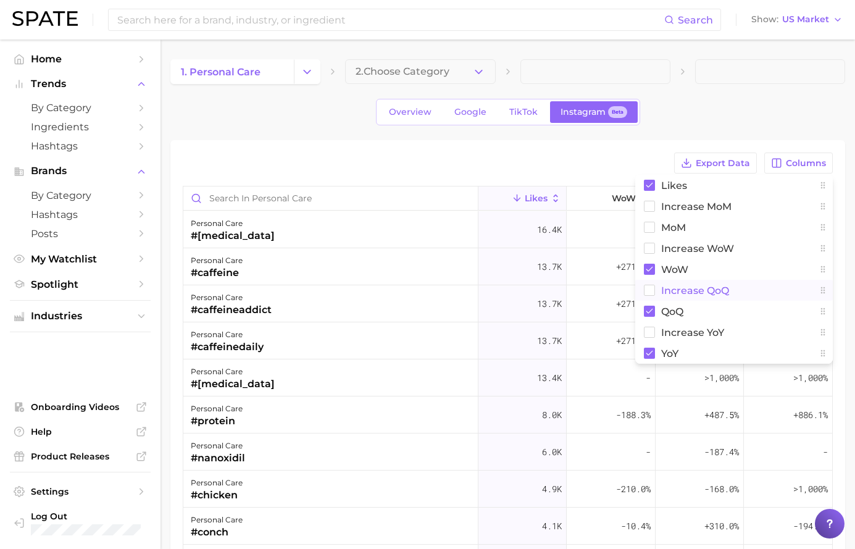
click at [685, 291] on span "Increase QoQ" at bounding box center [695, 290] width 68 height 10
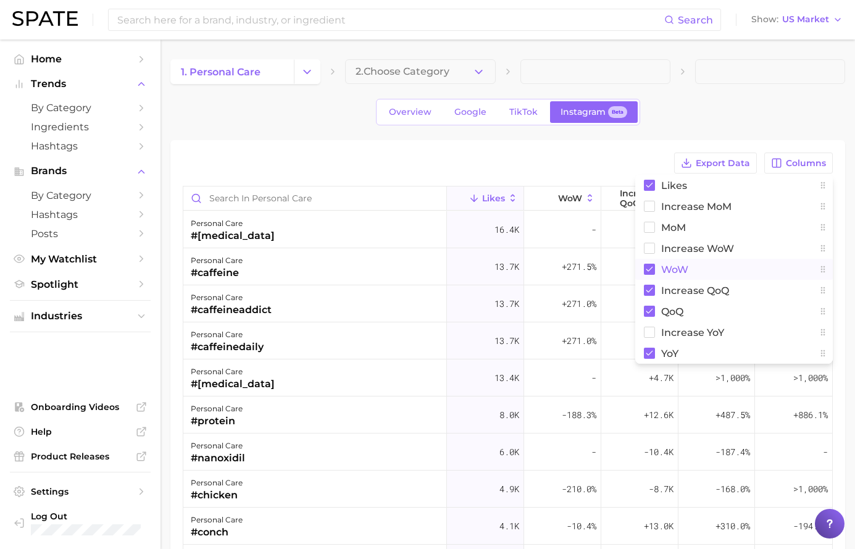
click at [671, 270] on span "WoW" at bounding box center [674, 269] width 27 height 10
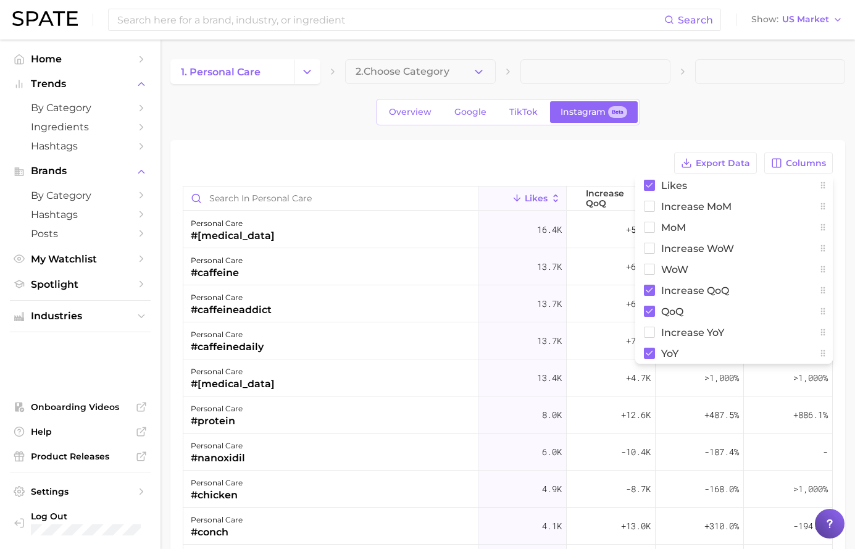
click at [719, 112] on div "Overview Google TikTok Instagram Beta" at bounding box center [507, 112] width 675 height 27
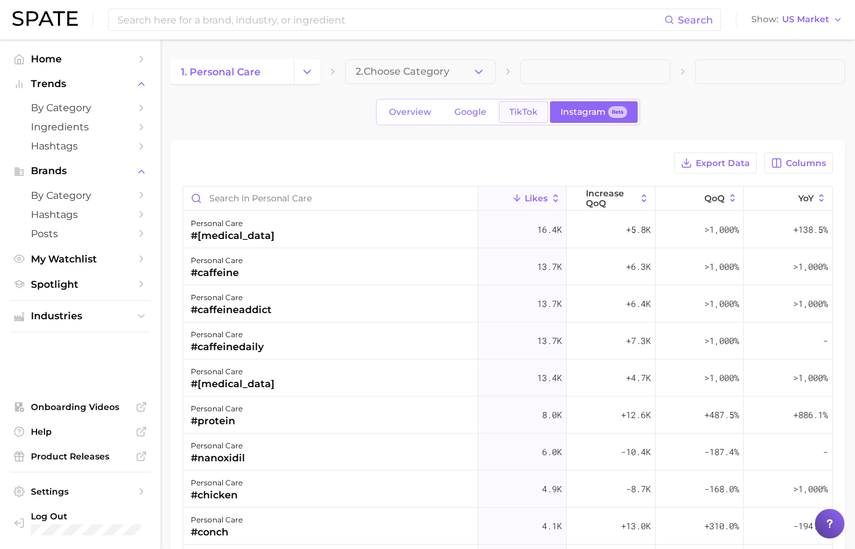
click at [527, 122] on link "TikTok" at bounding box center [523, 112] width 49 height 22
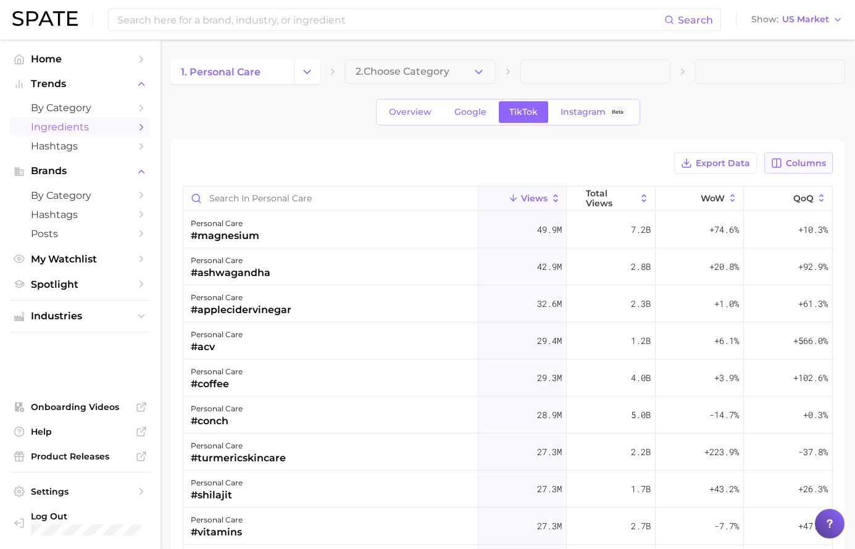
click at [768, 156] on button "Columns" at bounding box center [799, 163] width 69 height 21
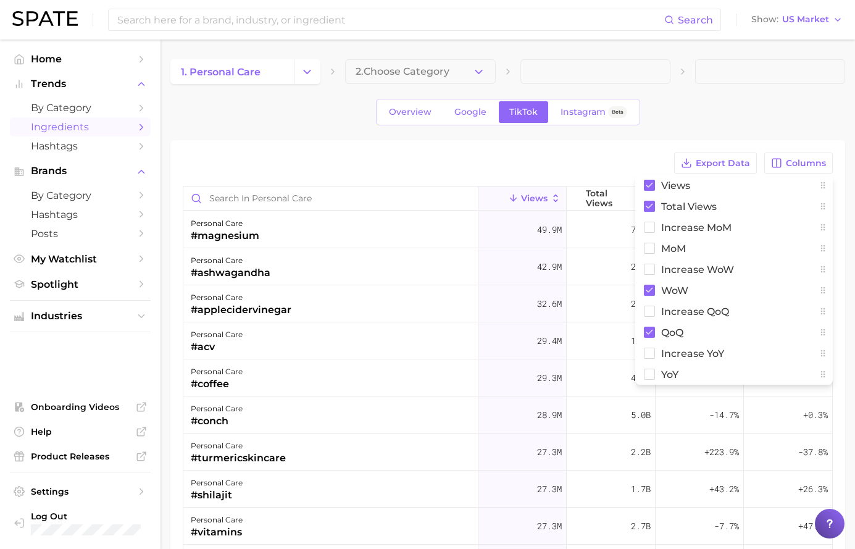
click at [593, 159] on div "Export Data Columns Views Total Views increase MoM MoM Increase WoW WoW increas…" at bounding box center [508, 163] width 650 height 21
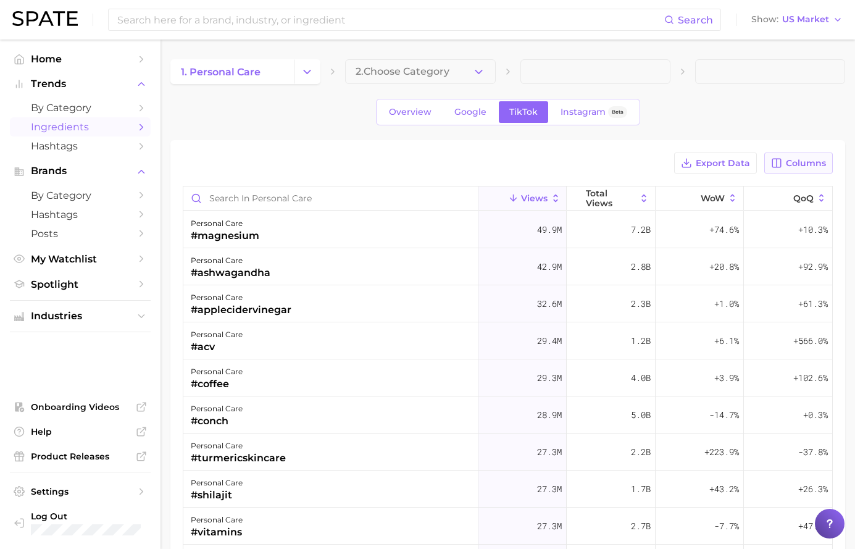
click at [789, 154] on button "Columns" at bounding box center [799, 163] width 69 height 21
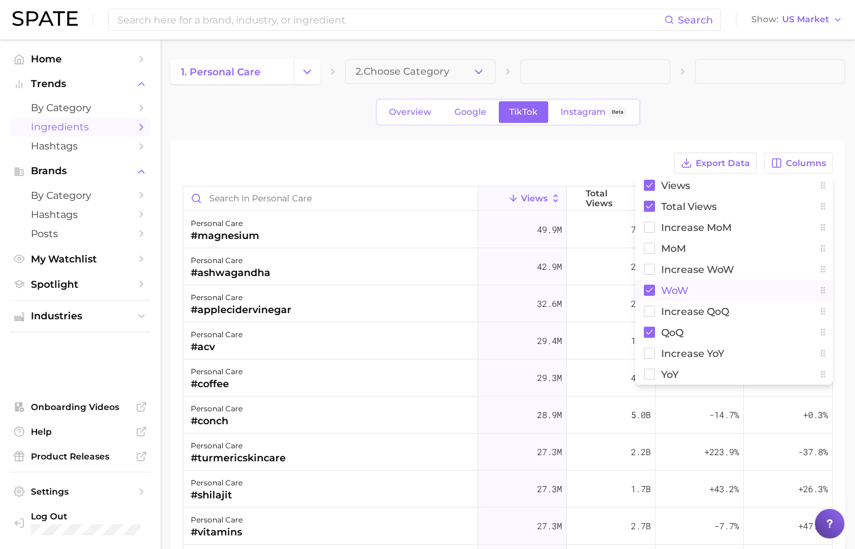
click at [671, 283] on button "WoW" at bounding box center [734, 290] width 198 height 21
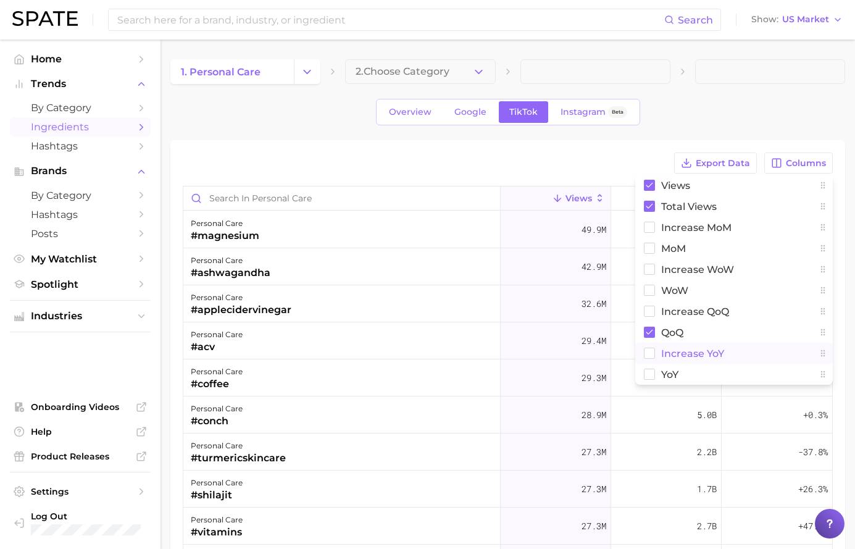
click at [653, 362] on button "increase YoY" at bounding box center [734, 353] width 198 height 21
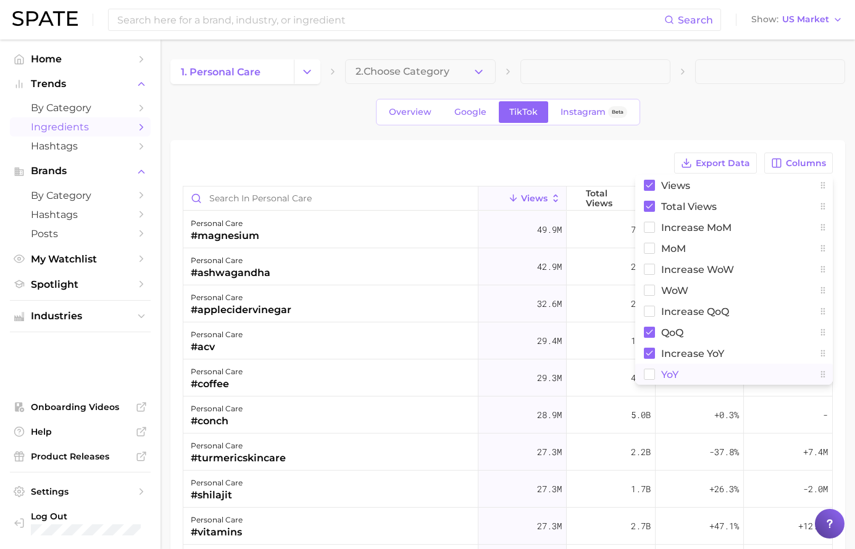
click at [661, 371] on span "YoY" at bounding box center [669, 374] width 17 height 10
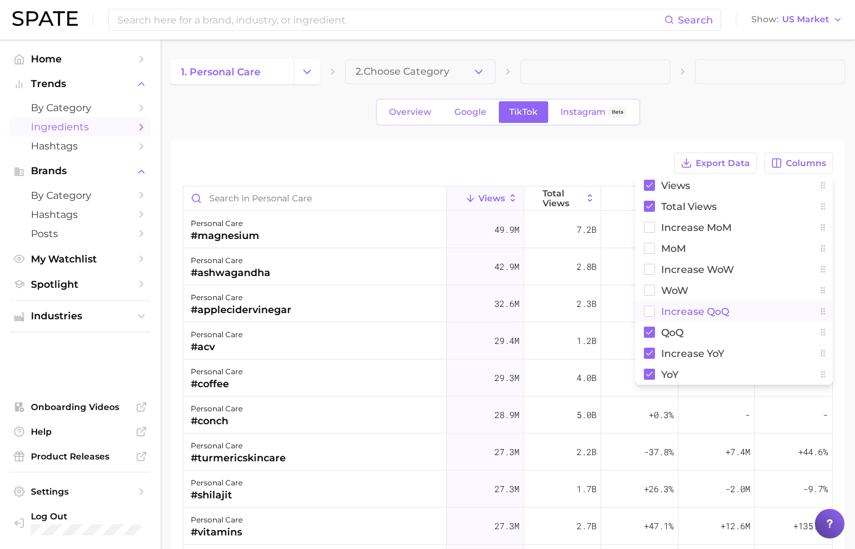
click at [661, 312] on span "increase QoQ" at bounding box center [695, 311] width 68 height 10
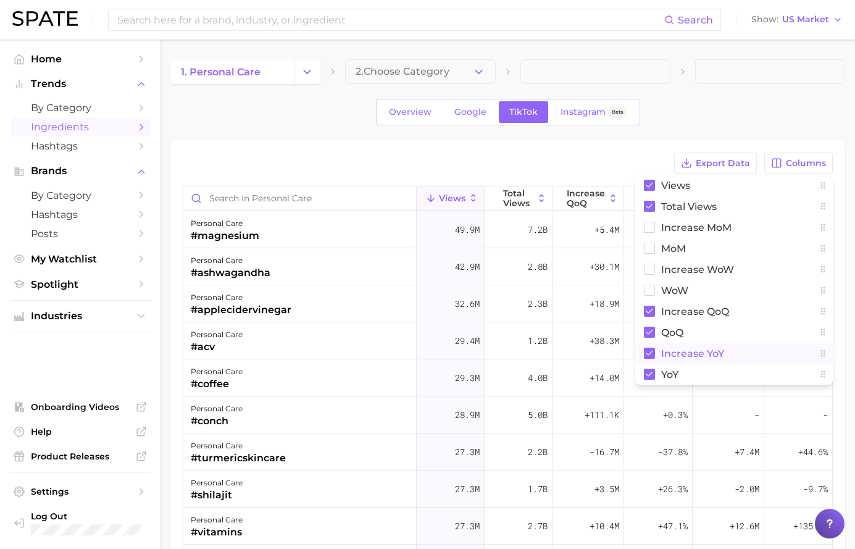
click at [656, 346] on button "increase YoY" at bounding box center [734, 353] width 198 height 21
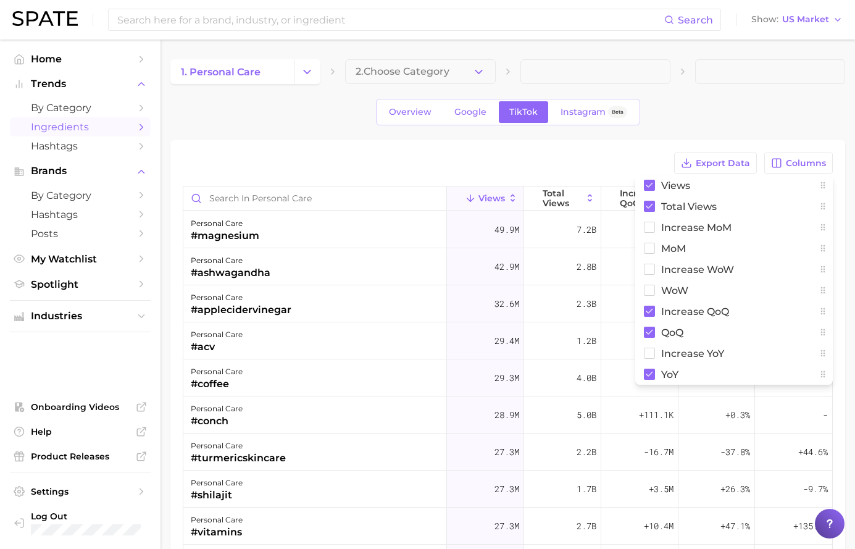
click at [747, 82] on span at bounding box center [770, 71] width 150 height 25
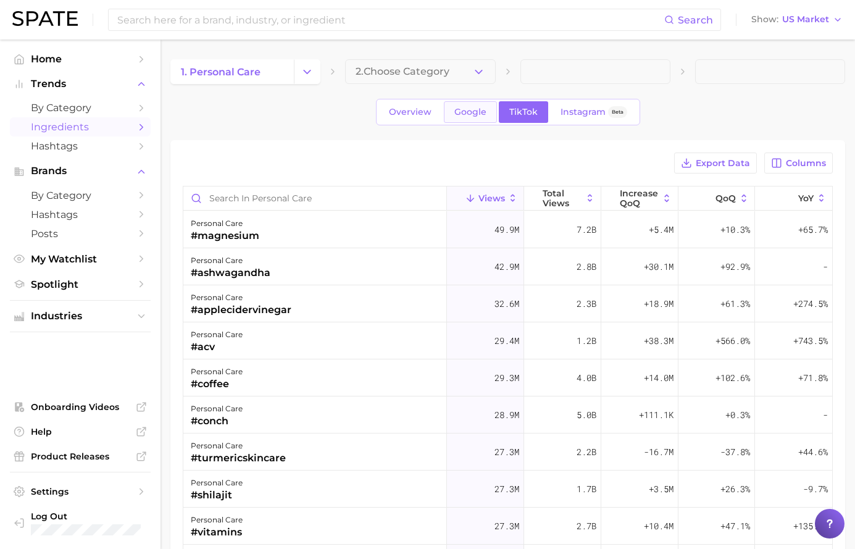
click at [444, 104] on link "Google" at bounding box center [470, 112] width 53 height 22
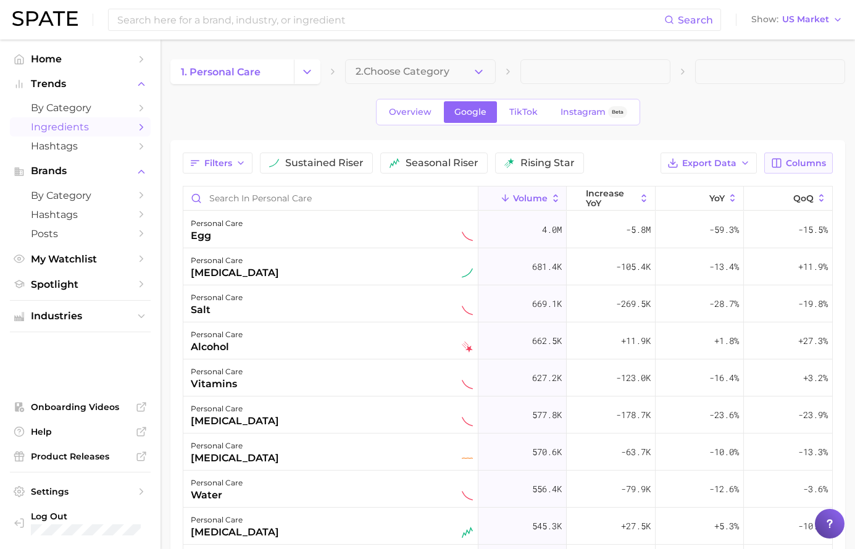
click at [786, 164] on span "Columns" at bounding box center [806, 163] width 40 height 10
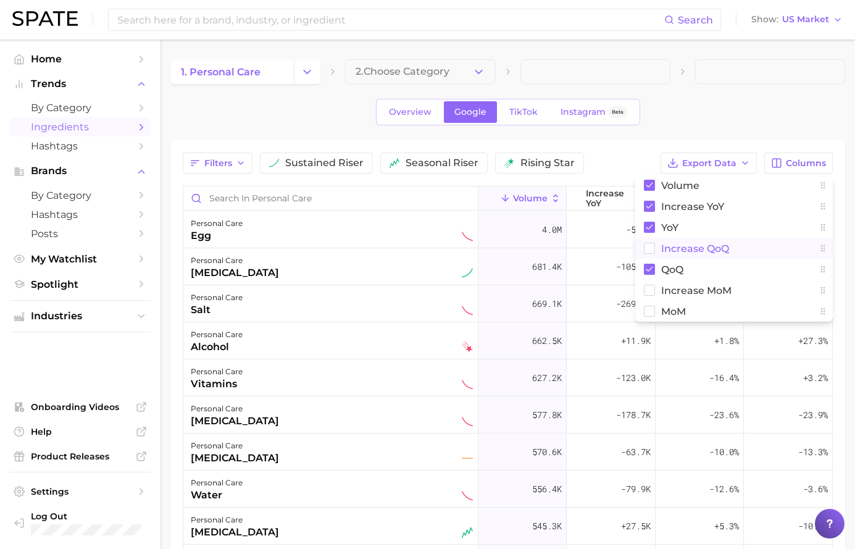
click at [699, 243] on span "increase QoQ" at bounding box center [695, 248] width 68 height 10
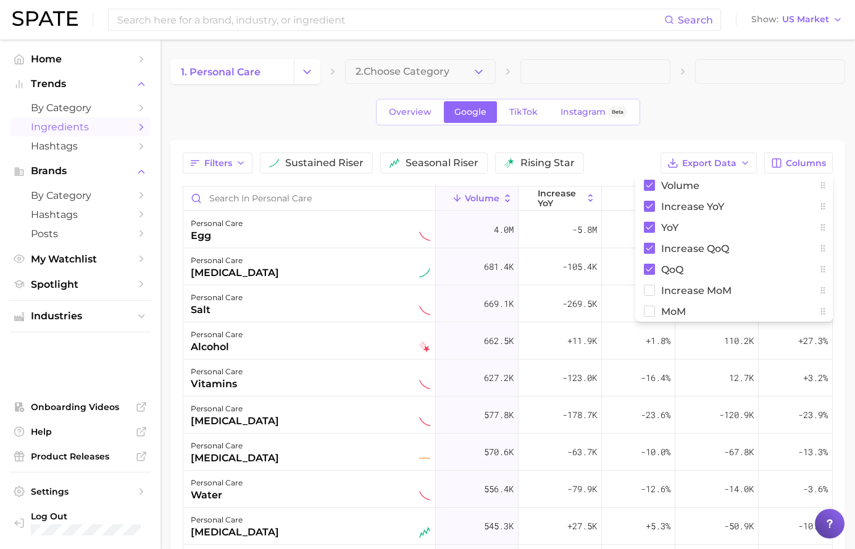
click at [713, 113] on div "Overview Google TikTok Instagram Beta" at bounding box center [507, 112] width 675 height 27
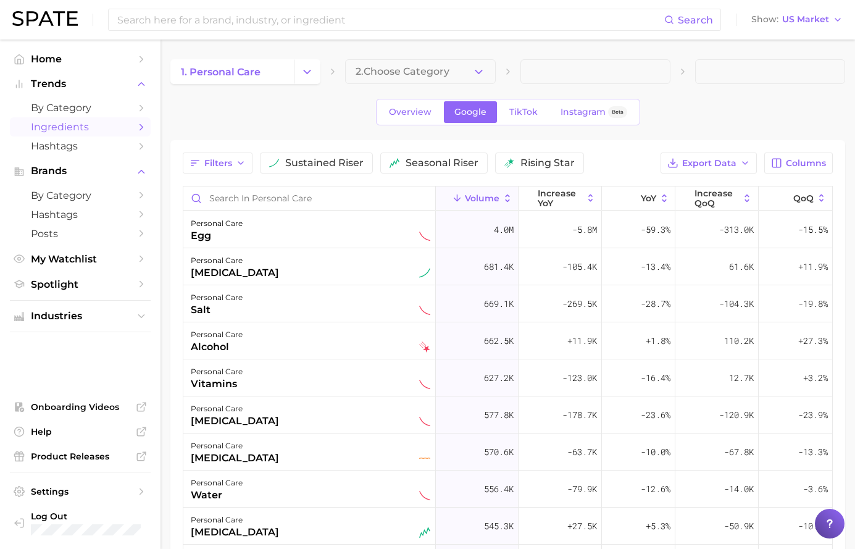
click at [343, 124] on div "Overview Google TikTok Instagram Beta" at bounding box center [507, 112] width 675 height 27
click at [538, 195] on span "increase YoY" at bounding box center [560, 198] width 45 height 20
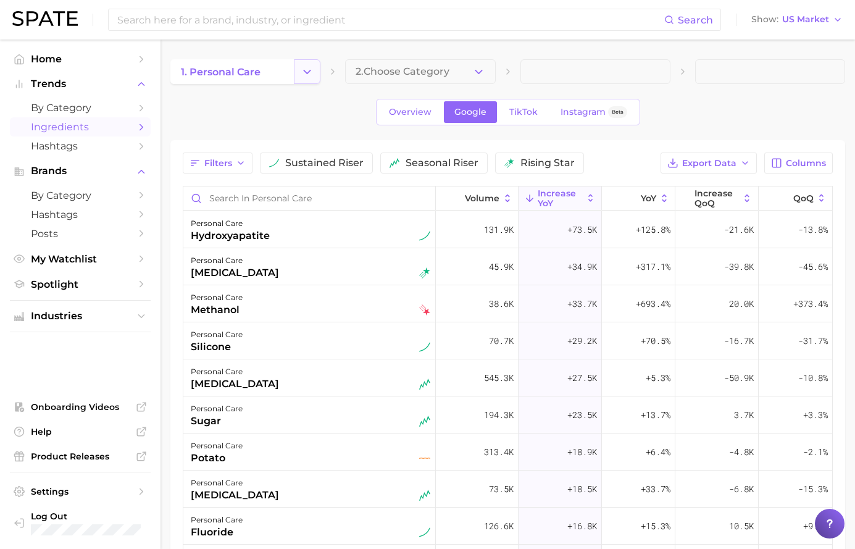
click at [303, 72] on button "Change Category" at bounding box center [307, 71] width 27 height 25
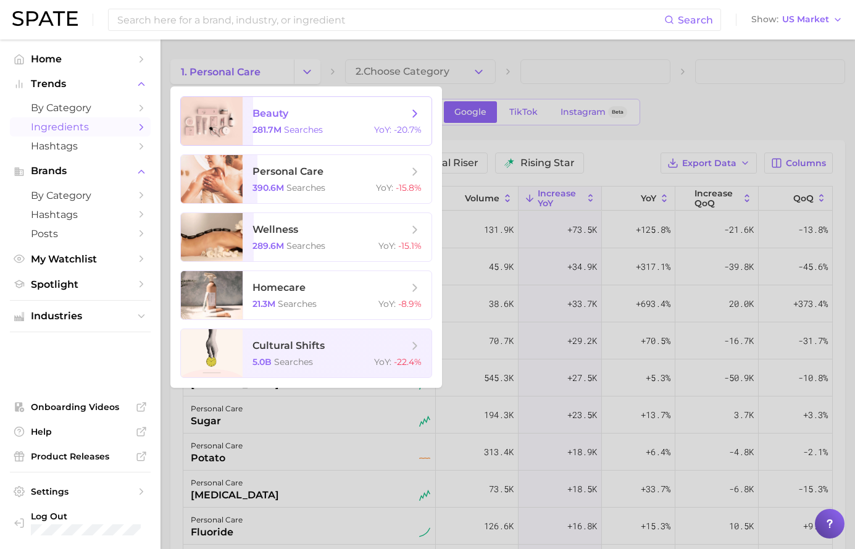
click at [282, 134] on span "281.7m" at bounding box center [267, 129] width 29 height 11
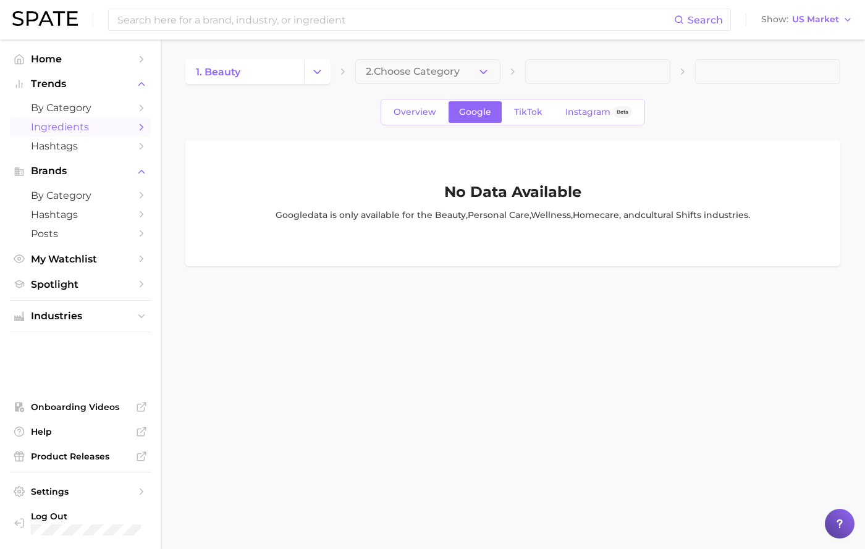
click at [493, 70] on button "2. Choose Category" at bounding box center [427, 71] width 145 height 25
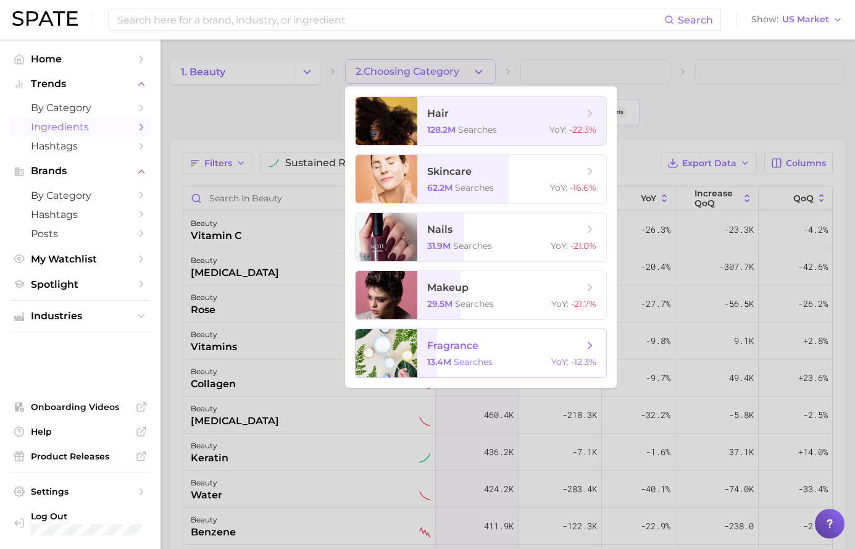
click at [478, 338] on span "fragrance 13.4m searches YoY : -12.3%" at bounding box center [511, 353] width 189 height 48
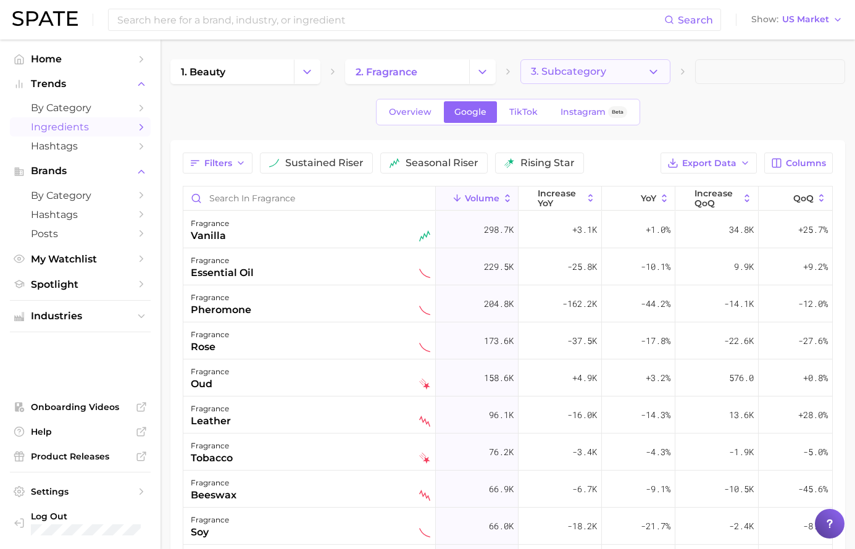
click at [648, 83] on button "3. Subcategory" at bounding box center [596, 71] width 150 height 25
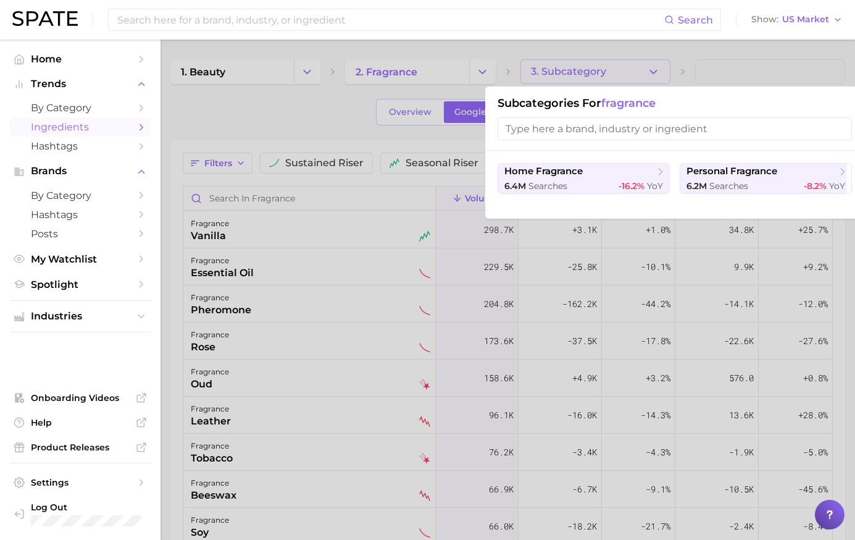
click at [648, 83] on div at bounding box center [427, 270] width 855 height 540
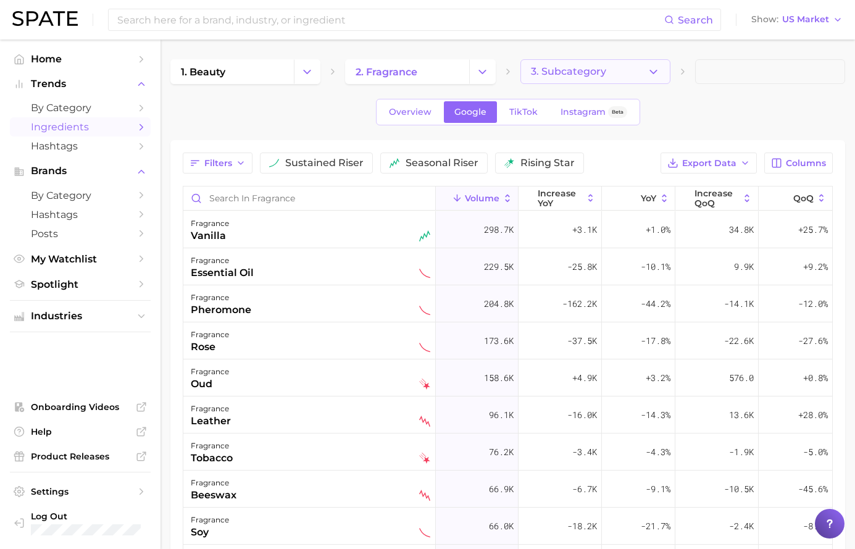
click at [648, 83] on button "3. Subcategory" at bounding box center [596, 71] width 150 height 25
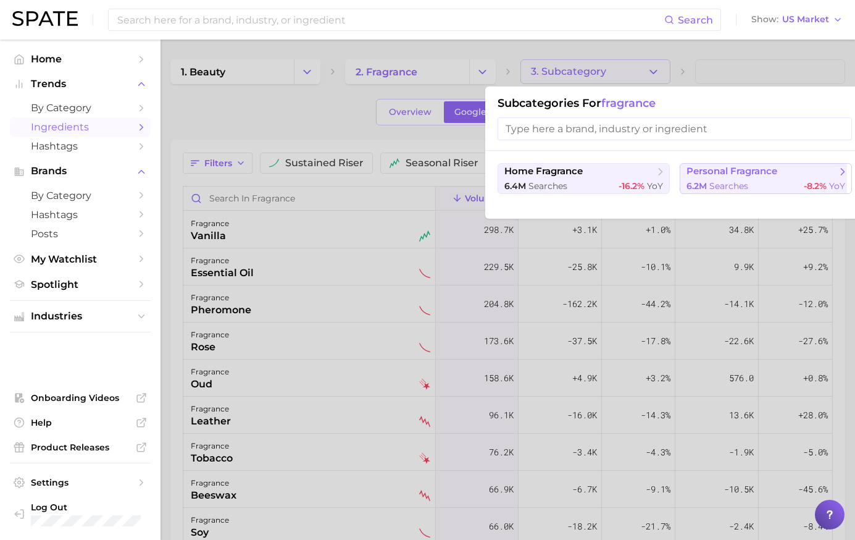
click at [723, 185] on span "searches" at bounding box center [729, 185] width 39 height 11
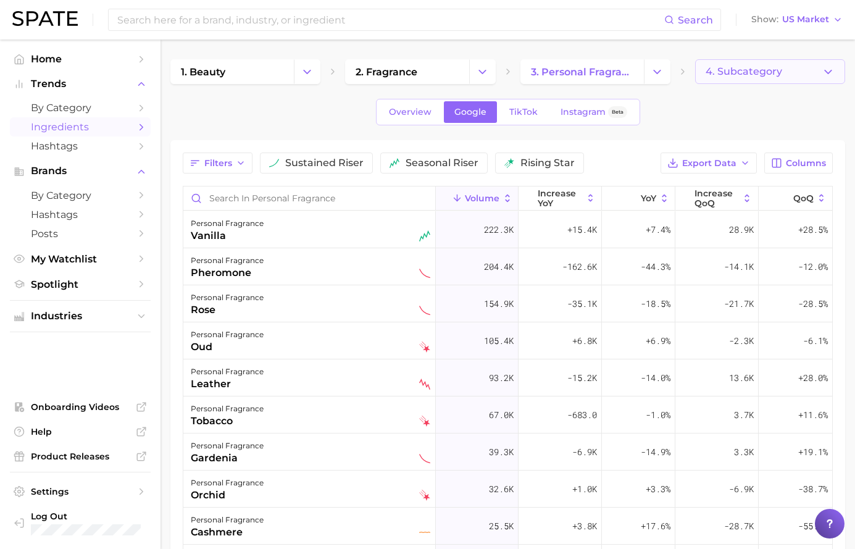
click at [707, 76] on span "4. Subcategory" at bounding box center [744, 71] width 77 height 11
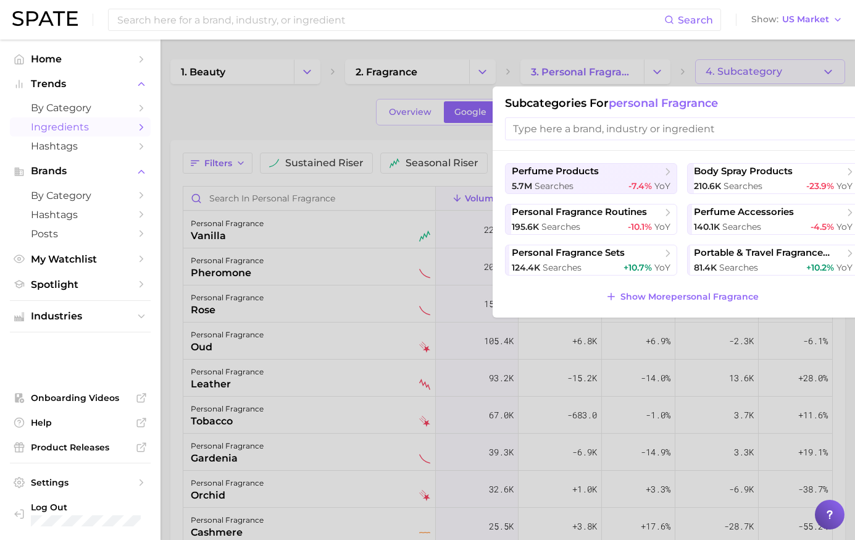
click at [707, 77] on div at bounding box center [427, 270] width 855 height 540
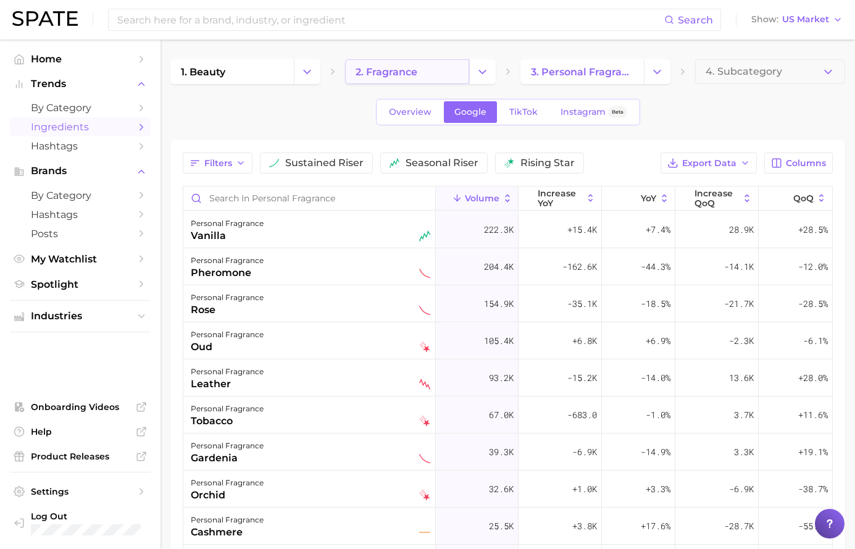
click at [410, 70] on span "2. fragrance" at bounding box center [387, 72] width 62 height 12
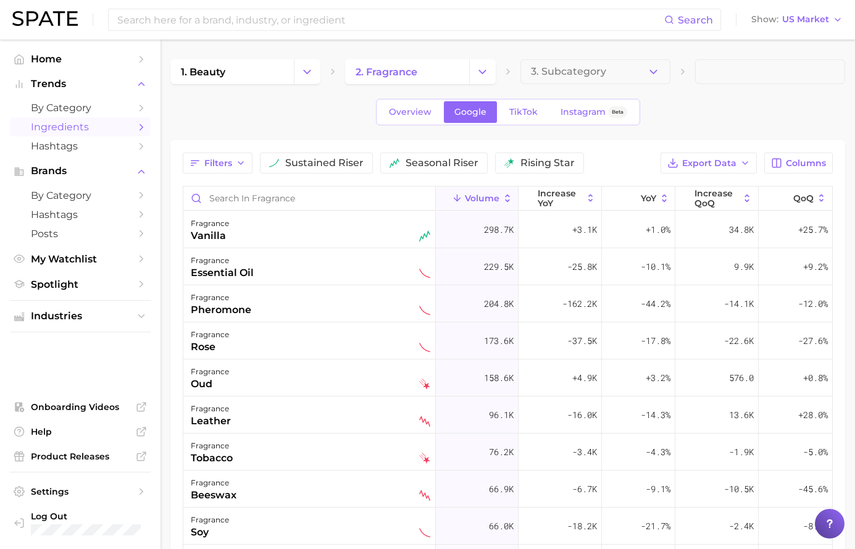
click at [246, 127] on div "1. beauty 2. fragrance 3. Subcategory Overview Google TikTok Instagram Beta Fil…" at bounding box center [507, 403] width 675 height 688
click at [545, 197] on span "increase YoY" at bounding box center [560, 198] width 45 height 20
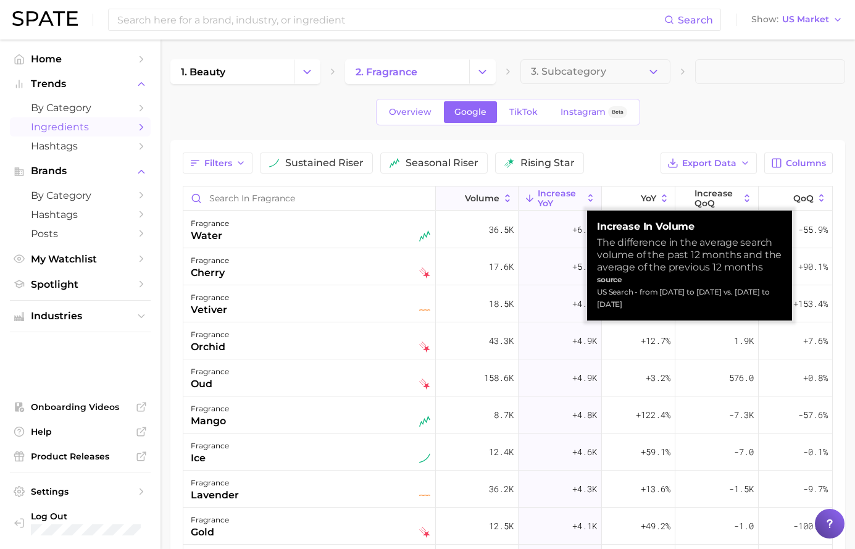
click at [452, 200] on icon at bounding box center [457, 198] width 11 height 11
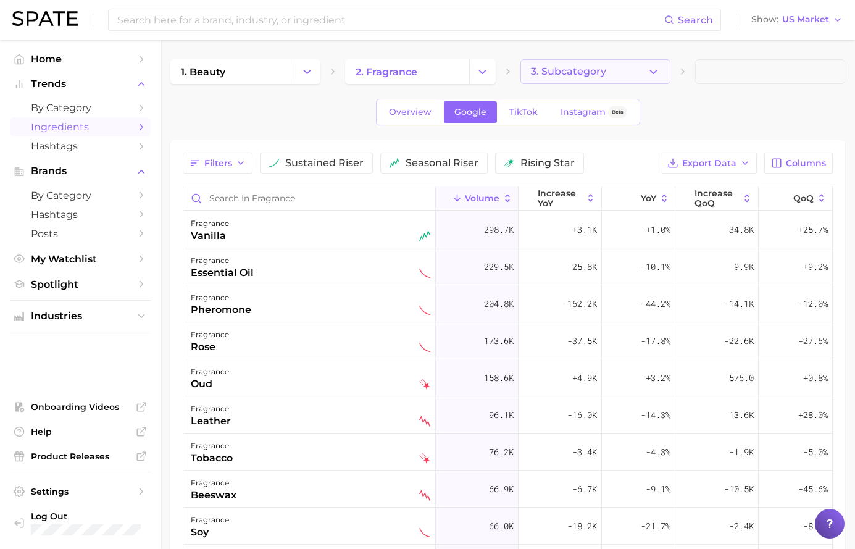
click at [582, 73] on span "3. Subcategory" at bounding box center [568, 71] width 75 height 11
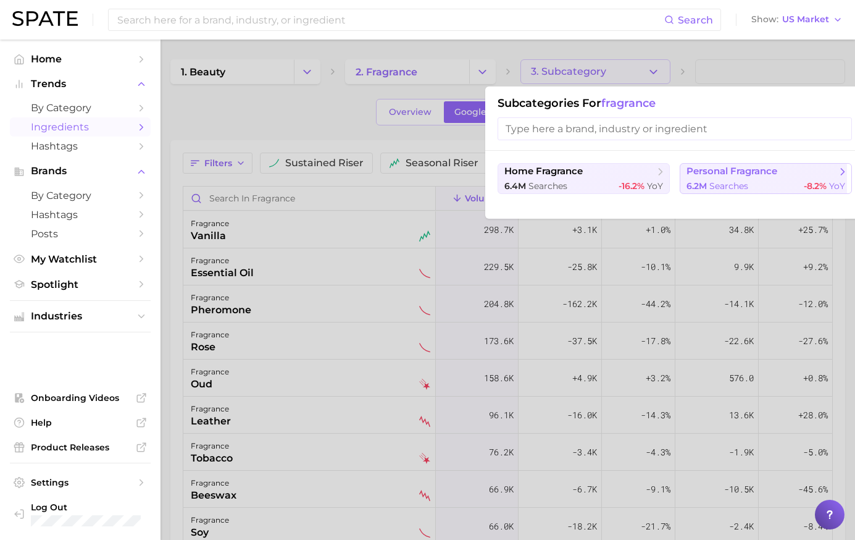
click at [735, 170] on span "personal fragrance" at bounding box center [732, 172] width 91 height 12
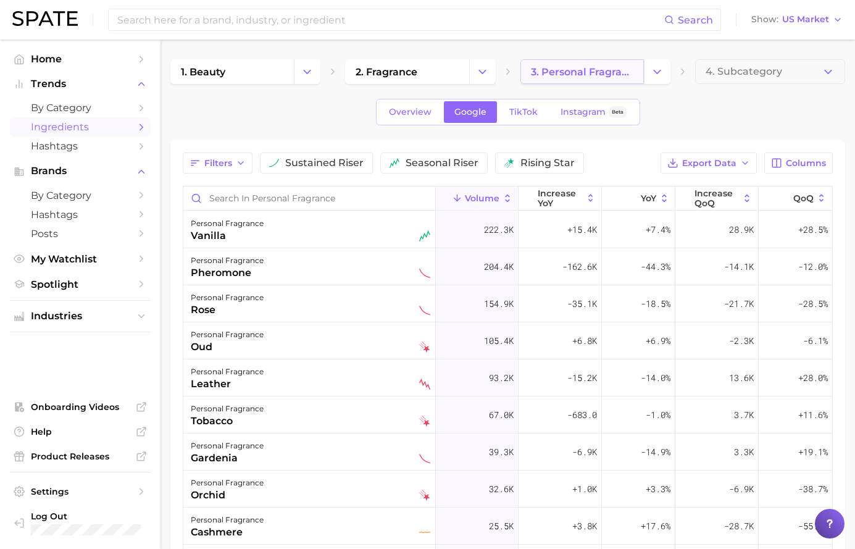
click at [573, 82] on link "3. personal fragrance" at bounding box center [583, 71] width 124 height 25
click at [655, 70] on icon "Change Category" at bounding box center [657, 71] width 13 height 13
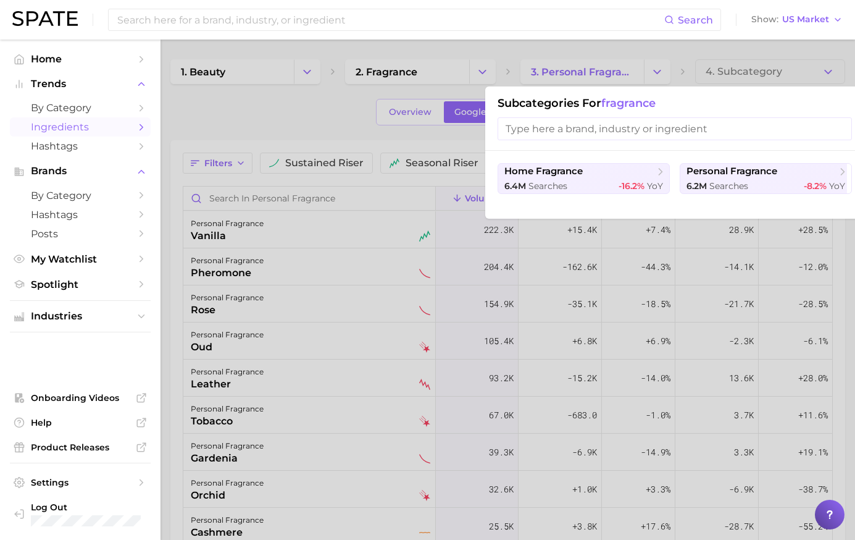
click at [634, 71] on div at bounding box center [427, 270] width 855 height 540
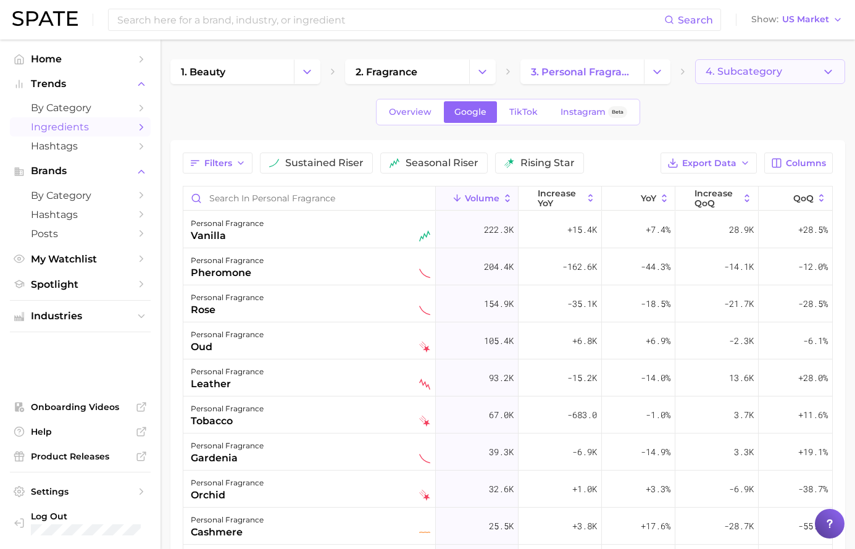
click at [747, 66] on span "4. Subcategory" at bounding box center [744, 71] width 77 height 11
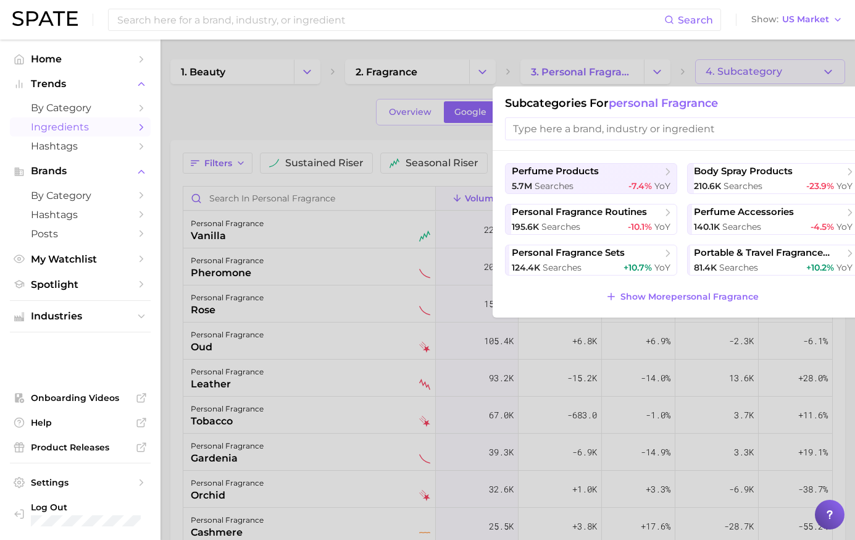
click at [745, 67] on div at bounding box center [427, 270] width 855 height 540
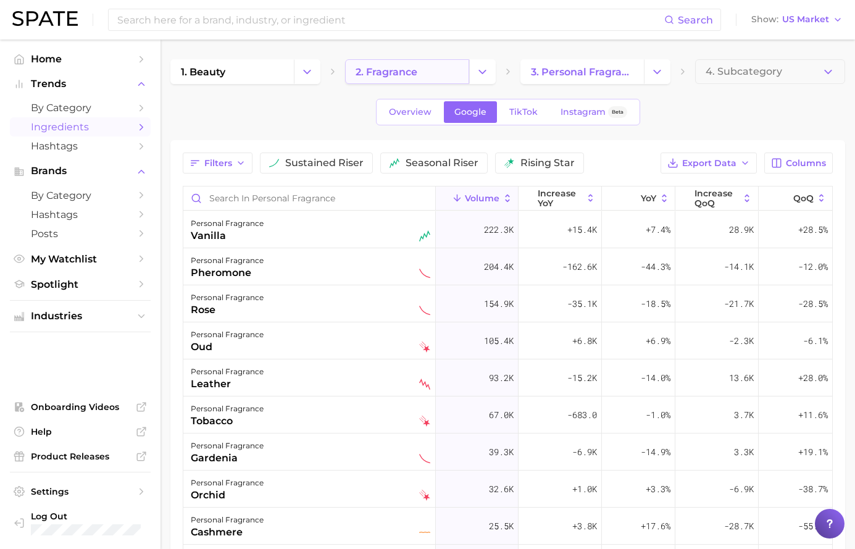
click at [456, 76] on link "2. fragrance" at bounding box center [407, 71] width 124 height 25
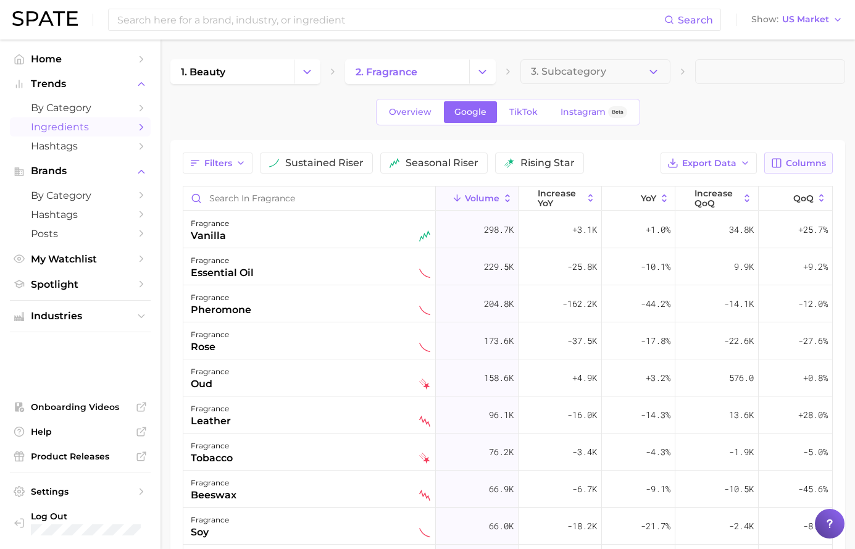
click at [768, 170] on button "Columns" at bounding box center [799, 163] width 69 height 21
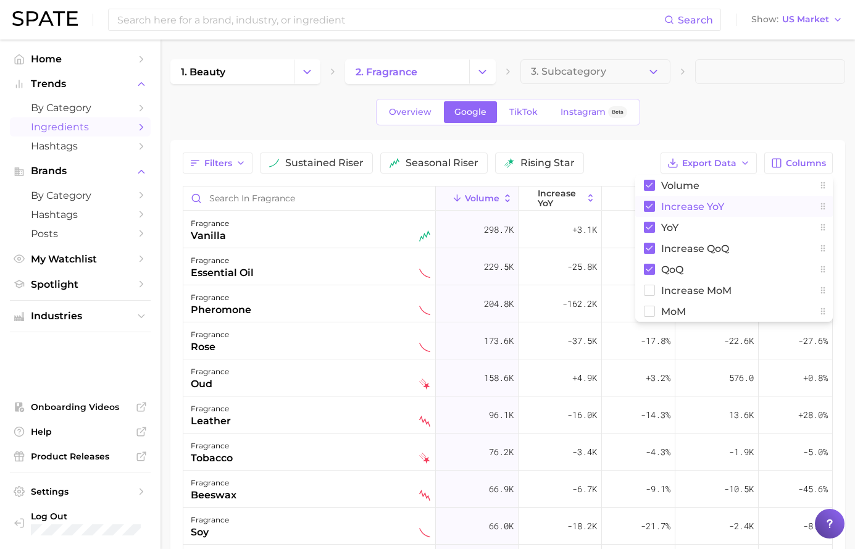
click at [700, 213] on button "increase YoY" at bounding box center [734, 206] width 198 height 21
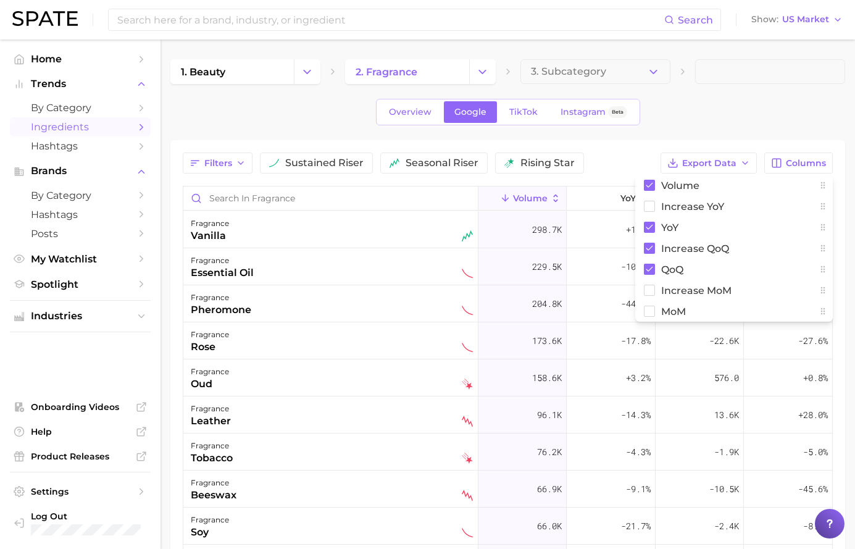
click at [721, 122] on div "Overview Google TikTok Instagram Beta" at bounding box center [507, 112] width 675 height 27
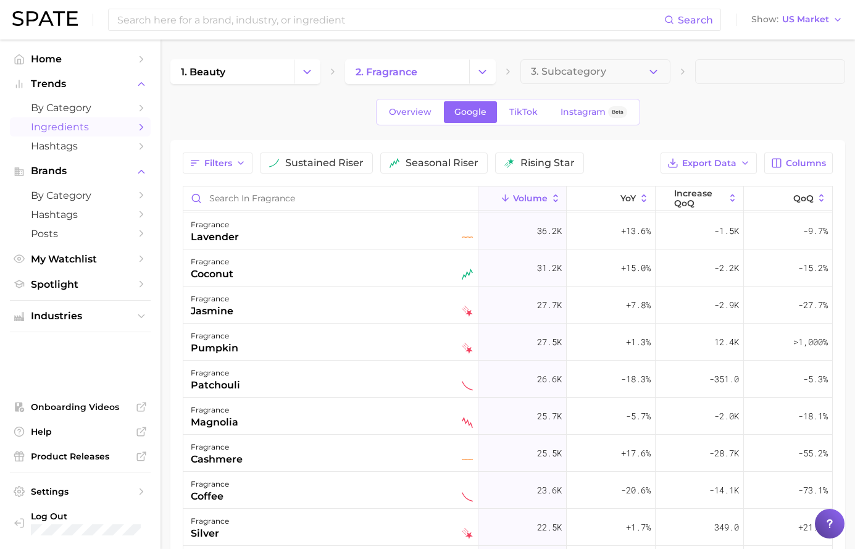
scroll to position [556, 0]
